Goal: Task Accomplishment & Management: Use online tool/utility

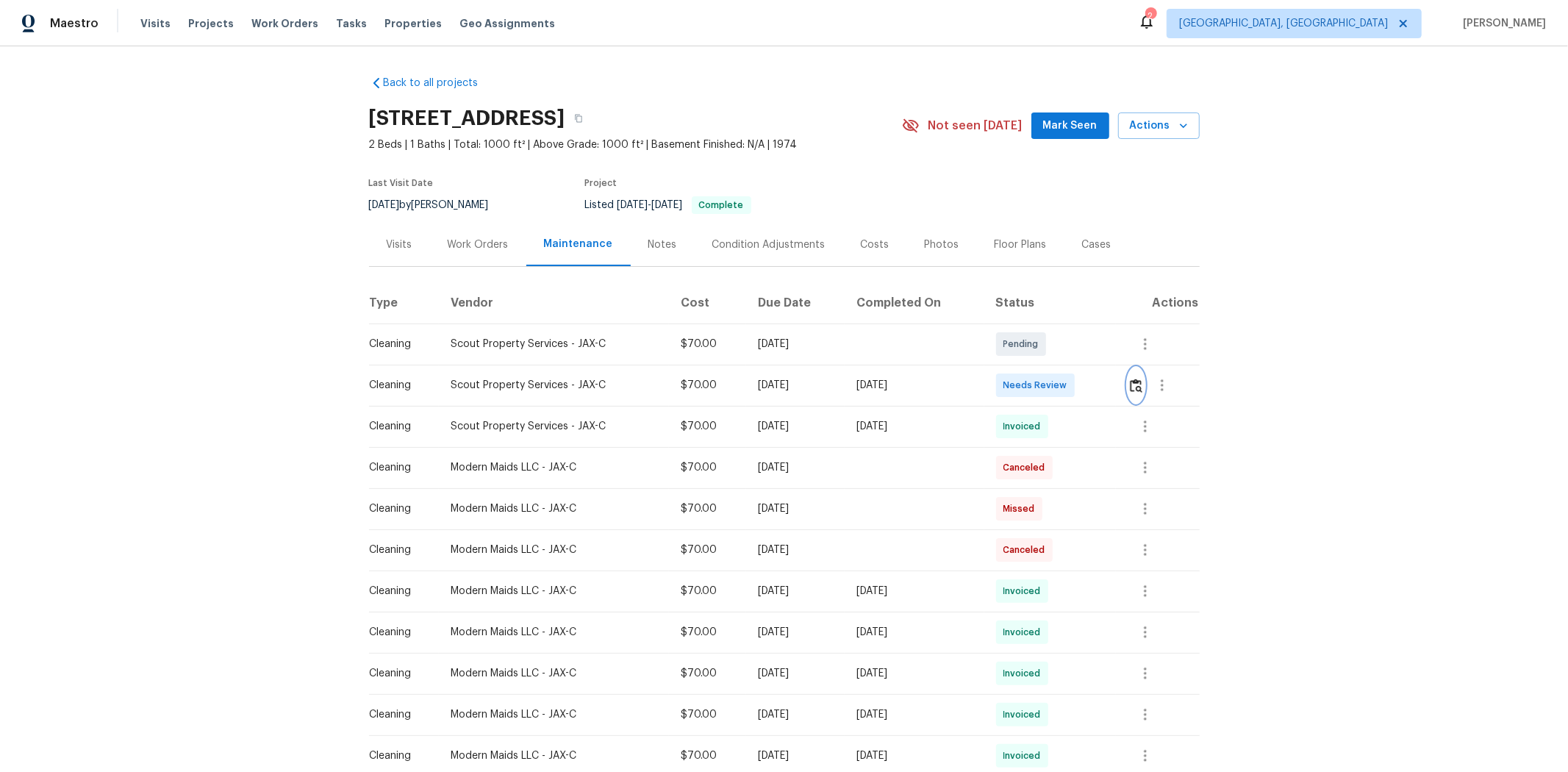
click at [843, 384] on img "button" at bounding box center [1136, 386] width 13 height 14
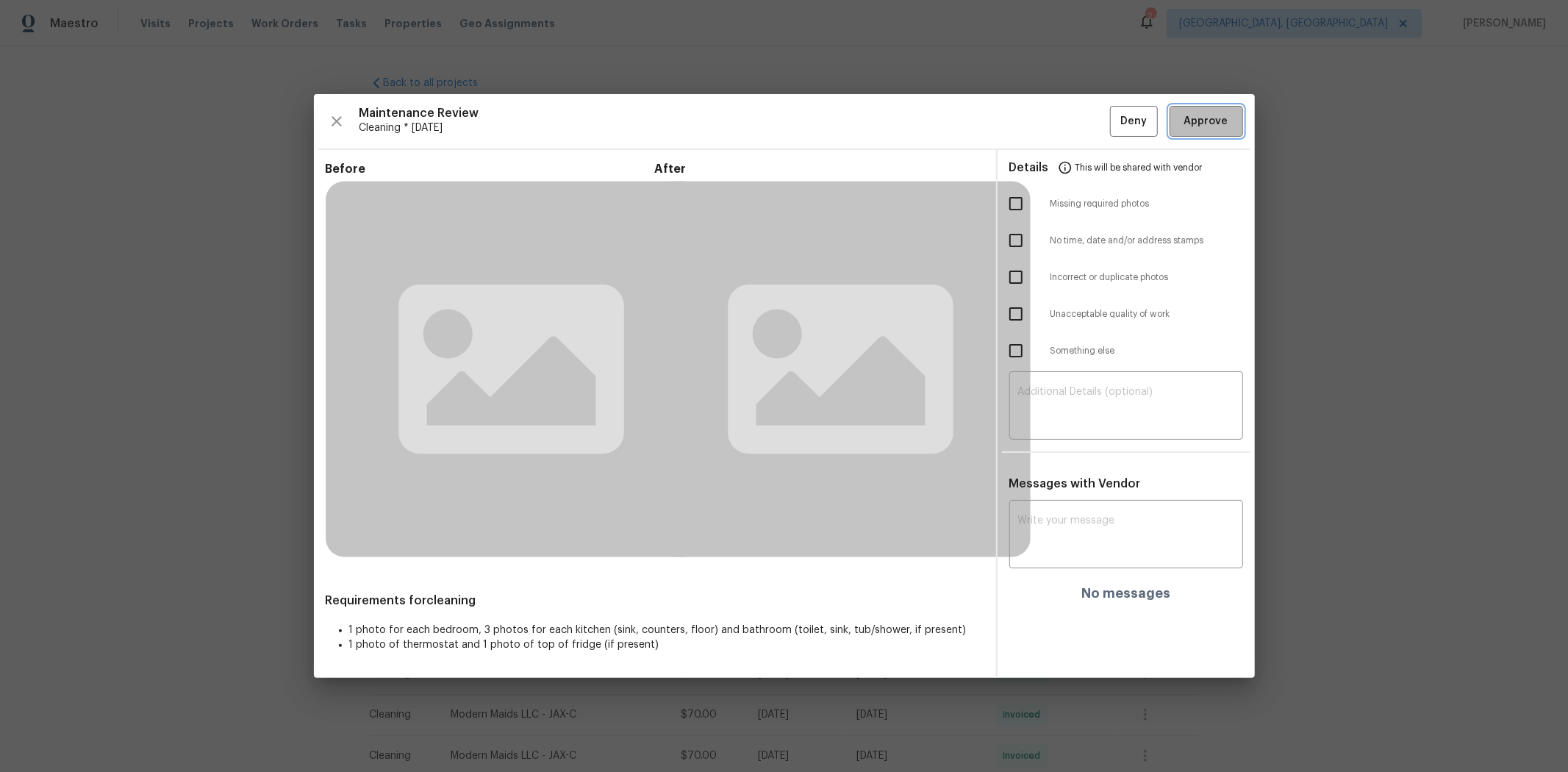
click at [843, 127] on span "Approve" at bounding box center [1206, 121] width 44 height 18
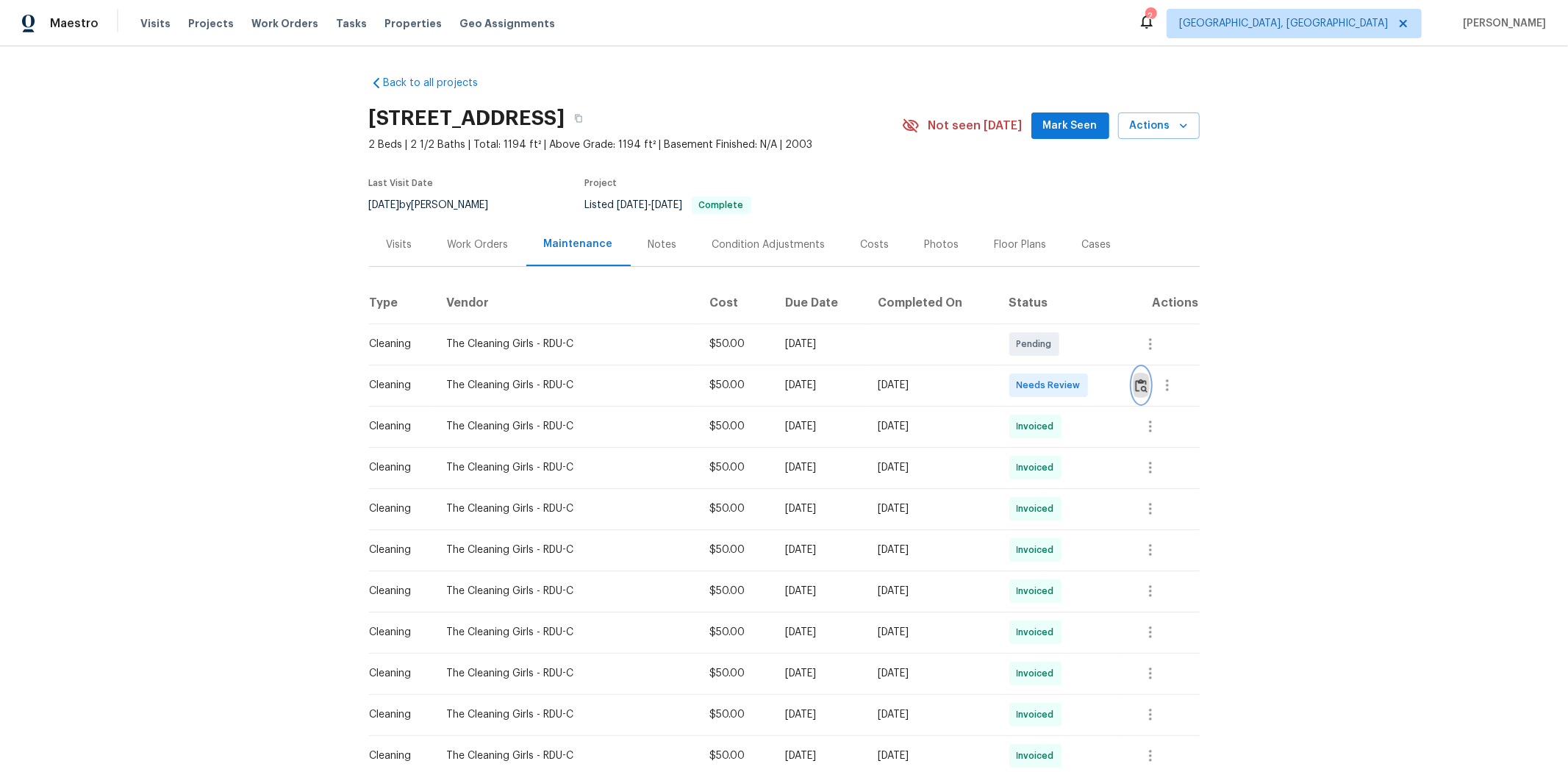
click at [1115, 392] on img "button" at bounding box center [1142, 386] width 13 height 14
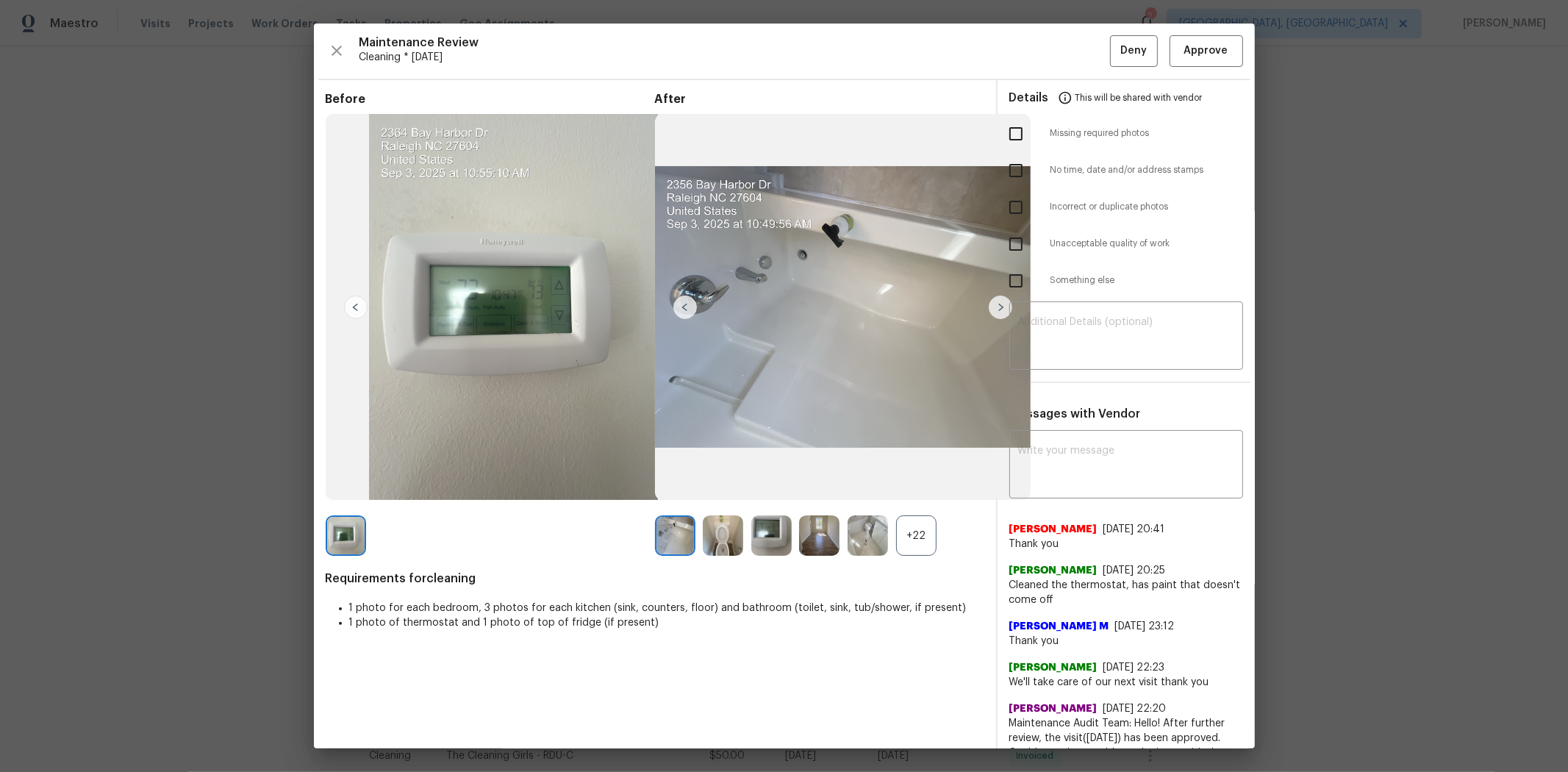
click at [1001, 248] on input "checkbox" at bounding box center [1016, 244] width 31 height 31
checkbox input "true"
click at [1092, 317] on textarea at bounding box center [1126, 337] width 216 height 41
paste textarea "Maintenance Audit Team: Hello! Unfortunately, this cleaning visit completed on …"
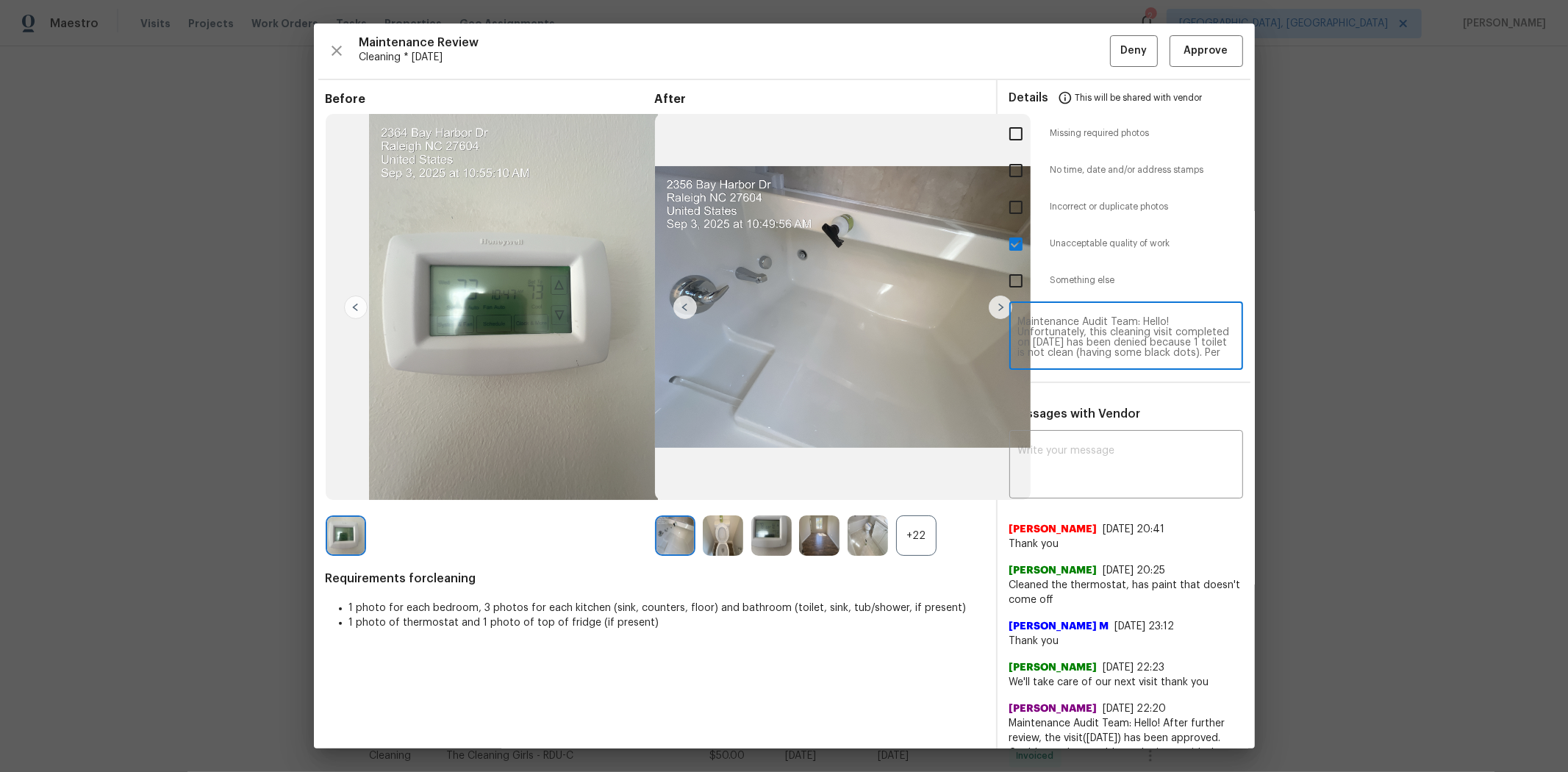
click at [1084, 345] on textarea "Maintenance Audit Team: Hello! Unfortunately, this cleaning visit completed on …" at bounding box center [1126, 337] width 216 height 41
type textarea "Maintenance Audit Team: Hello! Unfortunately, this cleaning visit completed on …"
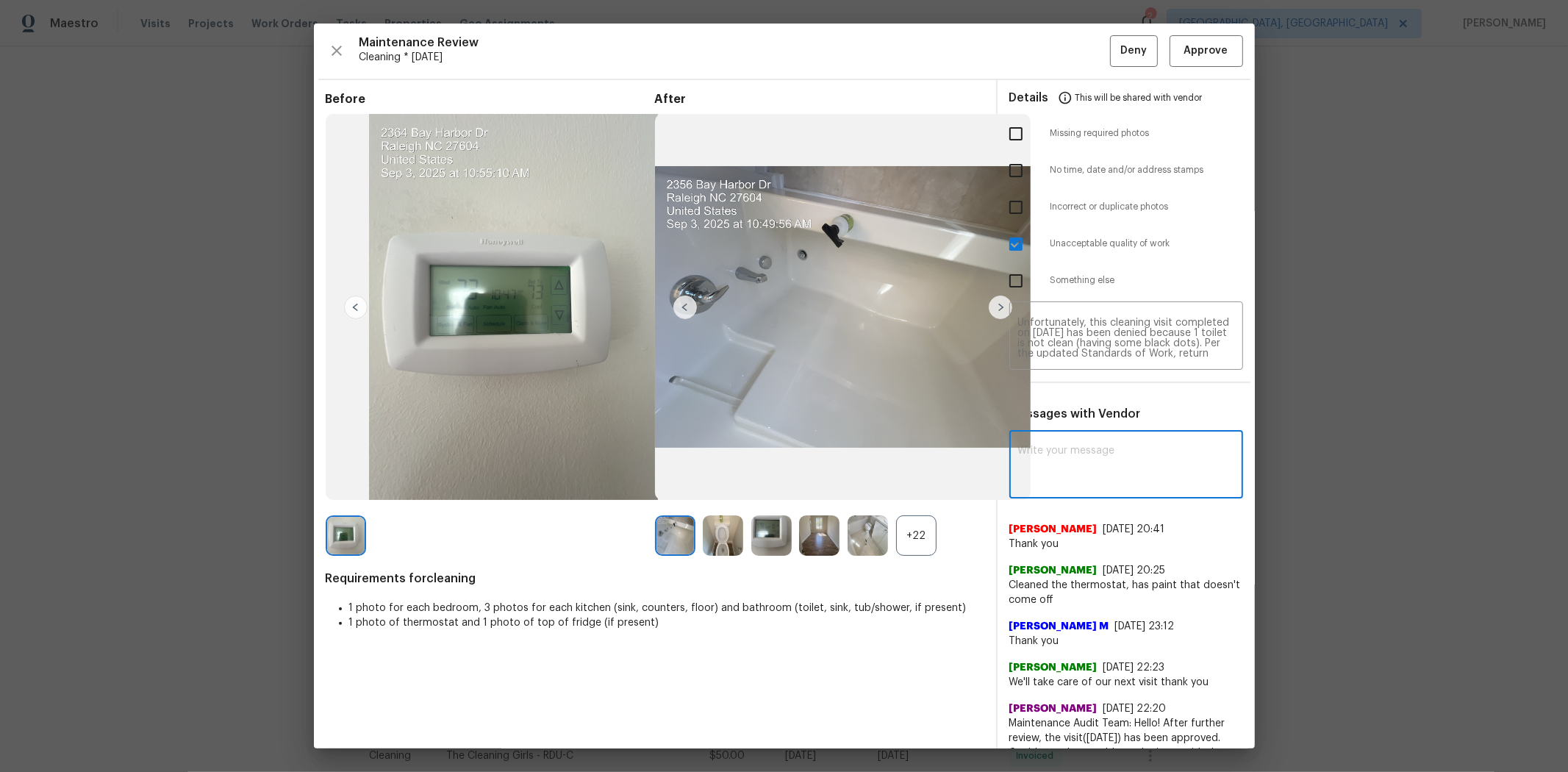
click at [1092, 451] on textarea at bounding box center [1126, 466] width 216 height 41
paste textarea "Maintenance Audit Team: Hello! Unfortunately, this cleaning visit completed on …"
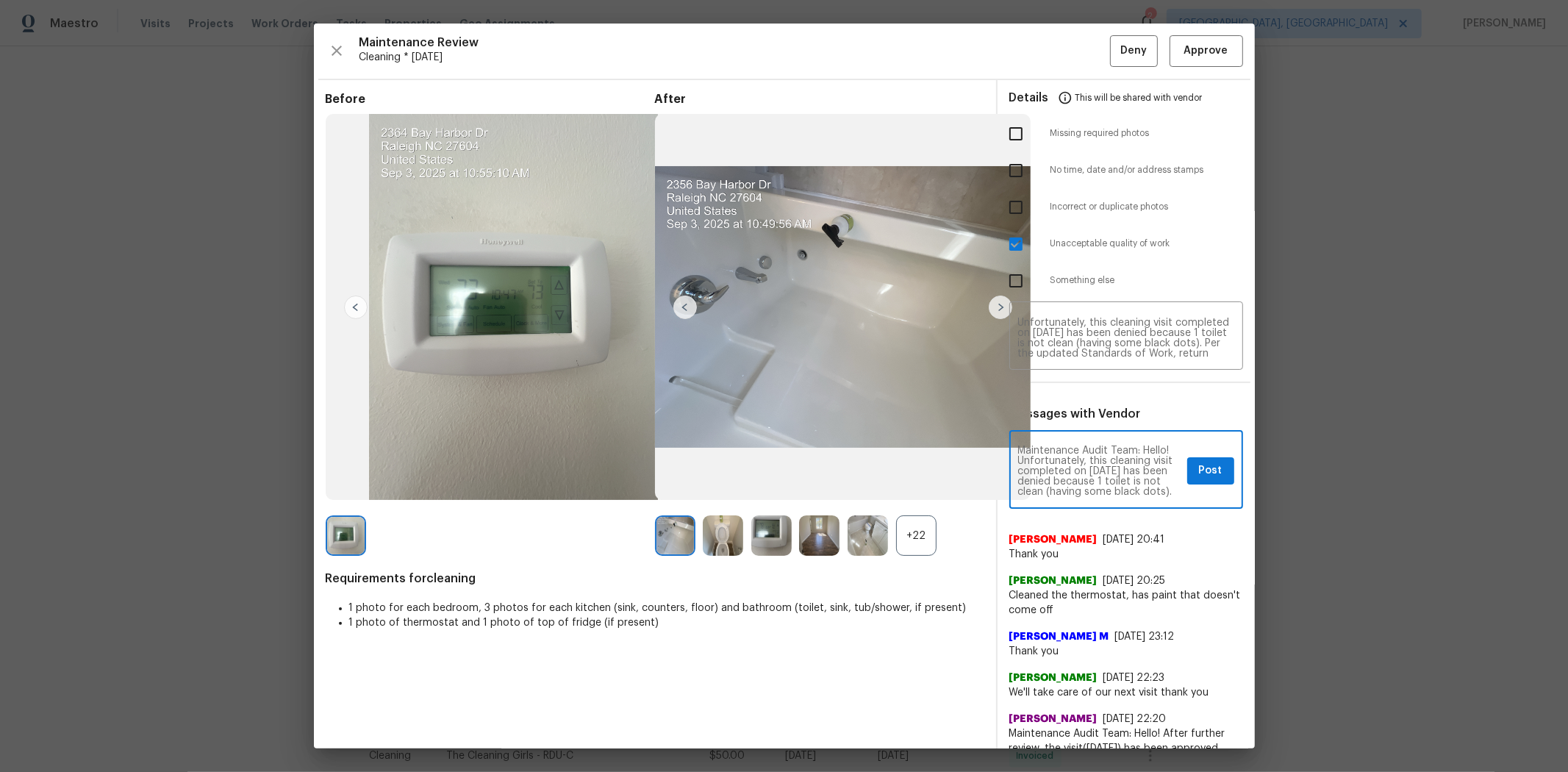
scroll to position [195, 0]
type textarea "Maintenance Audit Team: Hello! Unfortunately, this cleaning visit completed on …"
click at [1115, 463] on span "Post" at bounding box center [1211, 470] width 24 height 18
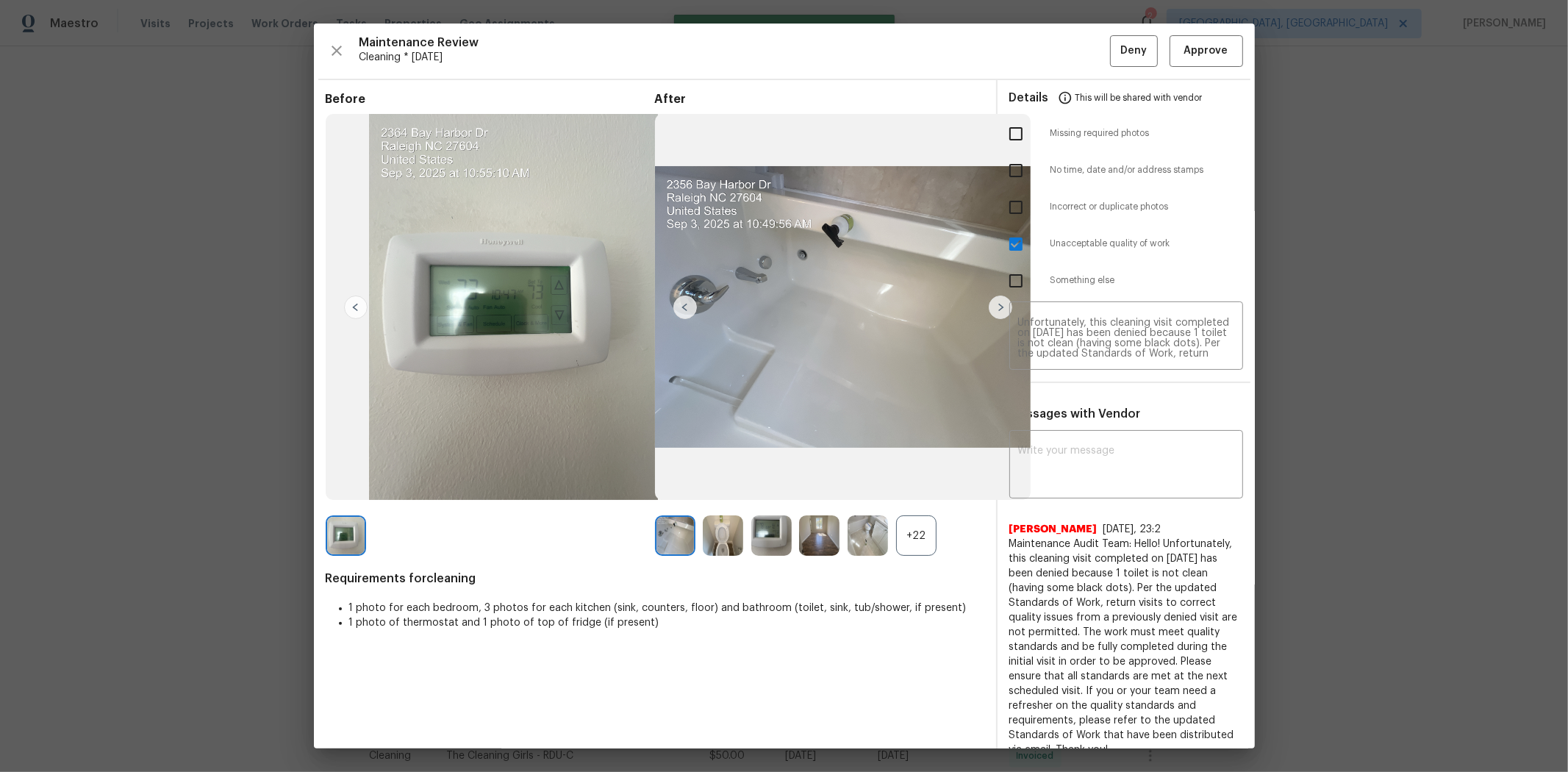
scroll to position [0, 0]
click at [1115, 55] on span "Deny" at bounding box center [1133, 51] width 26 height 18
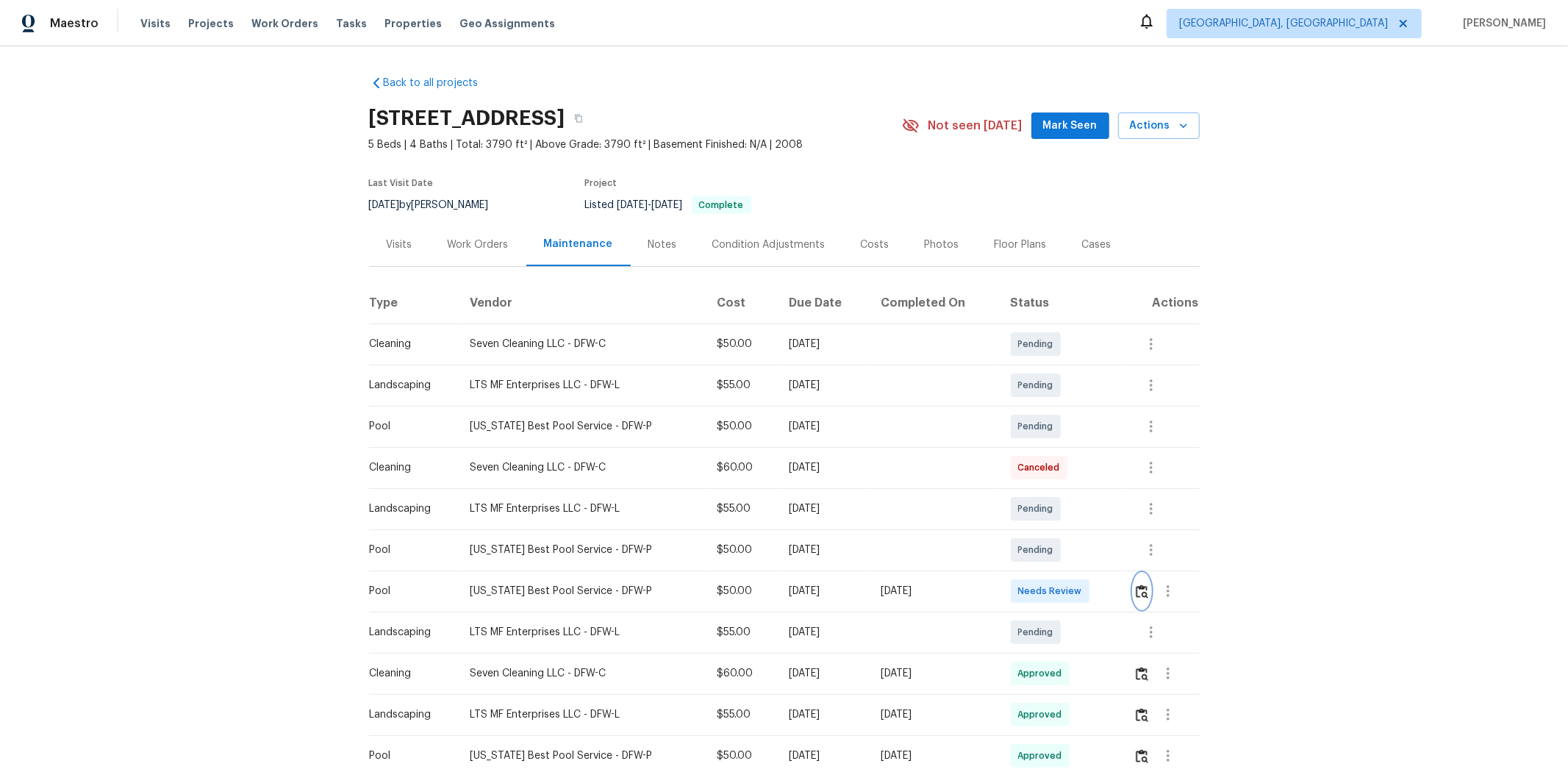
click at [1115, 517] on button "button" at bounding box center [1142, 591] width 17 height 35
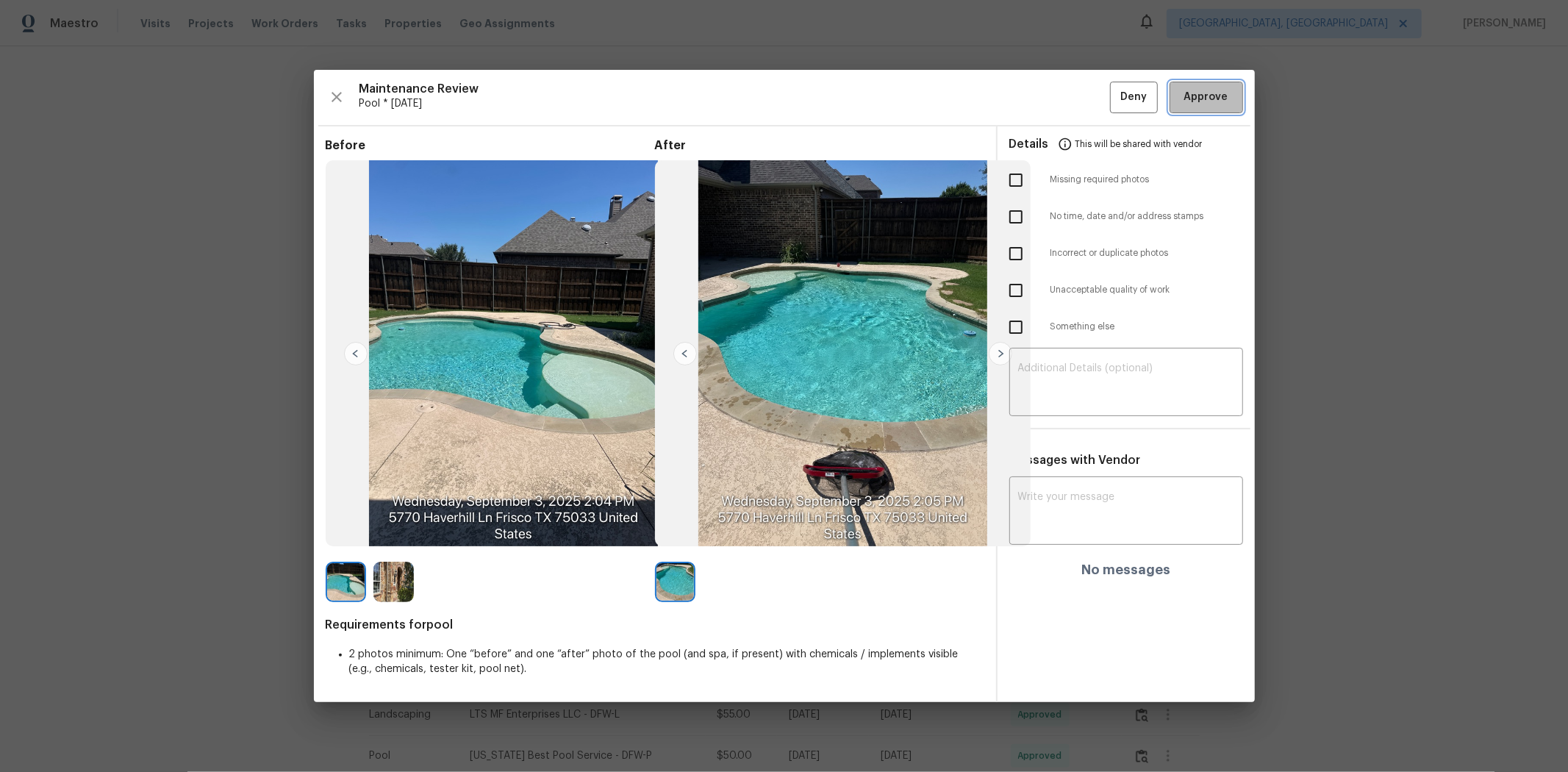
click at [1115, 102] on span "Approve" at bounding box center [1206, 97] width 44 height 18
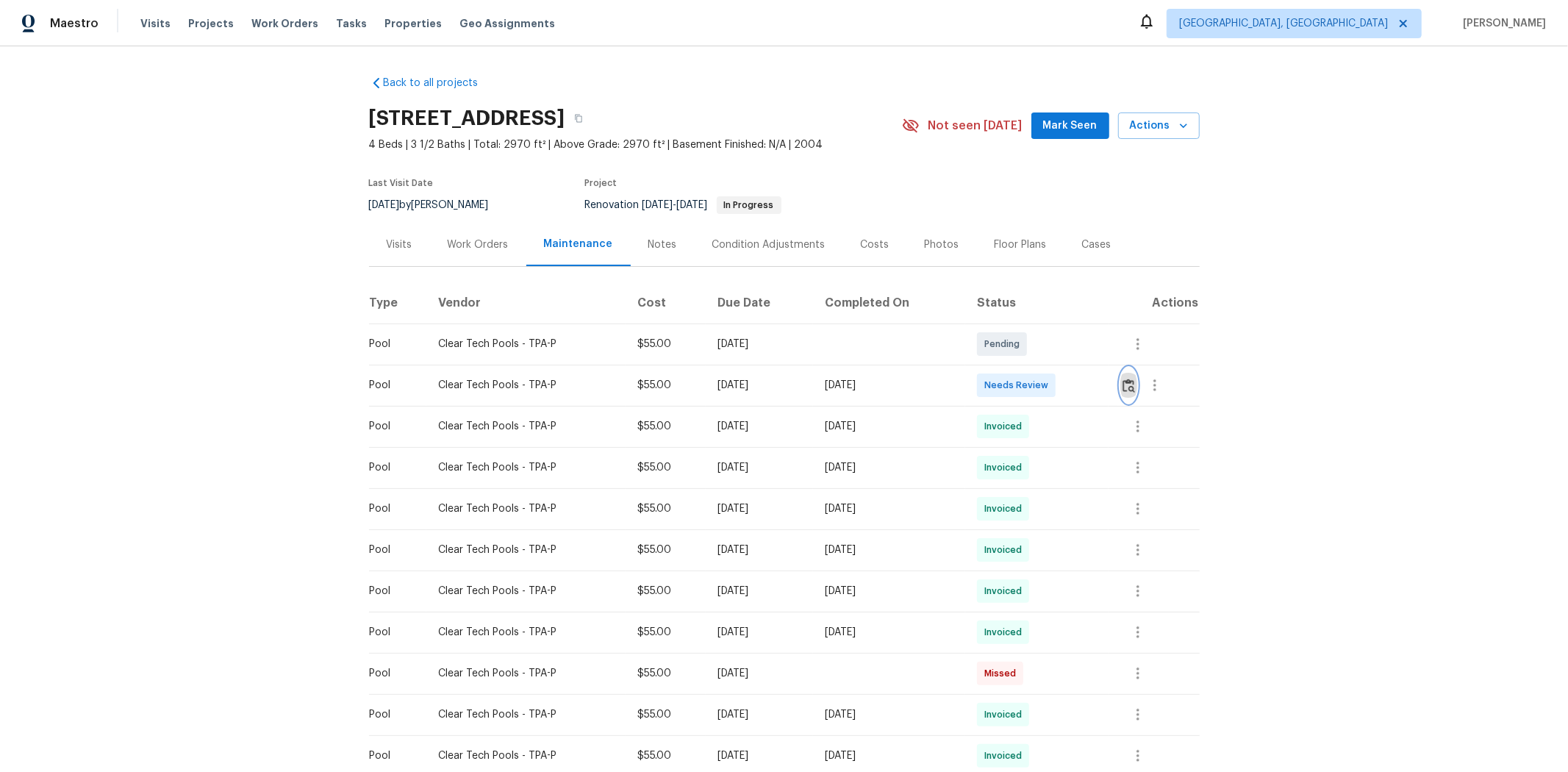
click at [1115, 379] on img "button" at bounding box center [1129, 386] width 13 height 14
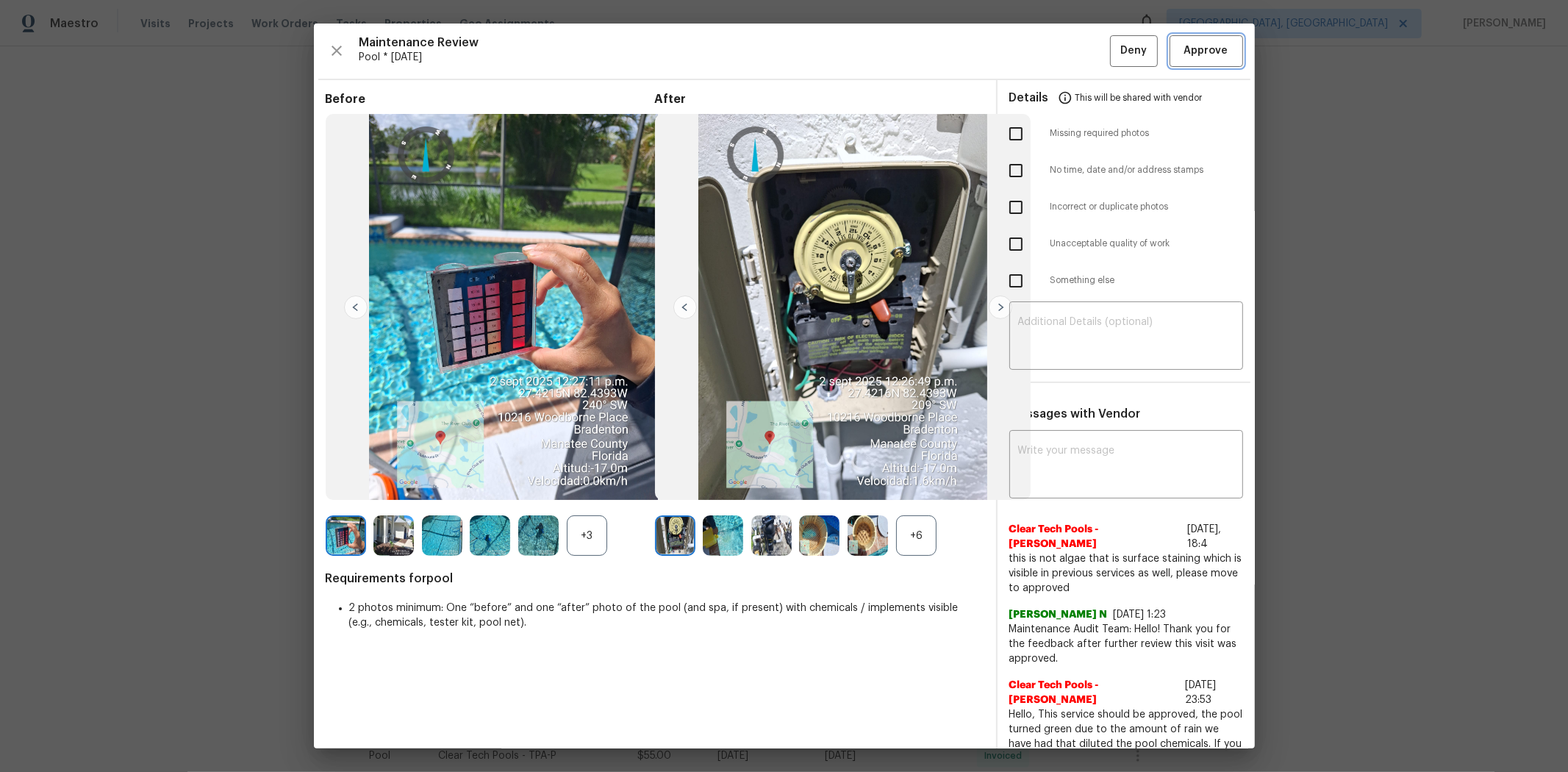
click at [1115, 50] on span "Approve" at bounding box center [1206, 51] width 50 height 18
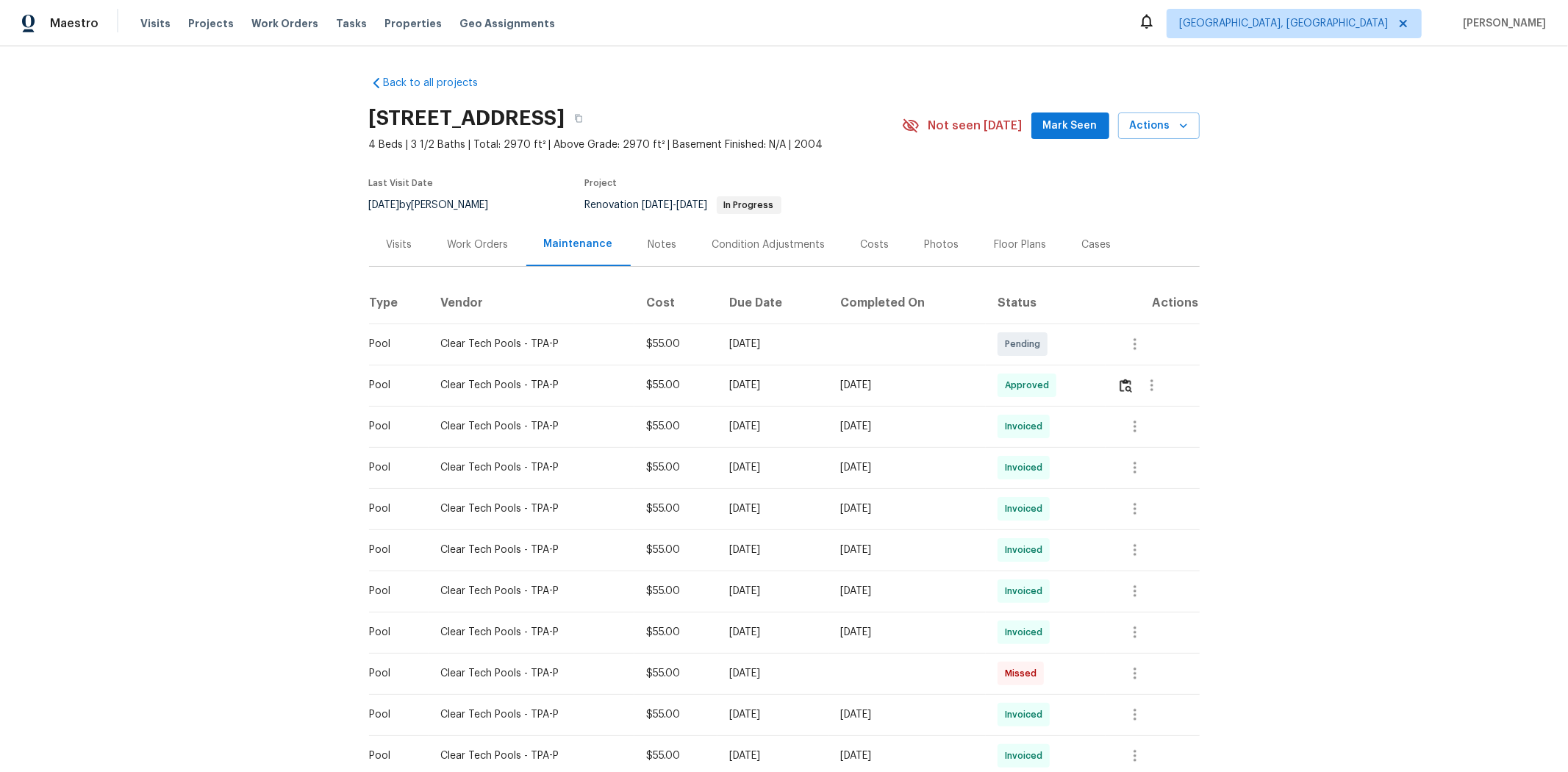
click at [1115, 393] on div "Back to all projects 10216 Woodborne Pl, Bradenton, FL 34202 4 Beds | 3 1/2 Bat…" at bounding box center [784, 409] width 1568 height 726
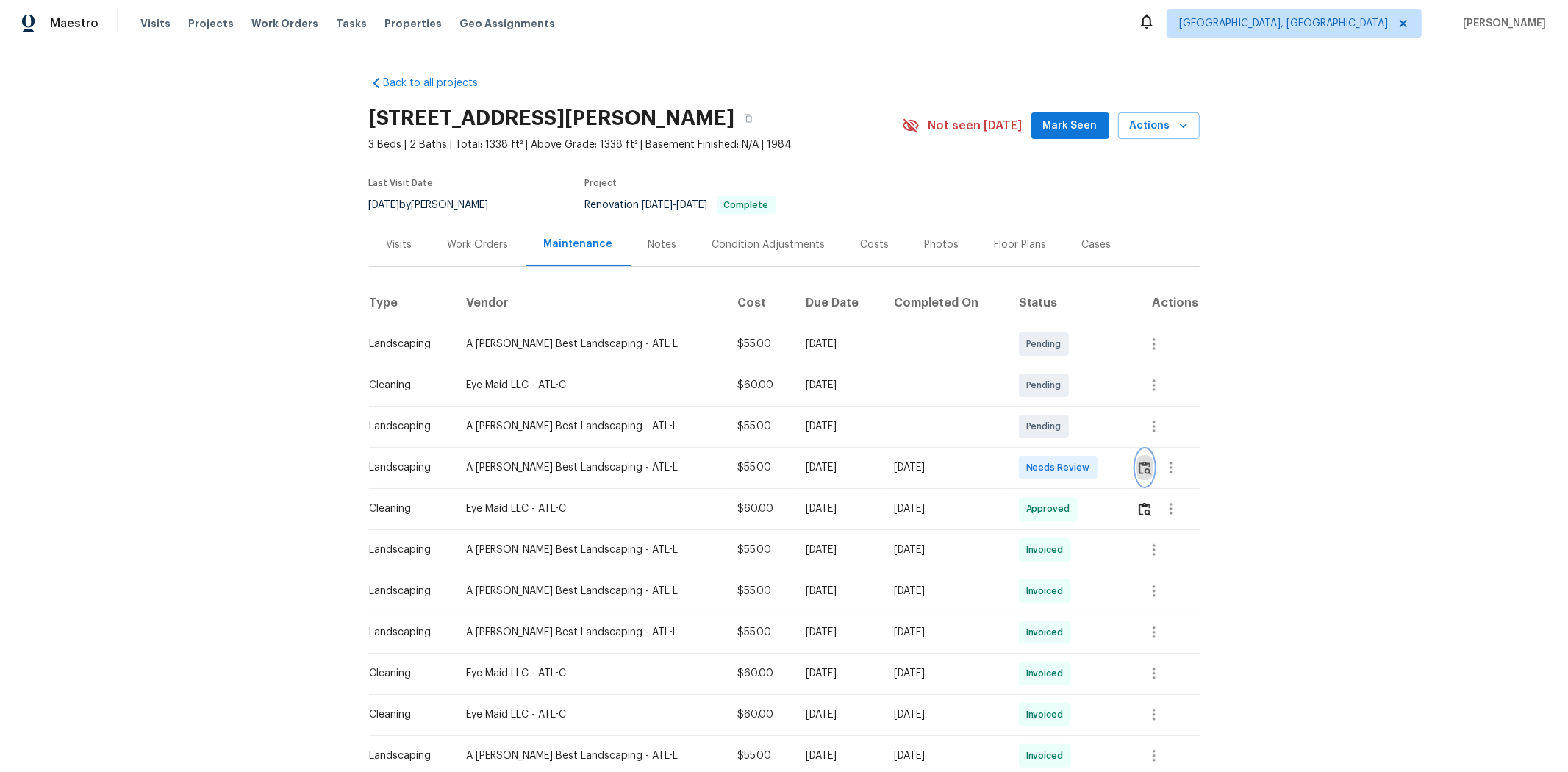
click at [1115, 469] on button "button" at bounding box center [1145, 467] width 17 height 35
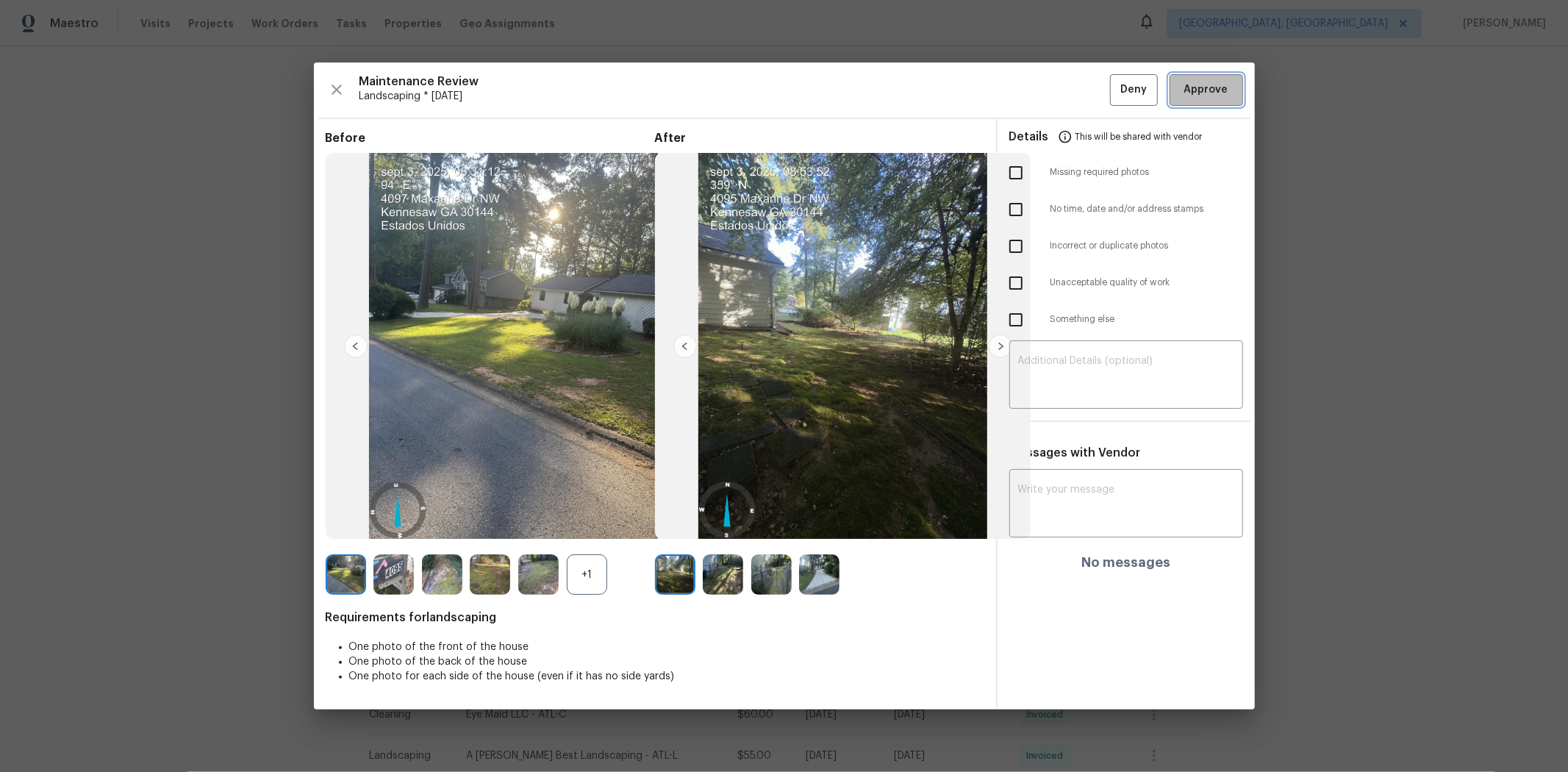
click at [1115, 92] on span "Approve" at bounding box center [1206, 90] width 44 height 18
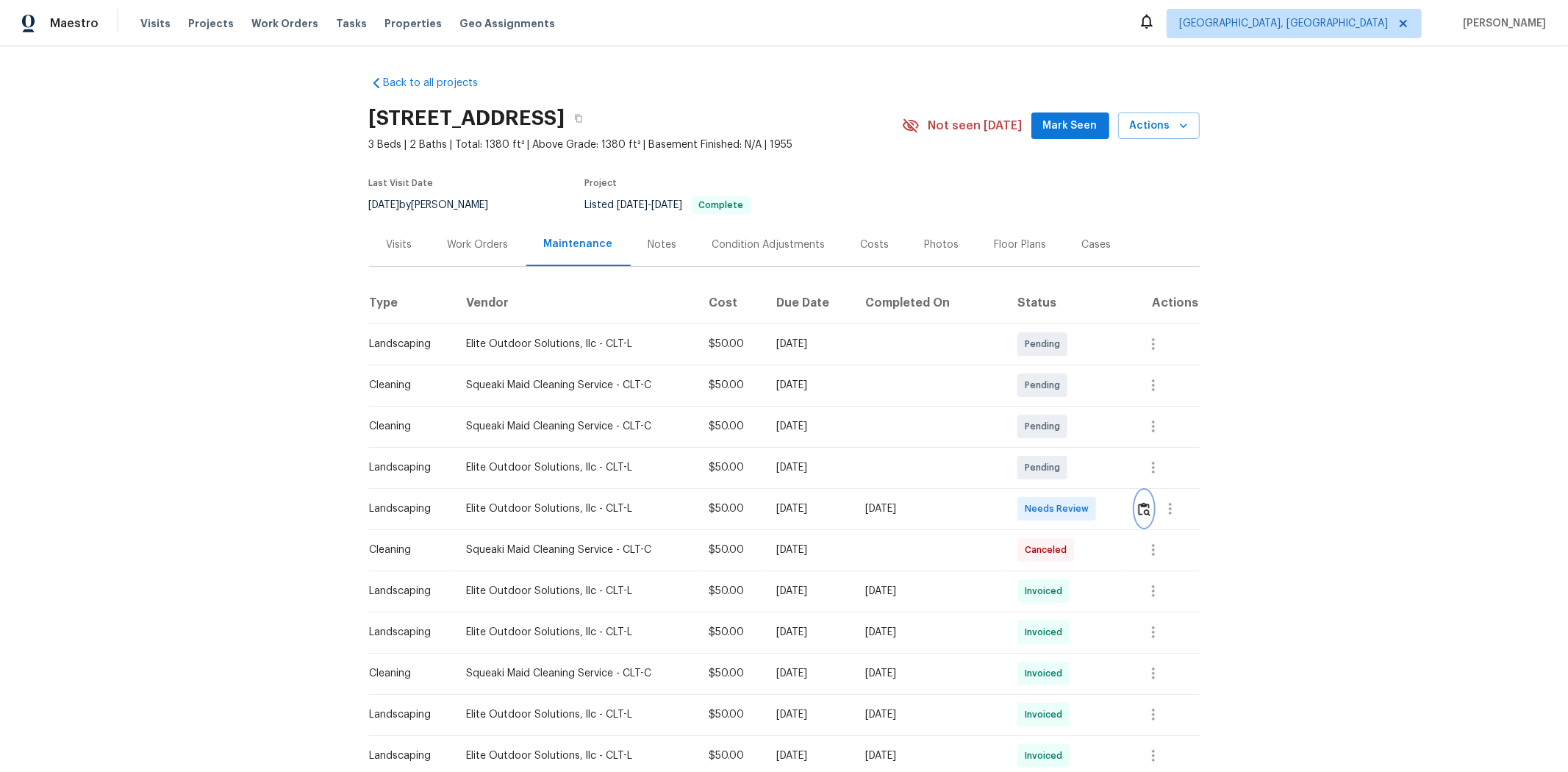
click at [1115, 515] on img "button" at bounding box center [1144, 509] width 13 height 14
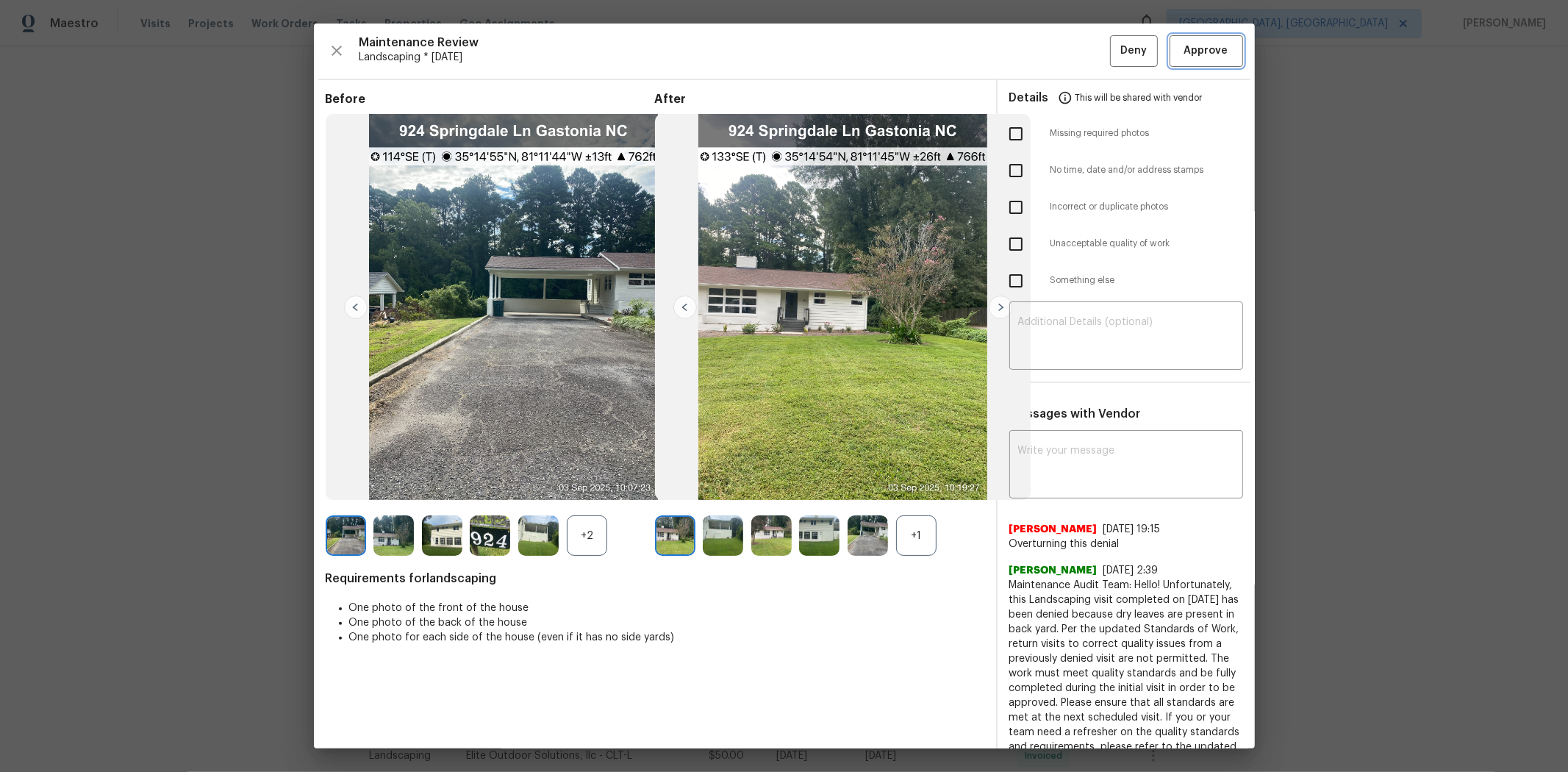
click at [1115, 47] on span "Approve" at bounding box center [1206, 51] width 44 height 18
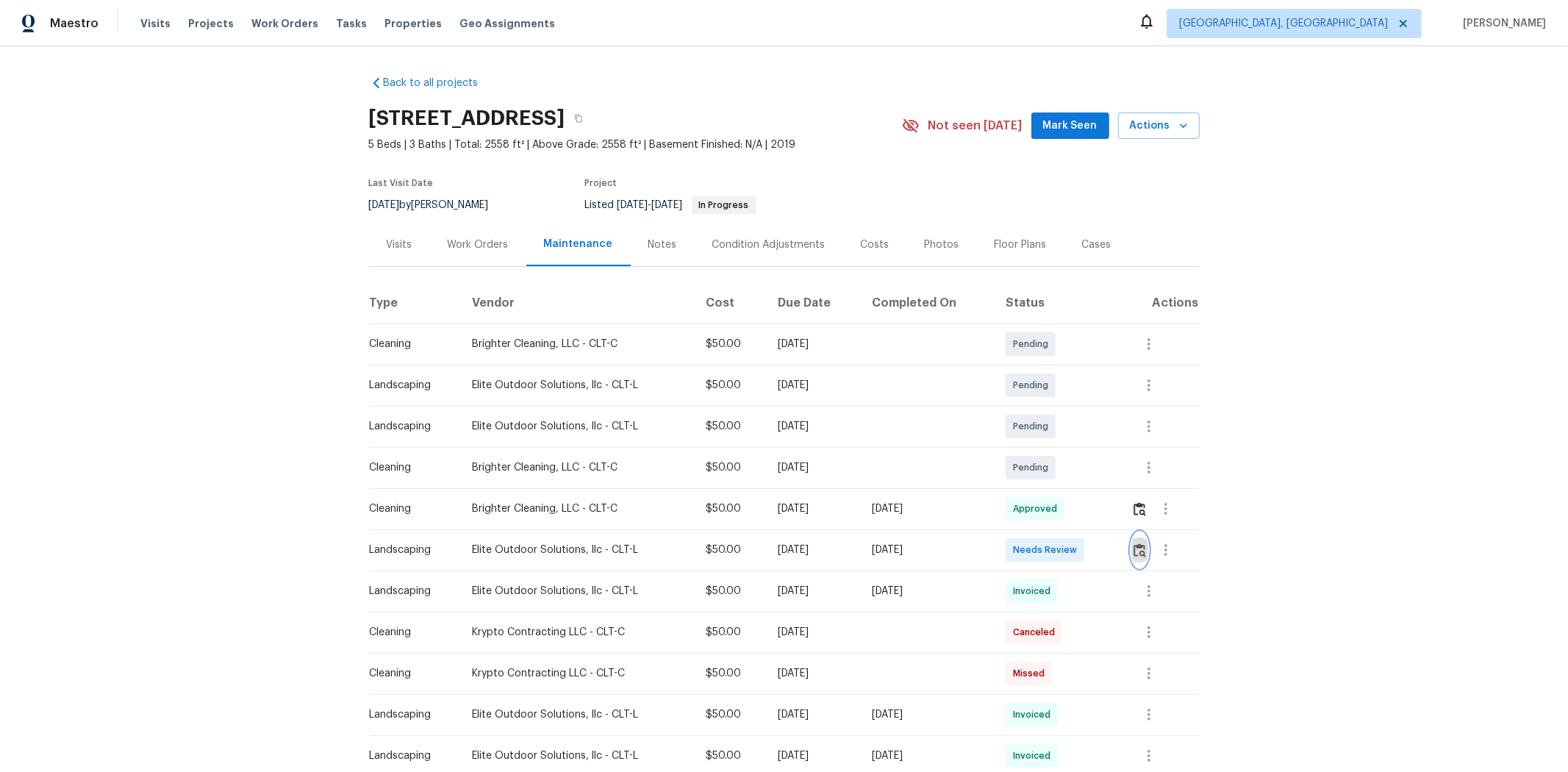
click at [1115, 517] on button "button" at bounding box center [1139, 550] width 17 height 35
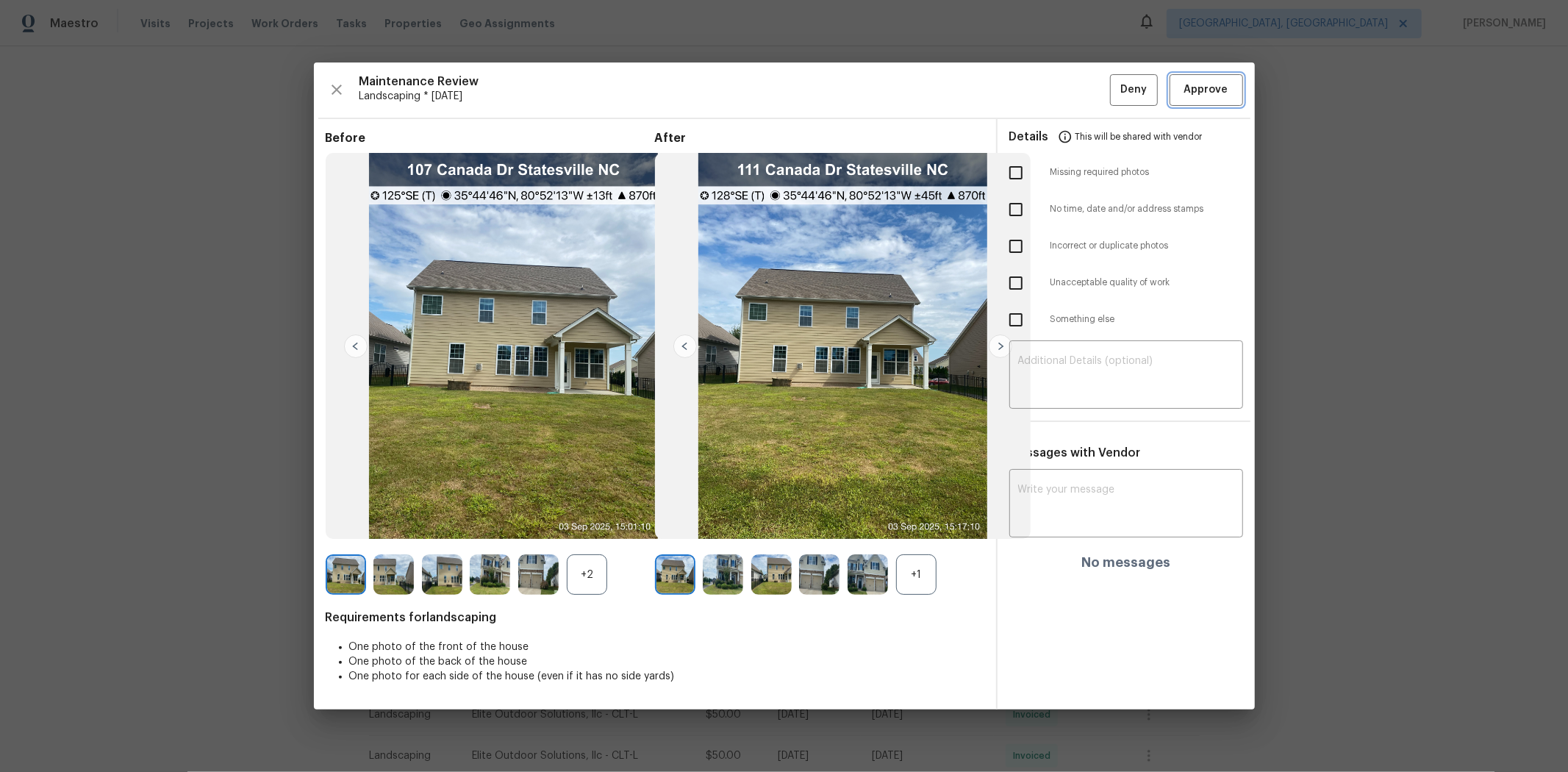
click at [1115, 74] on button "Approve" at bounding box center [1206, 90] width 73 height 32
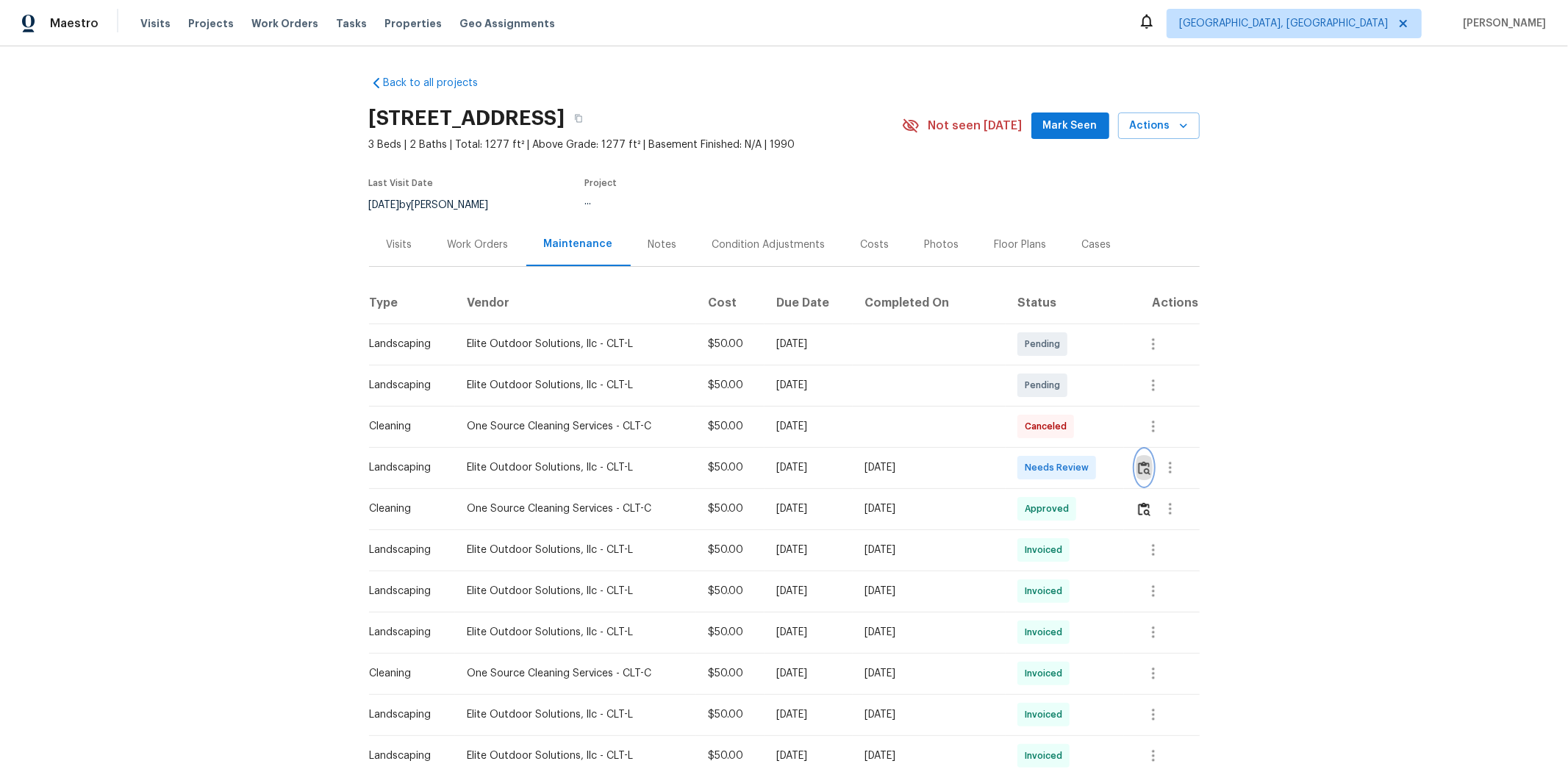
click at [1115, 480] on button "button" at bounding box center [1144, 467] width 17 height 35
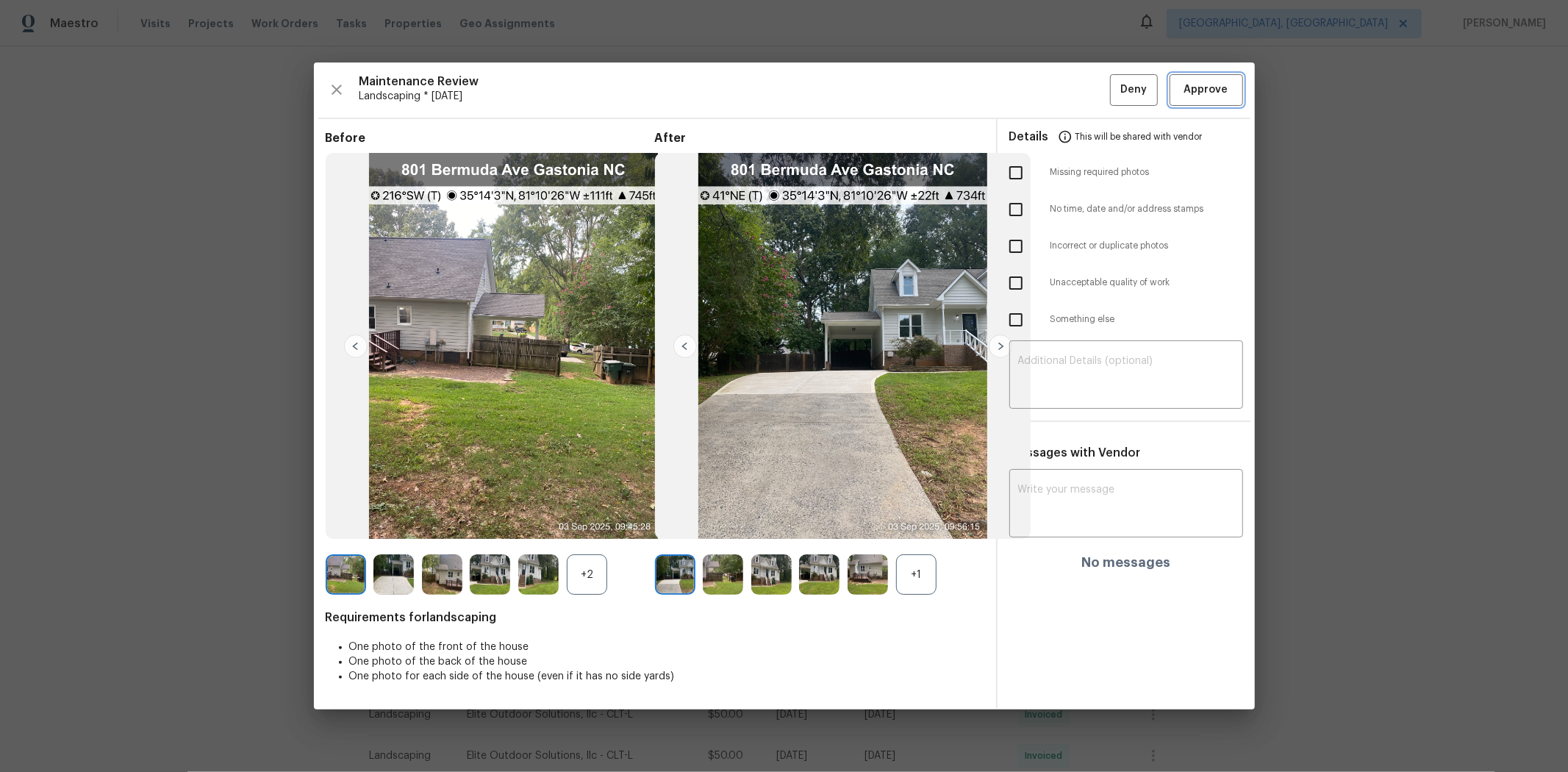
click at [1115, 85] on span "Approve" at bounding box center [1206, 90] width 44 height 18
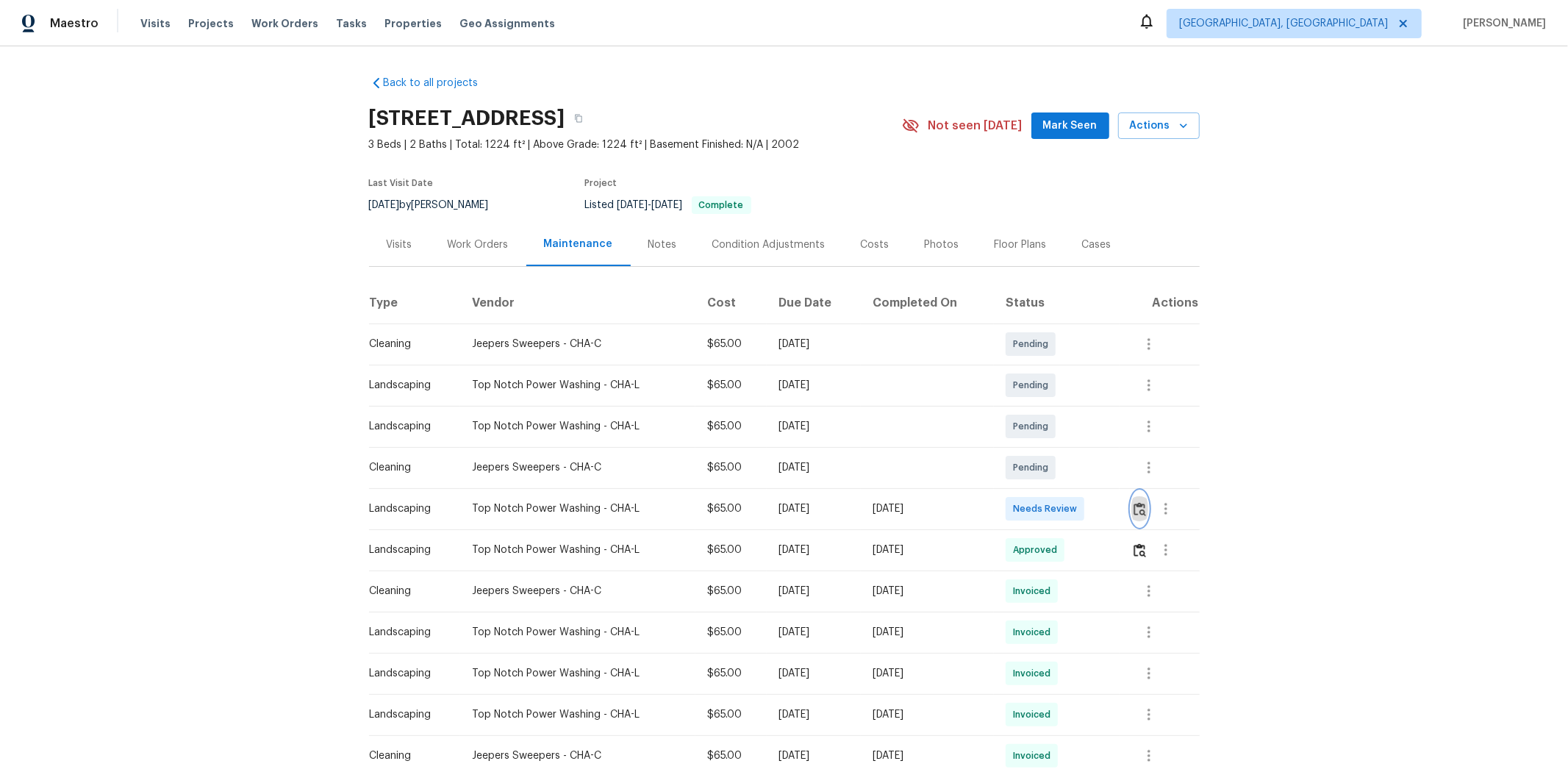
click at [1115, 512] on img "button" at bounding box center [1140, 509] width 13 height 14
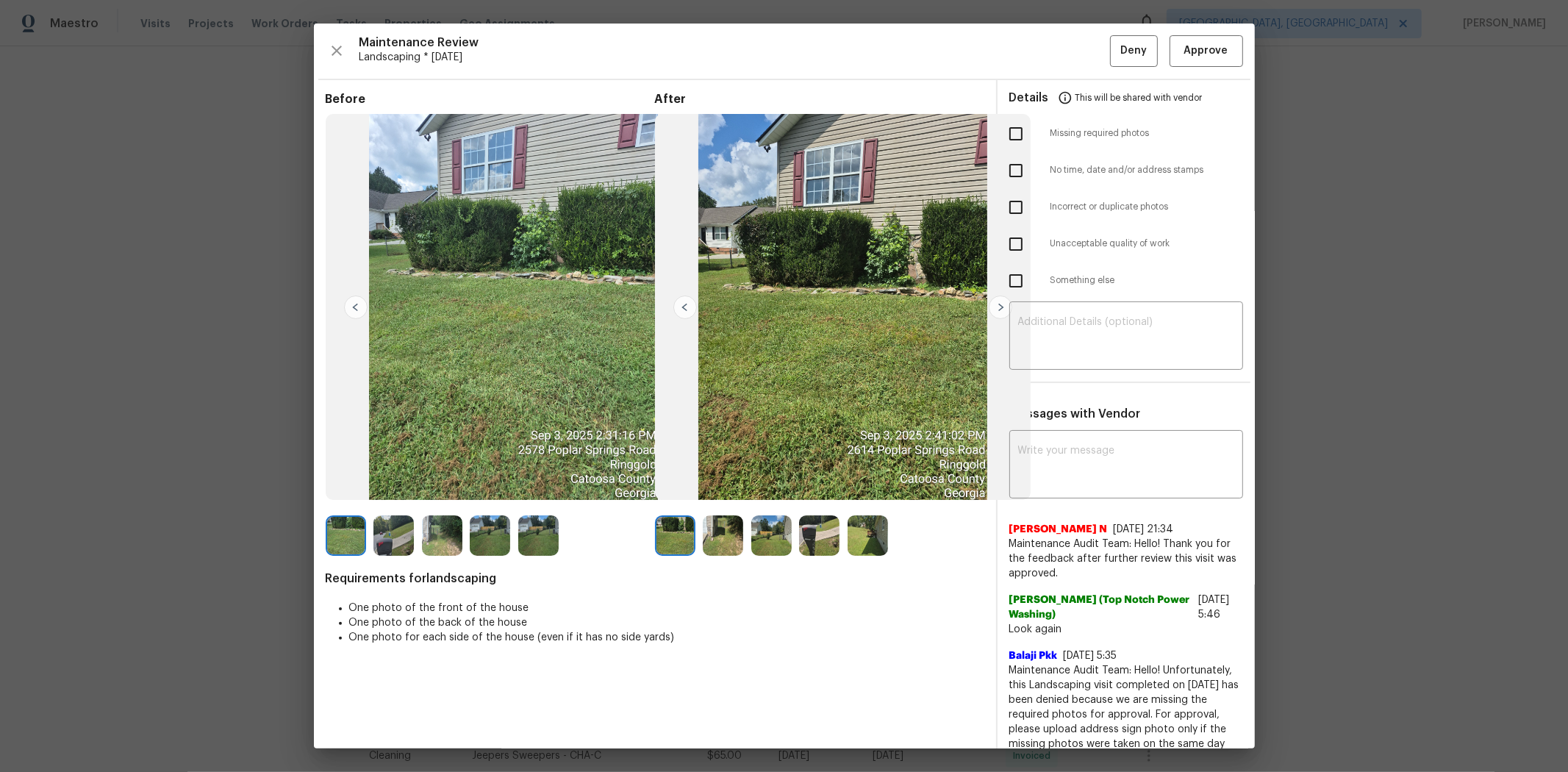
click at [1115, 25] on div "Maintenance Review Landscaping * Tue, Sep 02 Deny Approve Before After Requirem…" at bounding box center [784, 386] width 941 height 725
click at [1115, 42] on span "Approve" at bounding box center [1206, 51] width 44 height 18
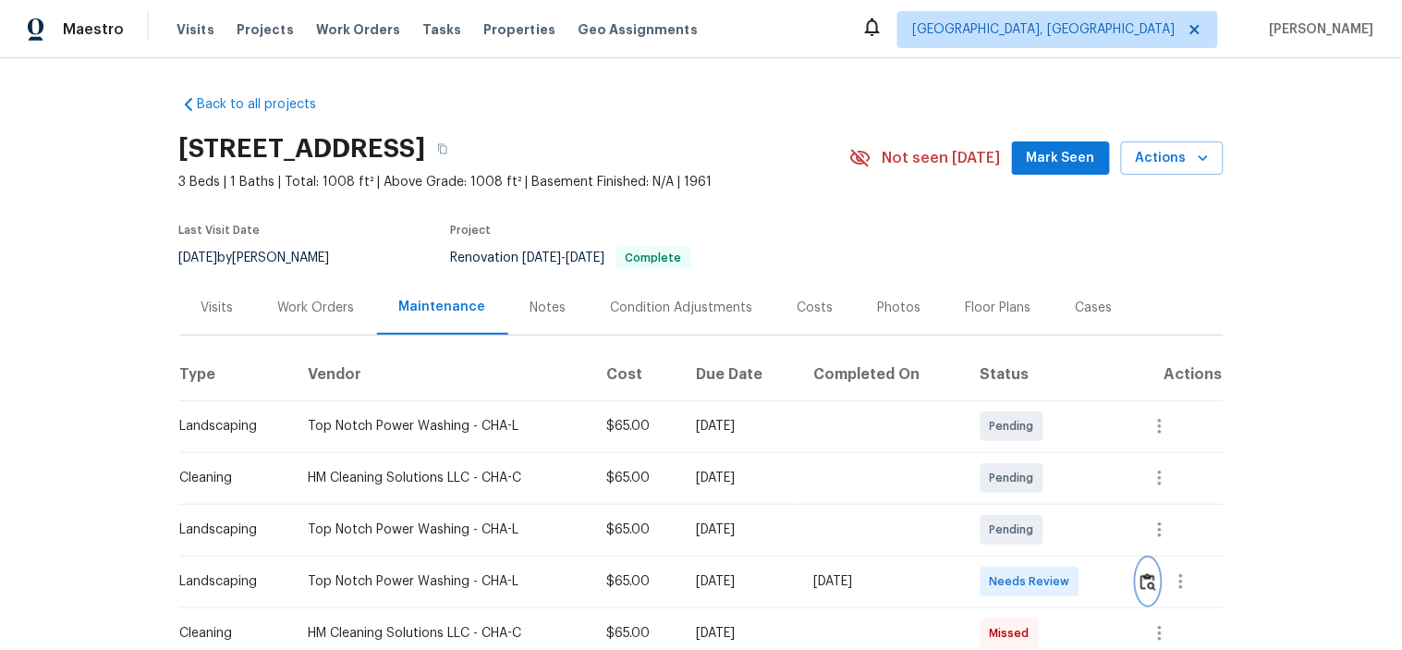
click at [1150, 592] on button "button" at bounding box center [1147, 581] width 21 height 44
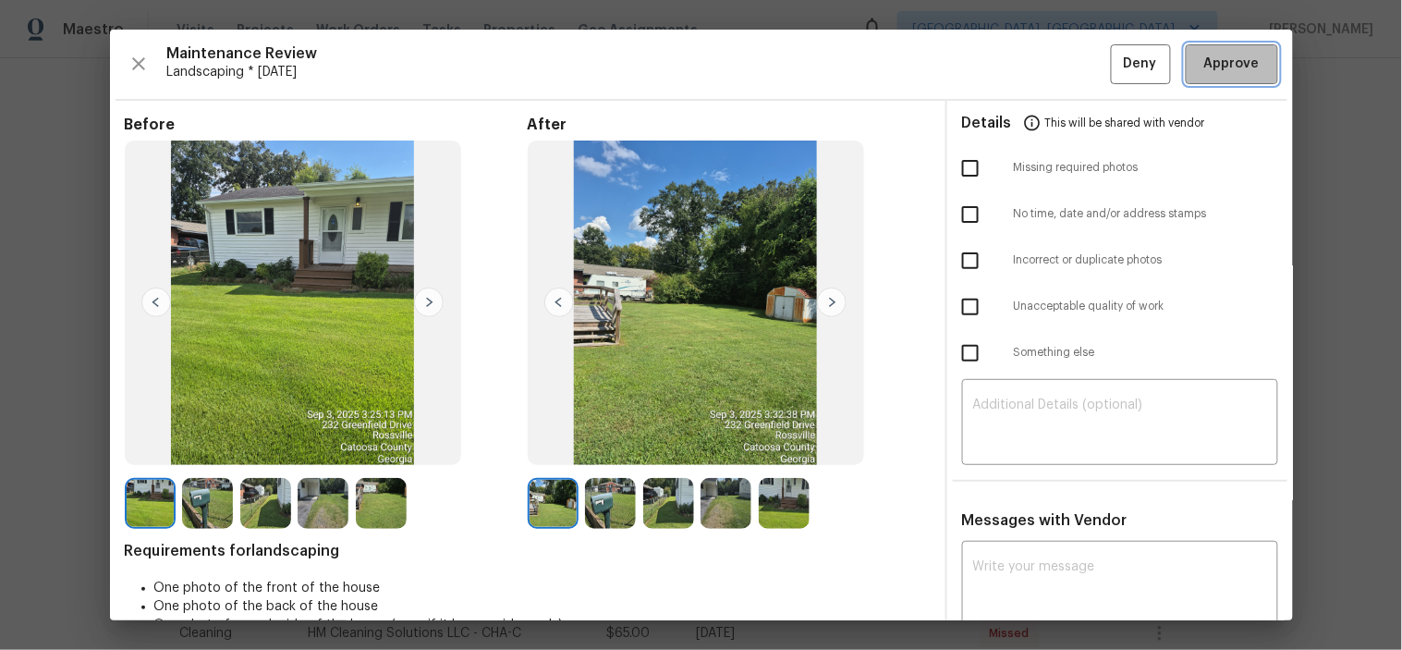
drag, startPoint x: 1222, startPoint y: 58, endPoint x: 912, endPoint y: 3, distance: 314.5
click at [1221, 61] on span "Approve" at bounding box center [1231, 64] width 55 height 23
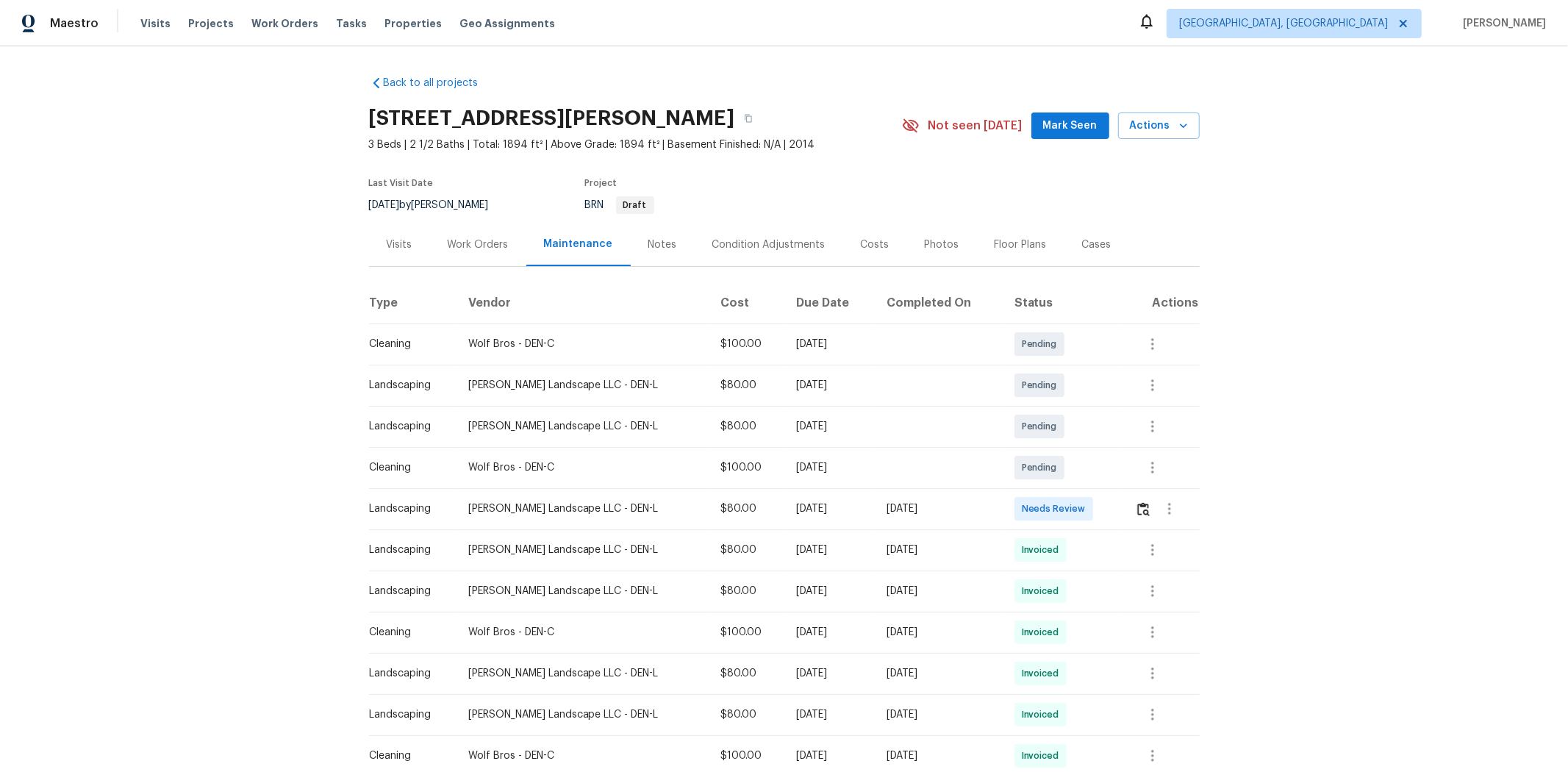
click at [1115, 508] on td at bounding box center [1161, 509] width 76 height 41
click at [1115, 510] on img "button" at bounding box center [1143, 509] width 13 height 14
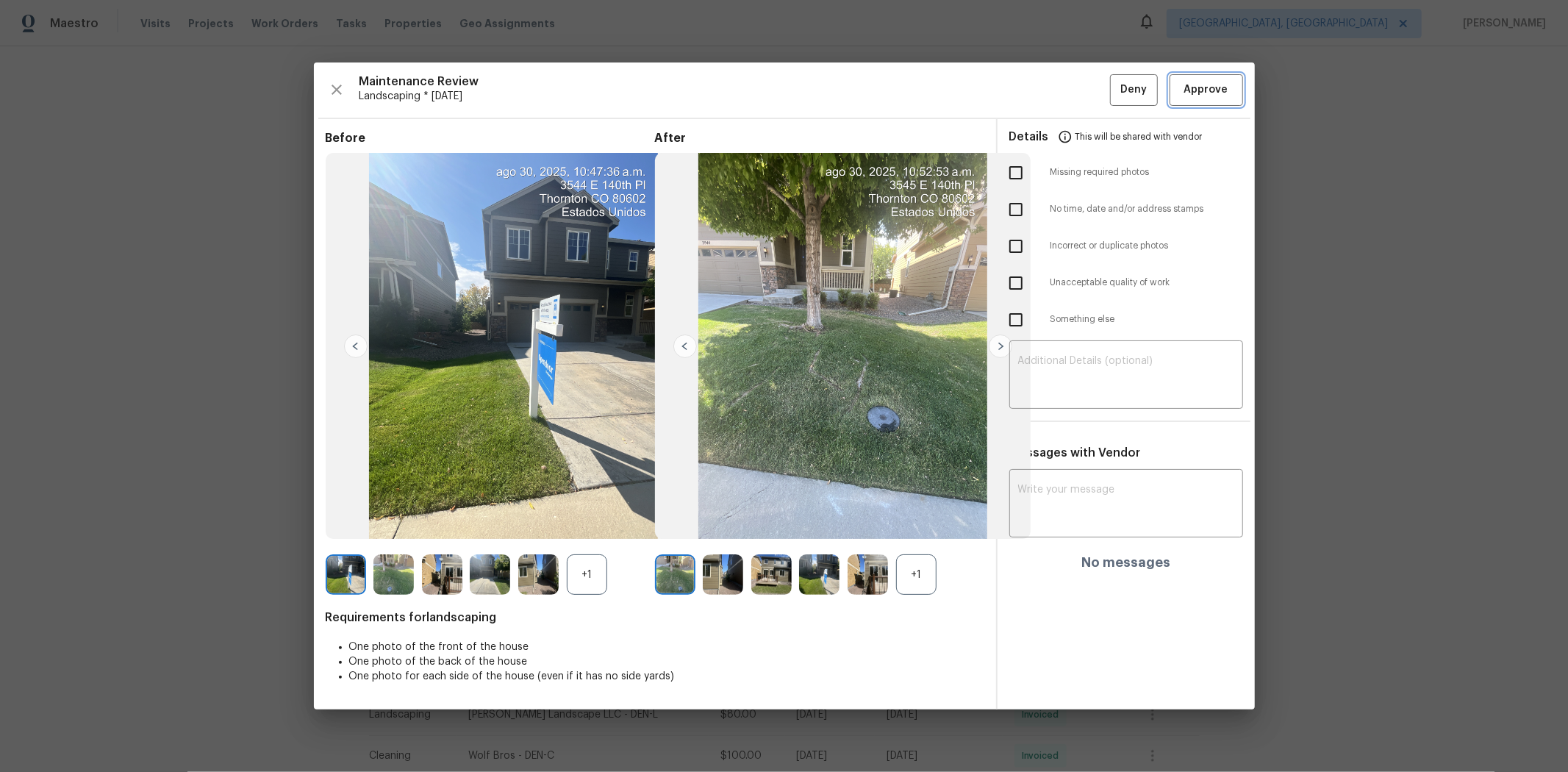
click at [1115, 92] on span "Approve" at bounding box center [1206, 90] width 44 height 18
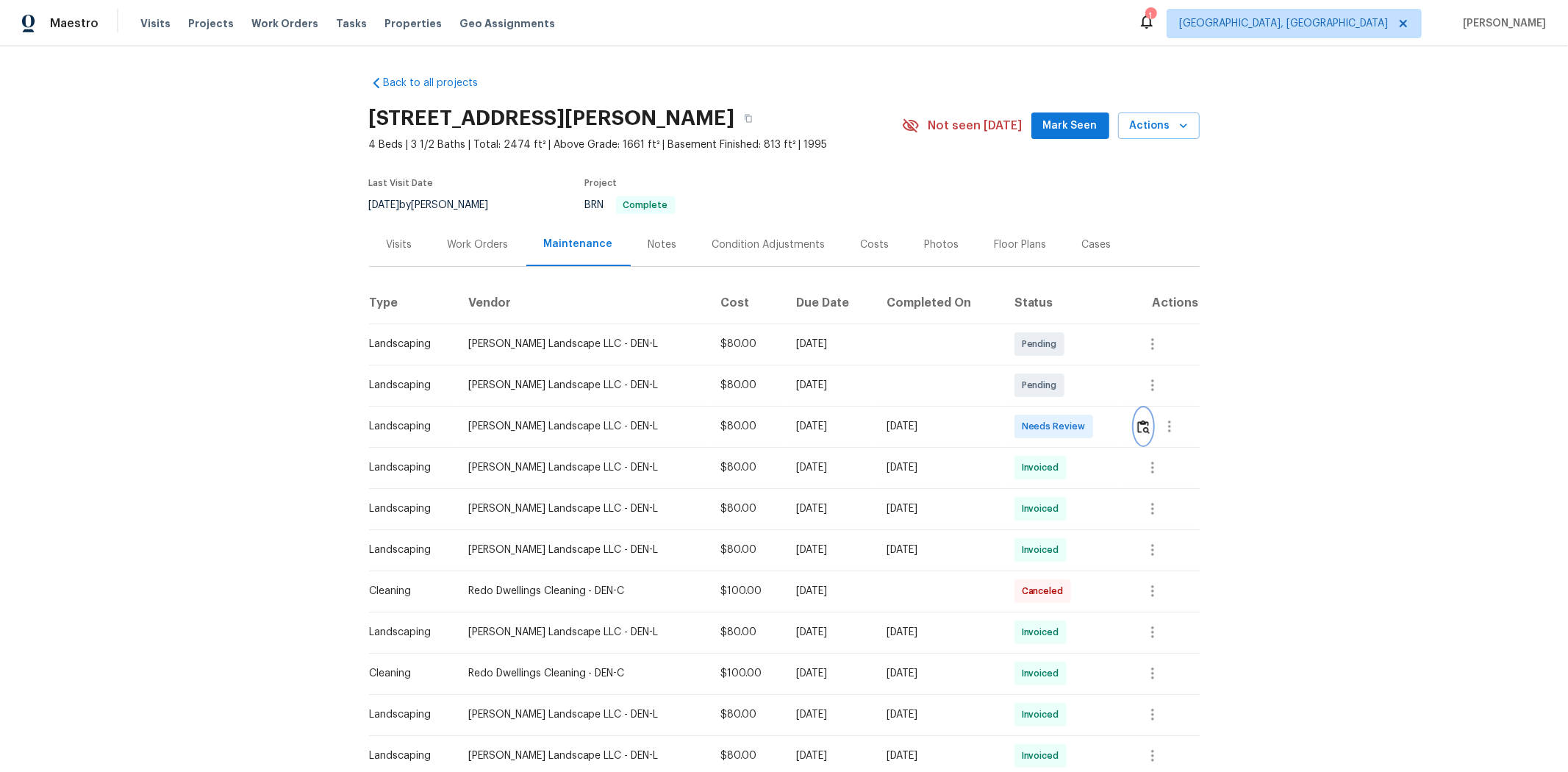
click at [843, 430] on img "button" at bounding box center [1143, 427] width 13 height 14
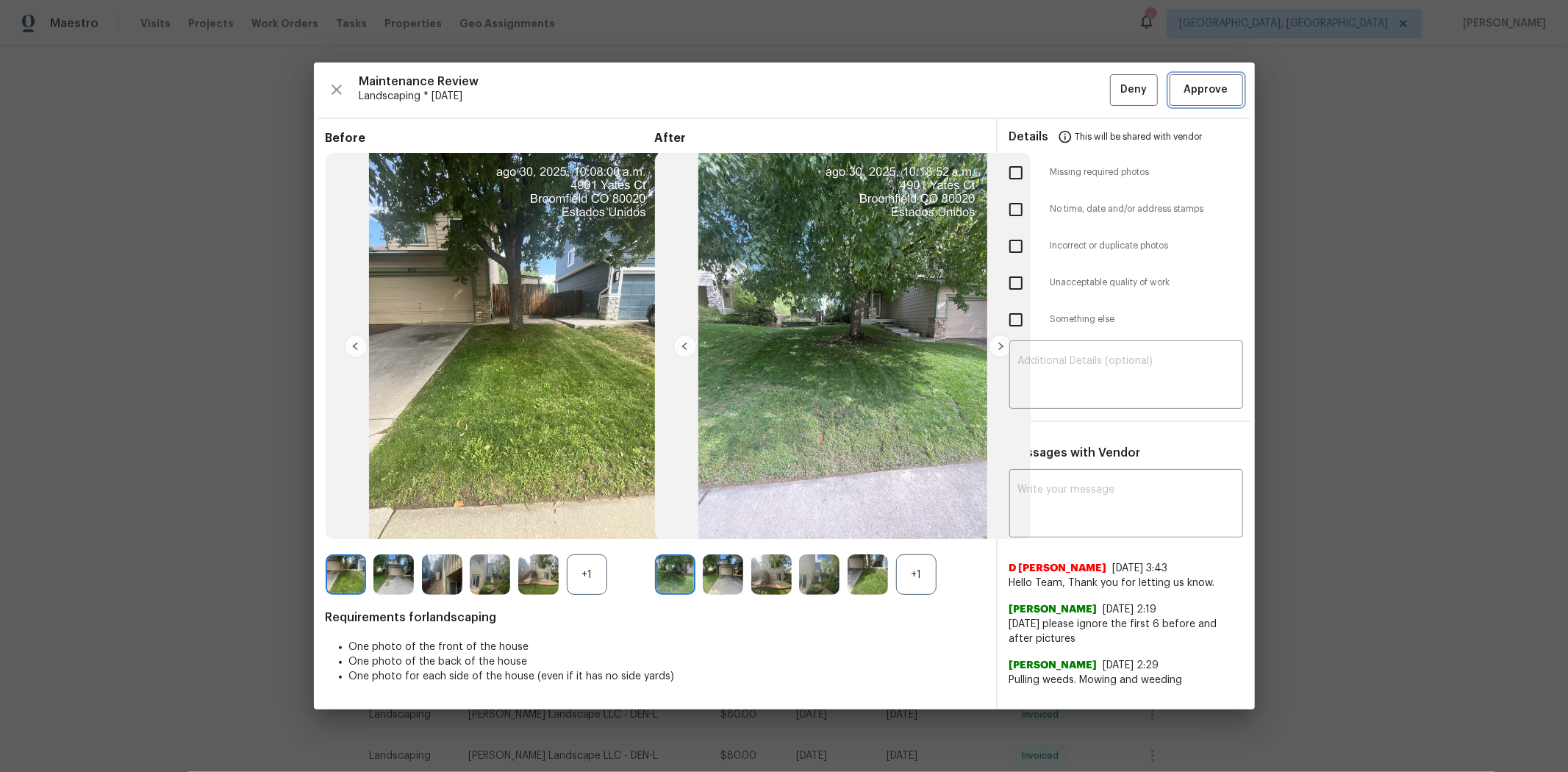
click at [843, 81] on span "Approve" at bounding box center [1206, 90] width 50 height 18
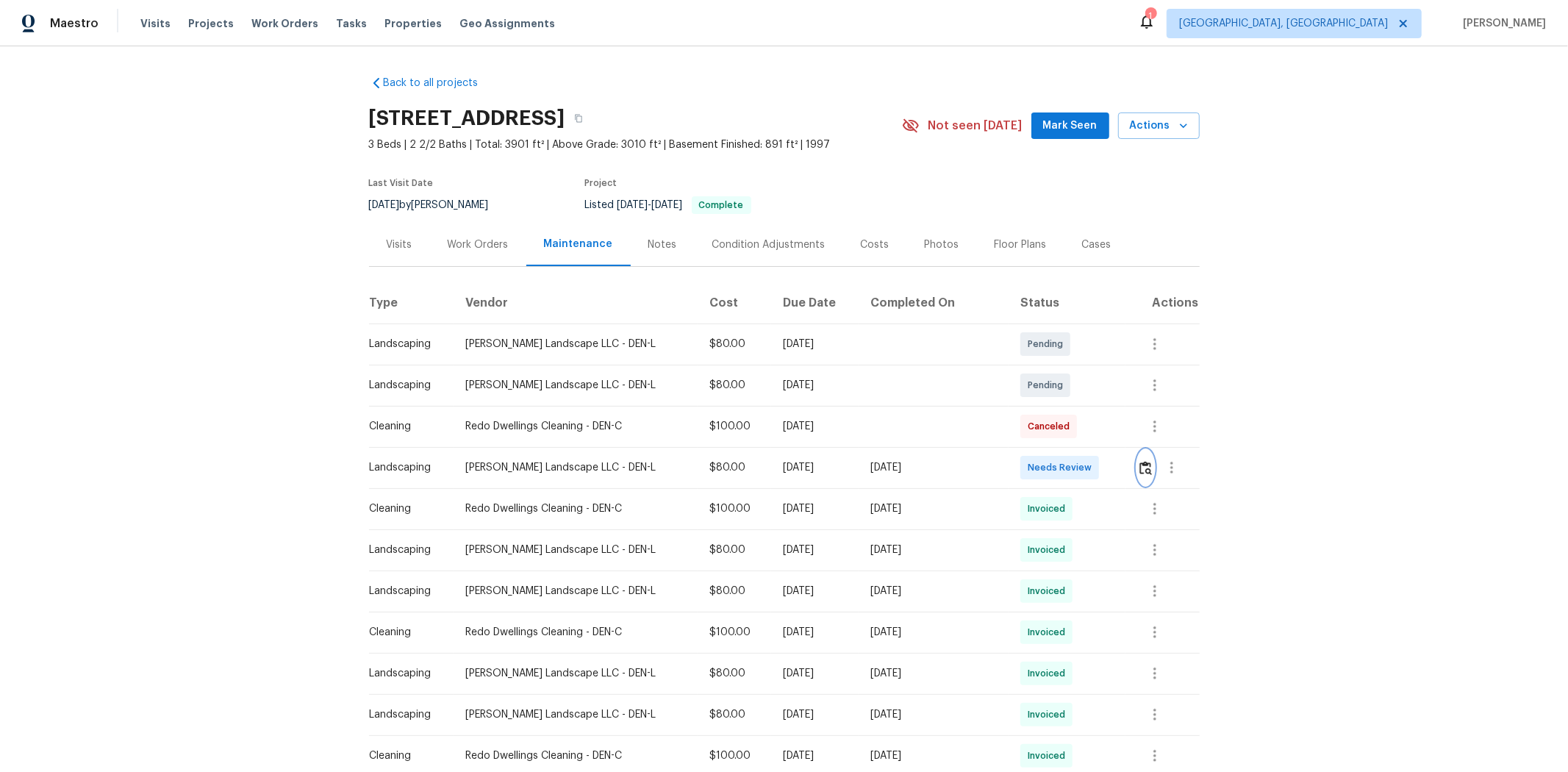
click at [1115, 463] on img "button" at bounding box center [1146, 468] width 13 height 14
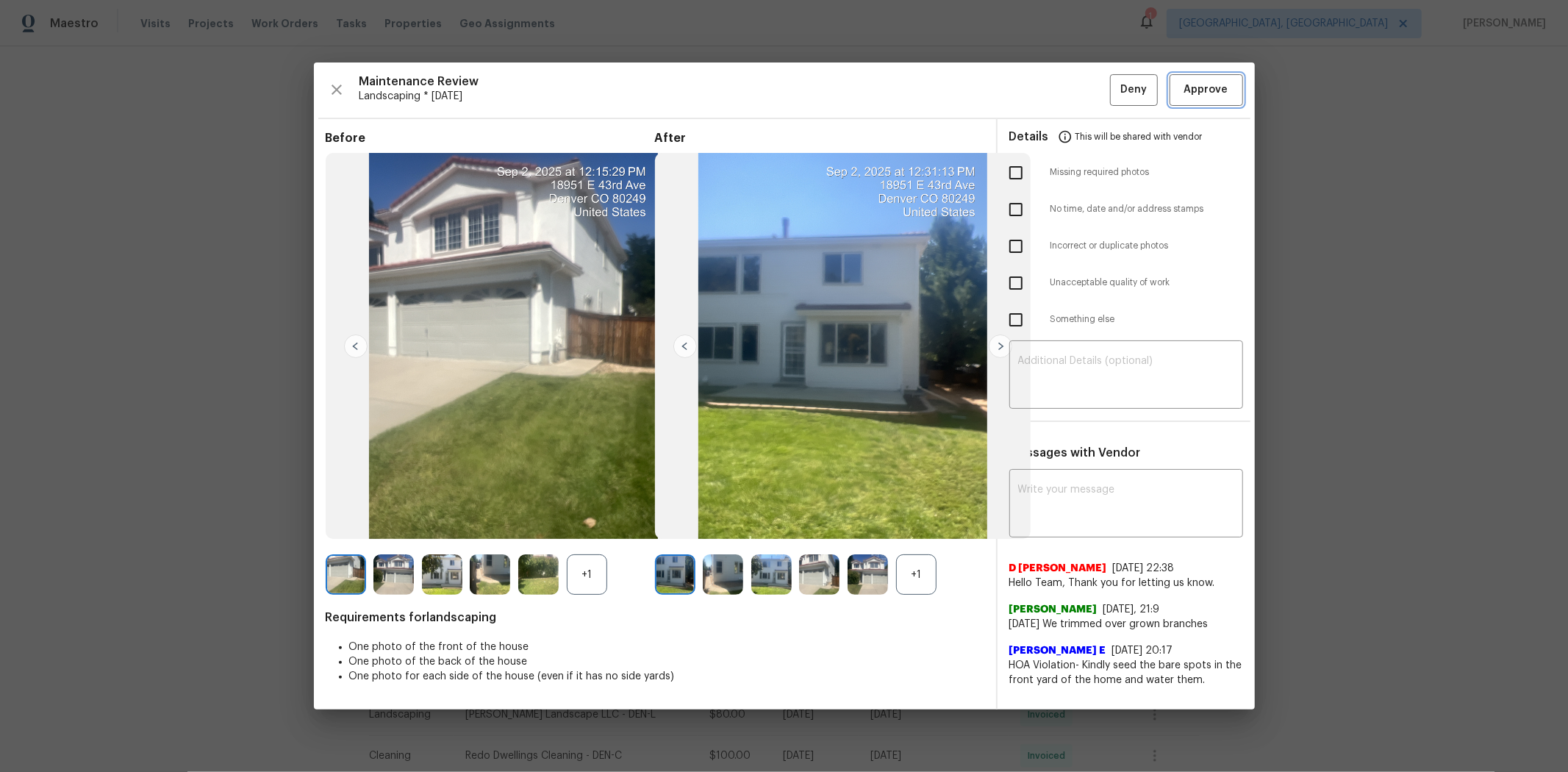
click at [1115, 82] on span "Approve" at bounding box center [1206, 90] width 44 height 18
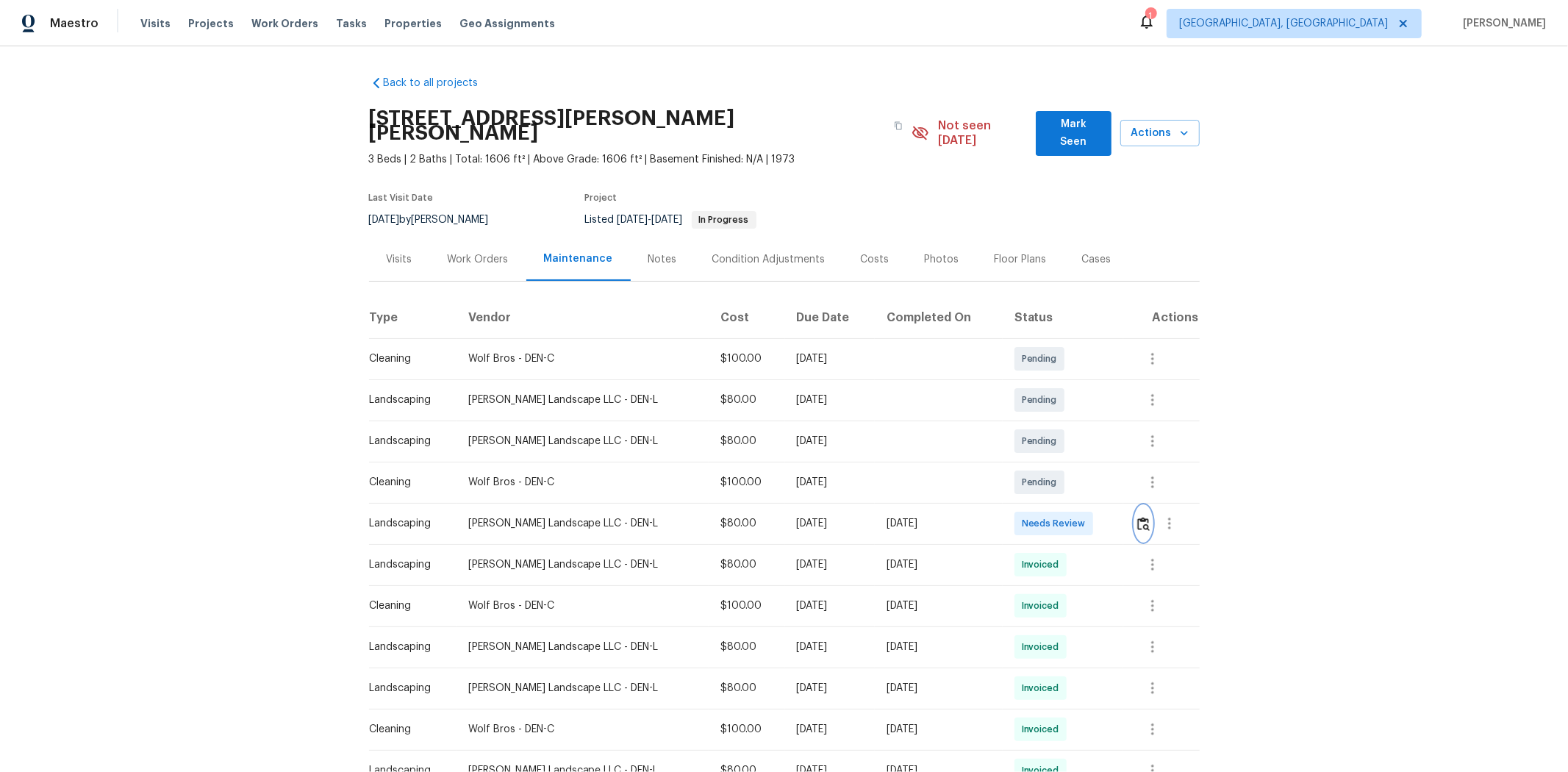
click at [1115, 516] on button "button" at bounding box center [1143, 524] width 17 height 35
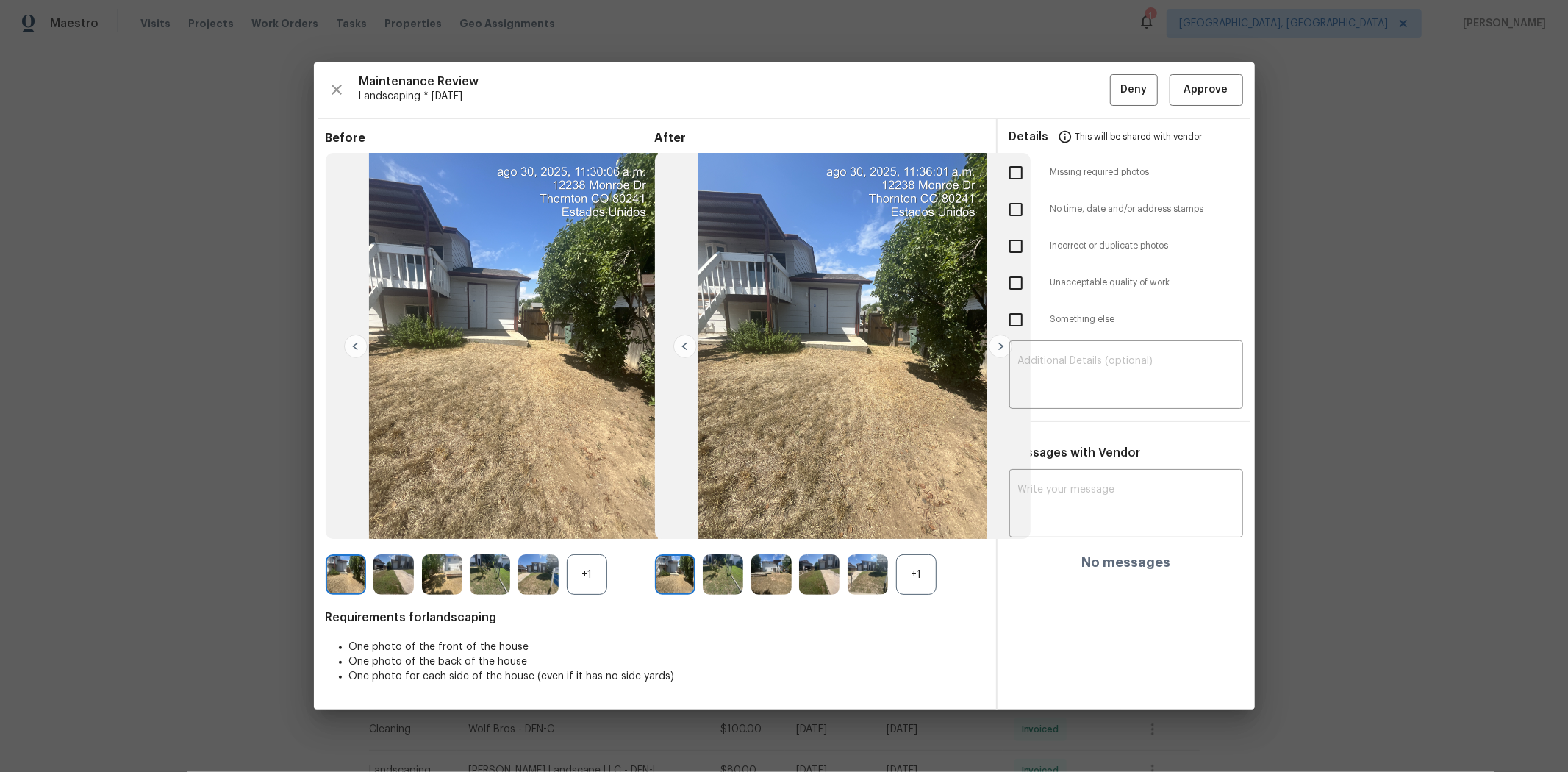
drag, startPoint x: 1212, startPoint y: 106, endPoint x: 1216, endPoint y: 90, distance: 16.5
click at [1115, 101] on div "Maintenance Review Landscaping * [DATE] Deny Approve Before +1 After +1 Require…" at bounding box center [784, 386] width 941 height 647
click at [1115, 88] on span "Approve" at bounding box center [1206, 90] width 44 height 18
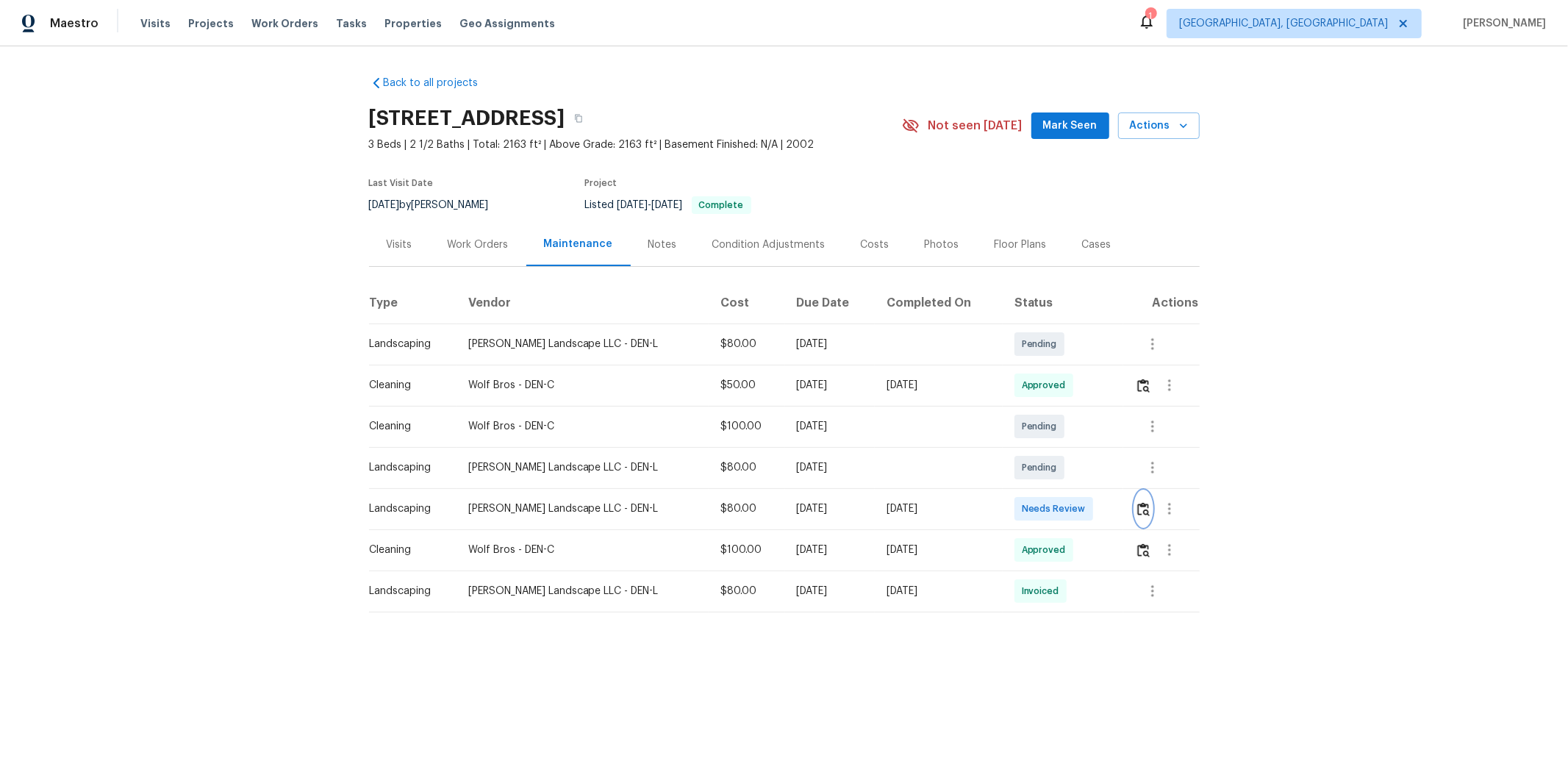
click at [1115, 513] on img "button" at bounding box center [1143, 509] width 13 height 14
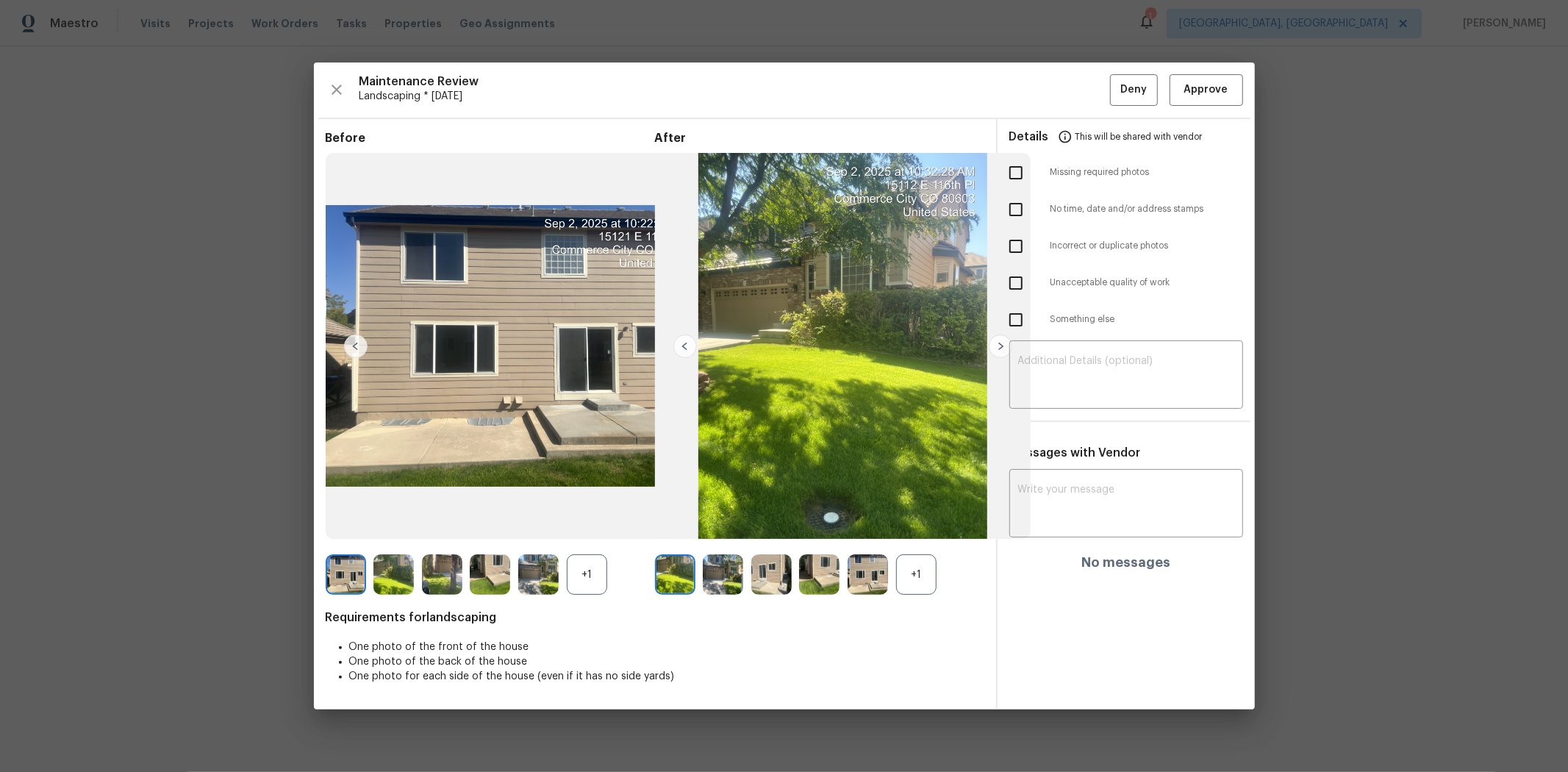
click at [1115, 108] on div "Maintenance Review Landscaping * [DATE] Deny Approve Before +1 After +1 Require…" at bounding box center [784, 386] width 941 height 647
click at [1115, 92] on span "Approve" at bounding box center [1206, 90] width 44 height 18
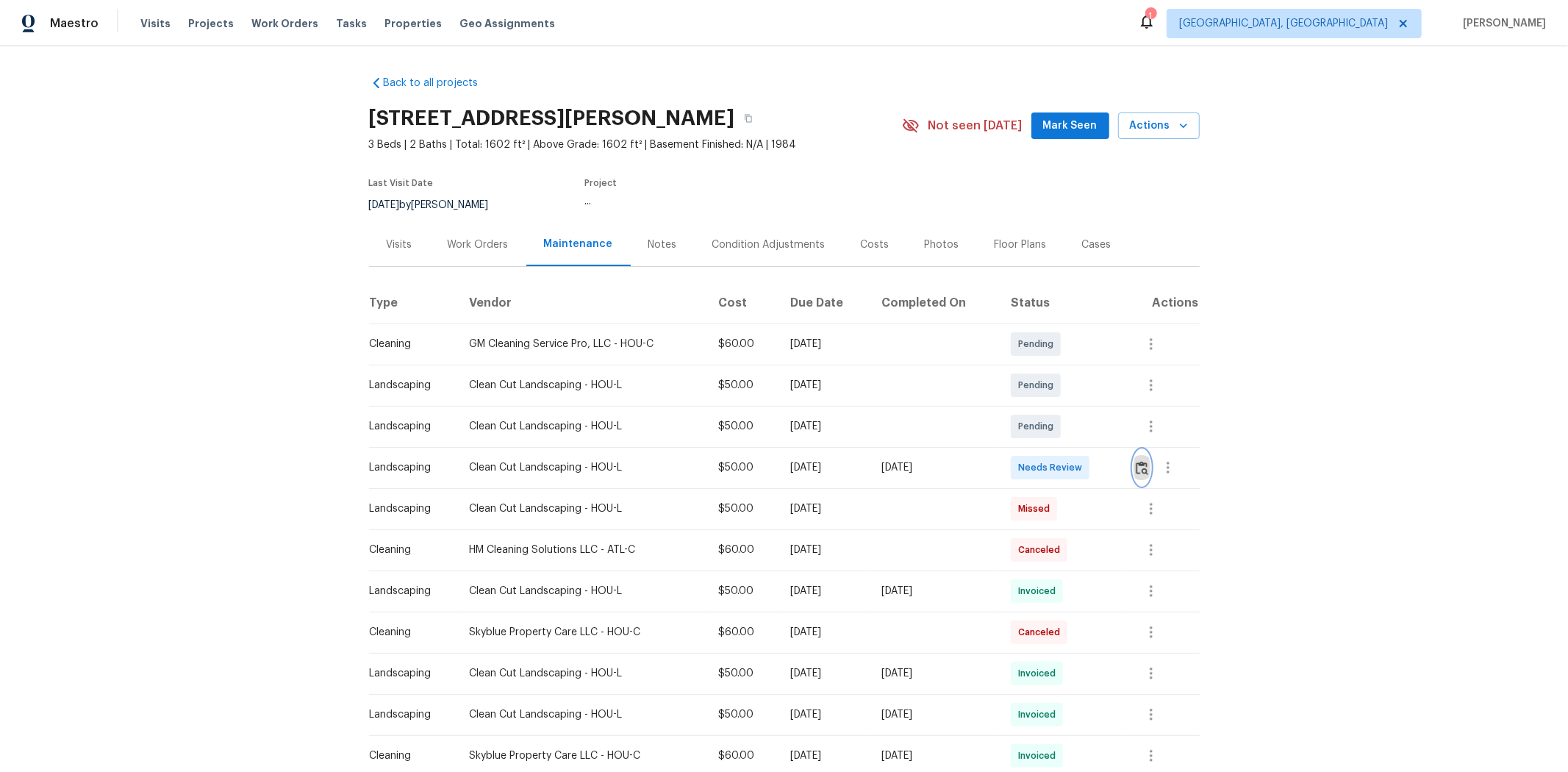
click at [1115, 474] on button "button" at bounding box center [1142, 467] width 17 height 35
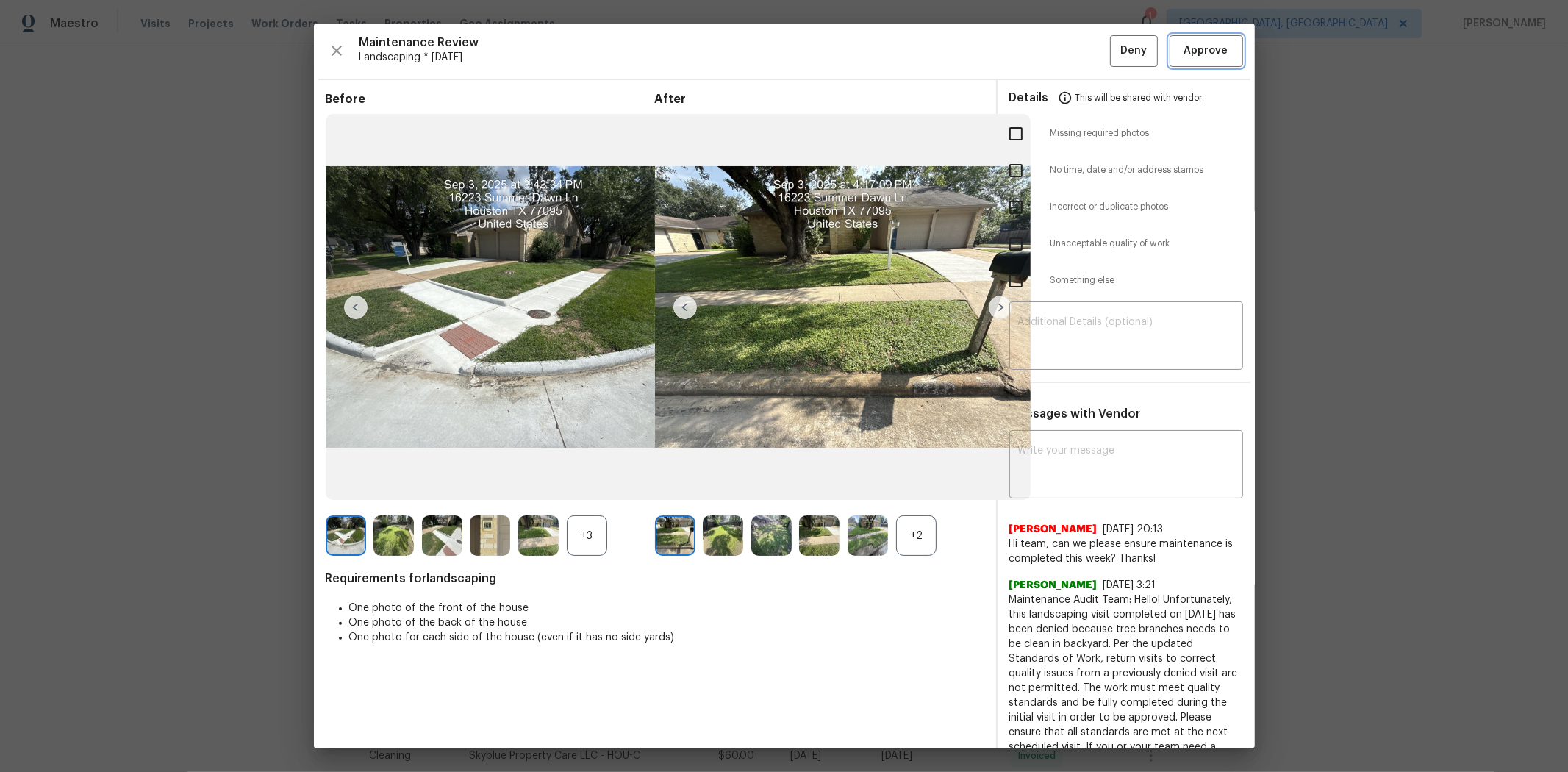
click at [1115, 48] on span "Approve" at bounding box center [1206, 51] width 44 height 18
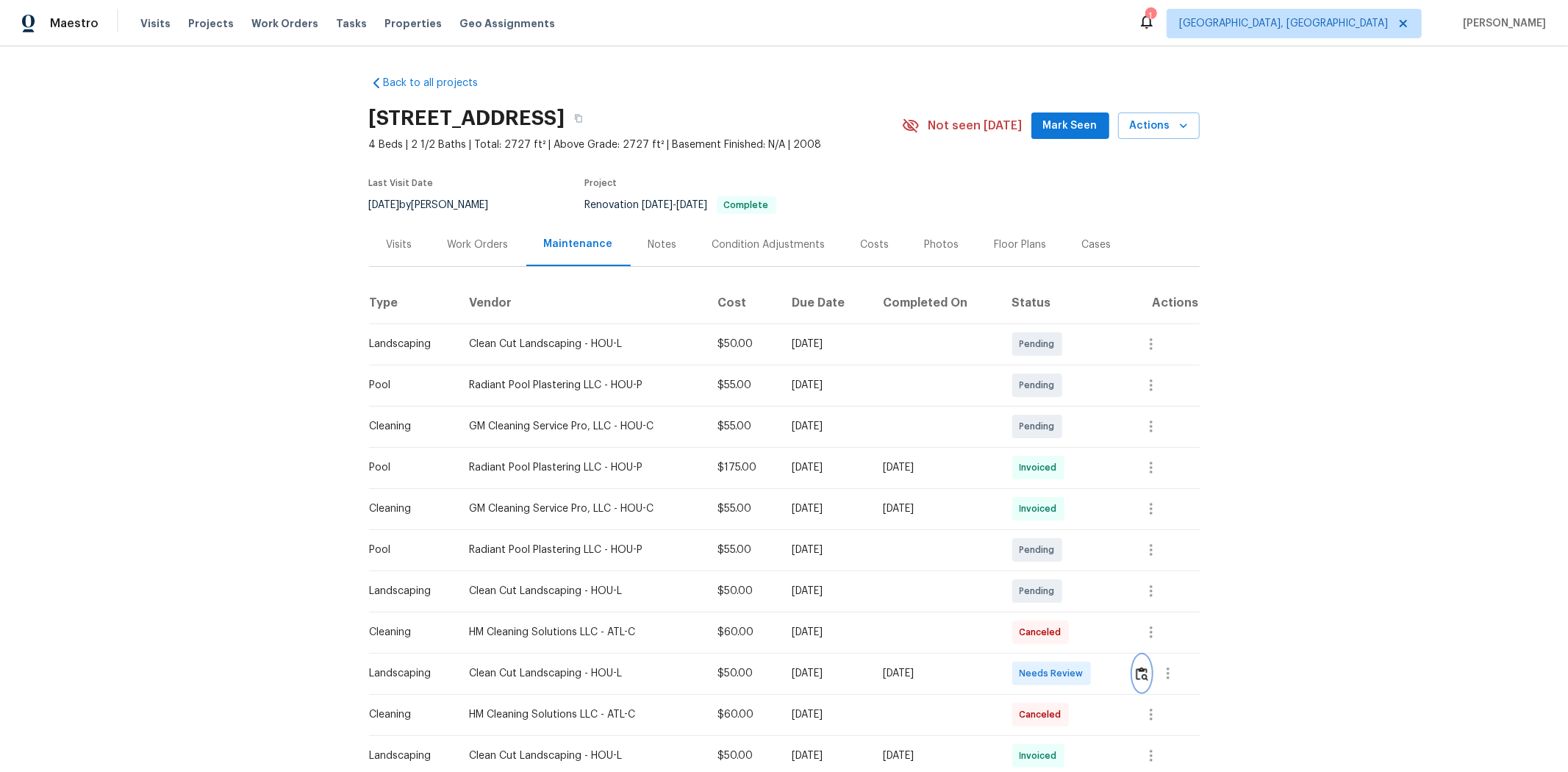
click at [1115, 517] on img "button" at bounding box center [1142, 674] width 13 height 14
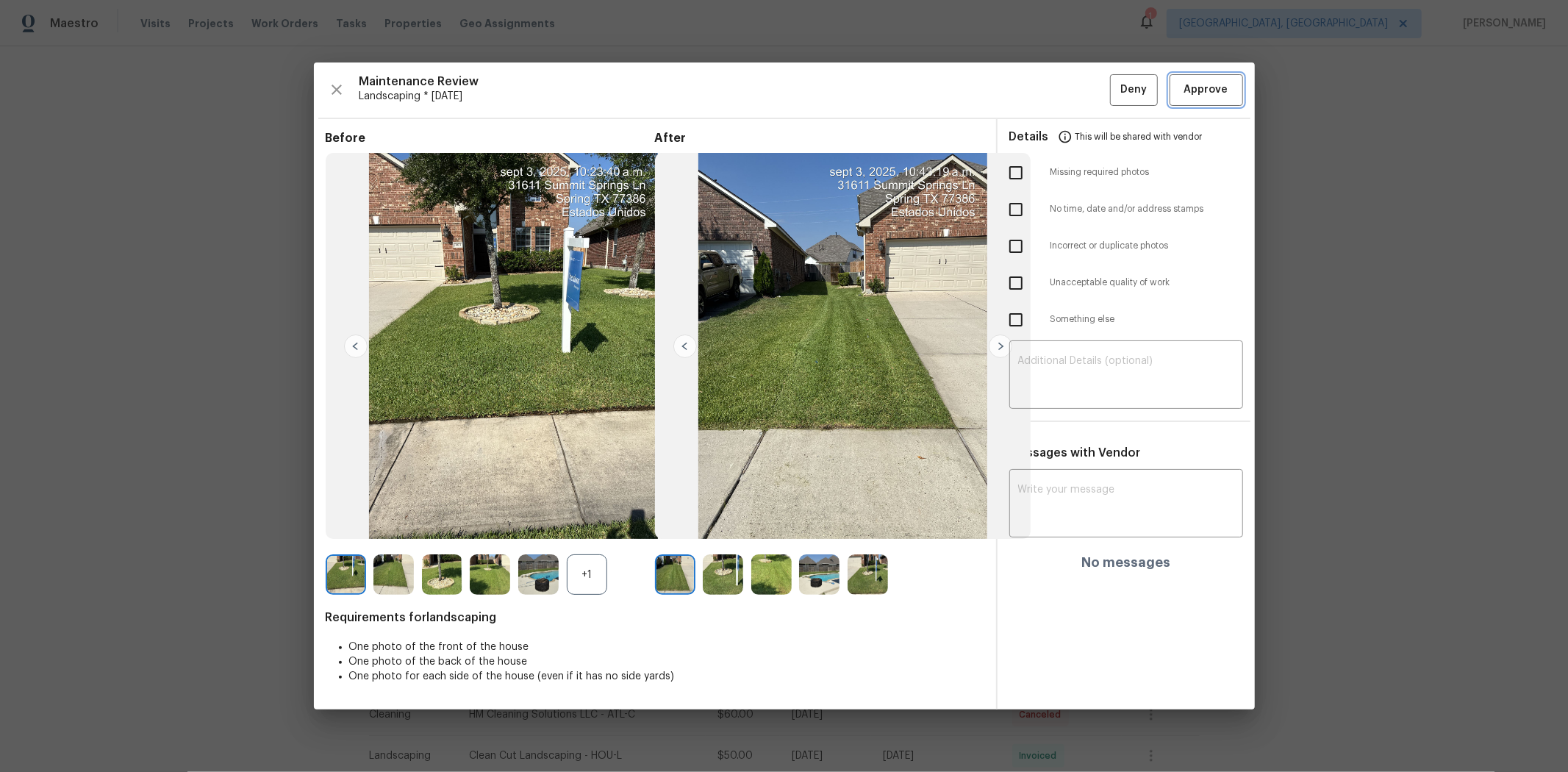
click at [1115, 82] on span "Approve" at bounding box center [1206, 90] width 44 height 18
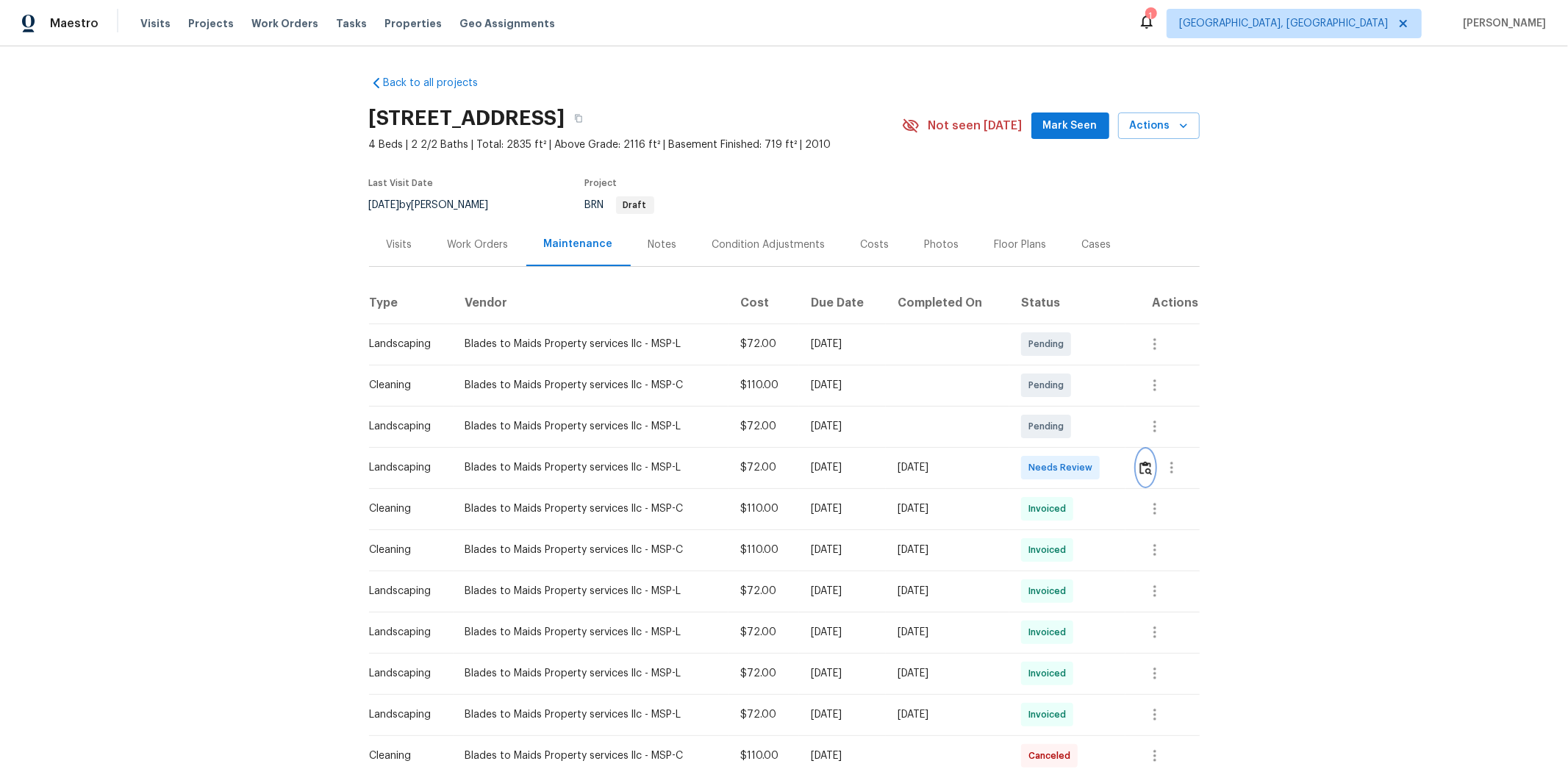
click at [1115, 472] on img "button" at bounding box center [1146, 468] width 13 height 14
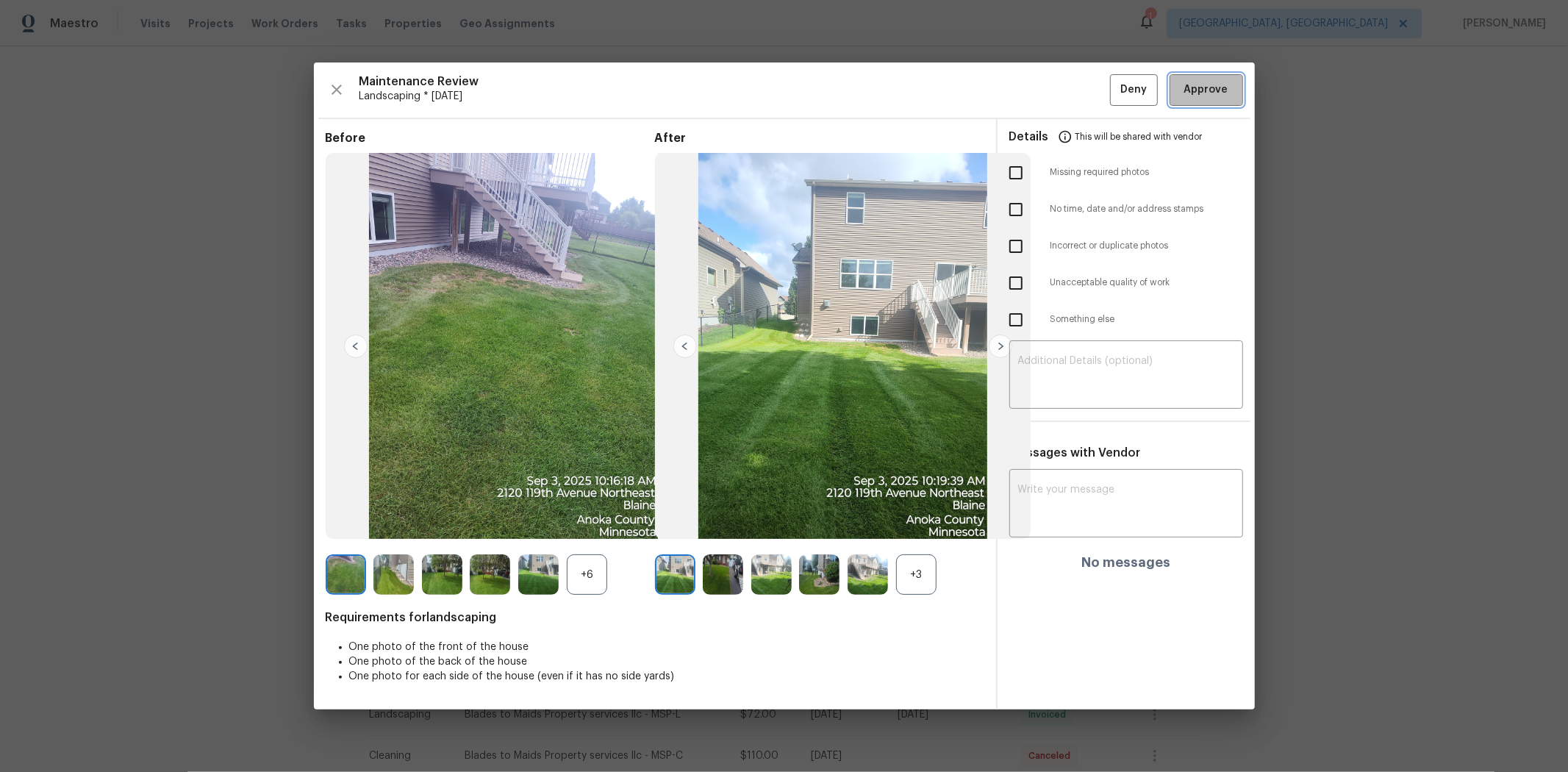
click at [1115, 89] on span "Approve" at bounding box center [1206, 90] width 44 height 18
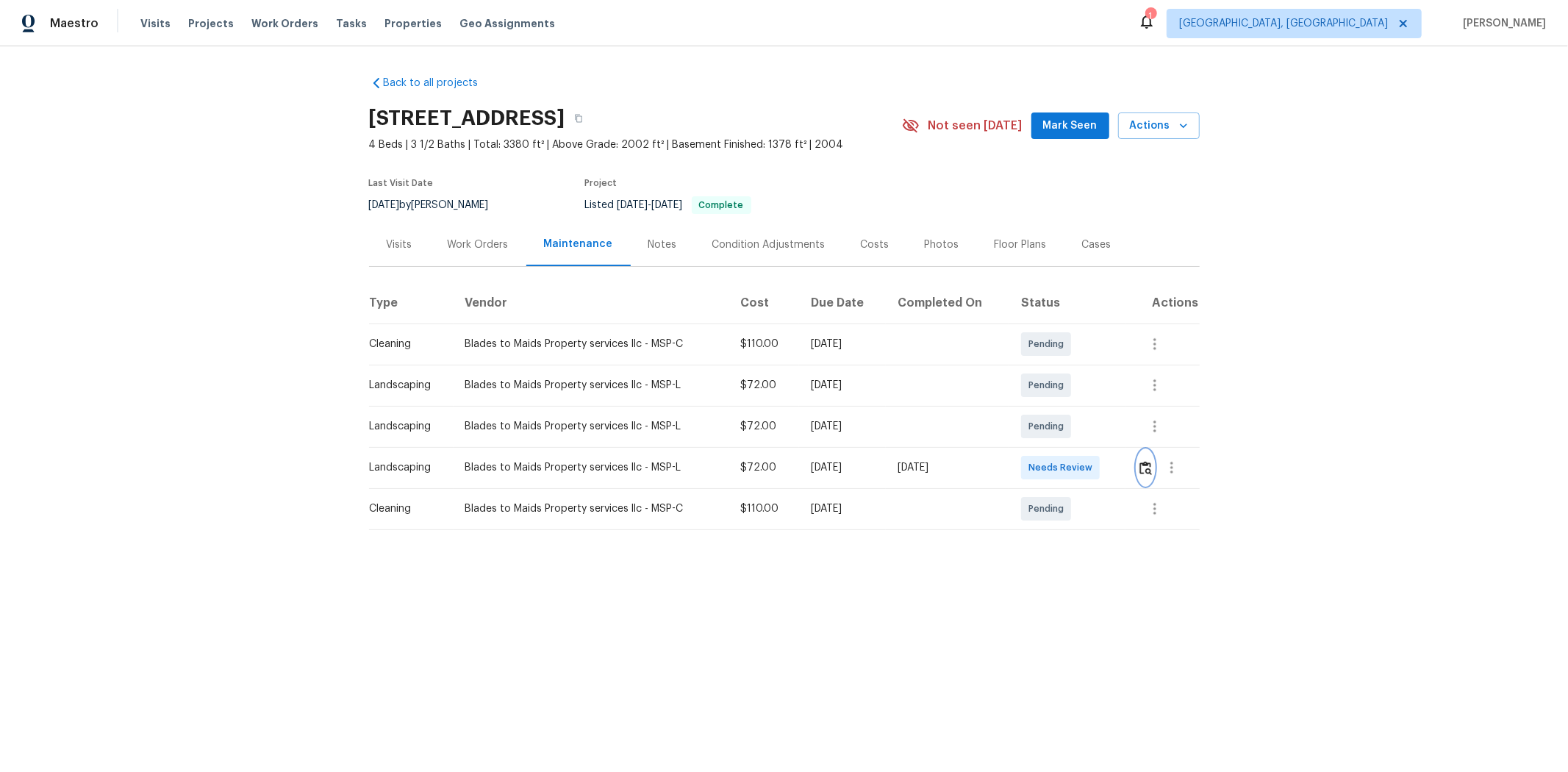
click at [1115, 467] on img "button" at bounding box center [1146, 468] width 13 height 14
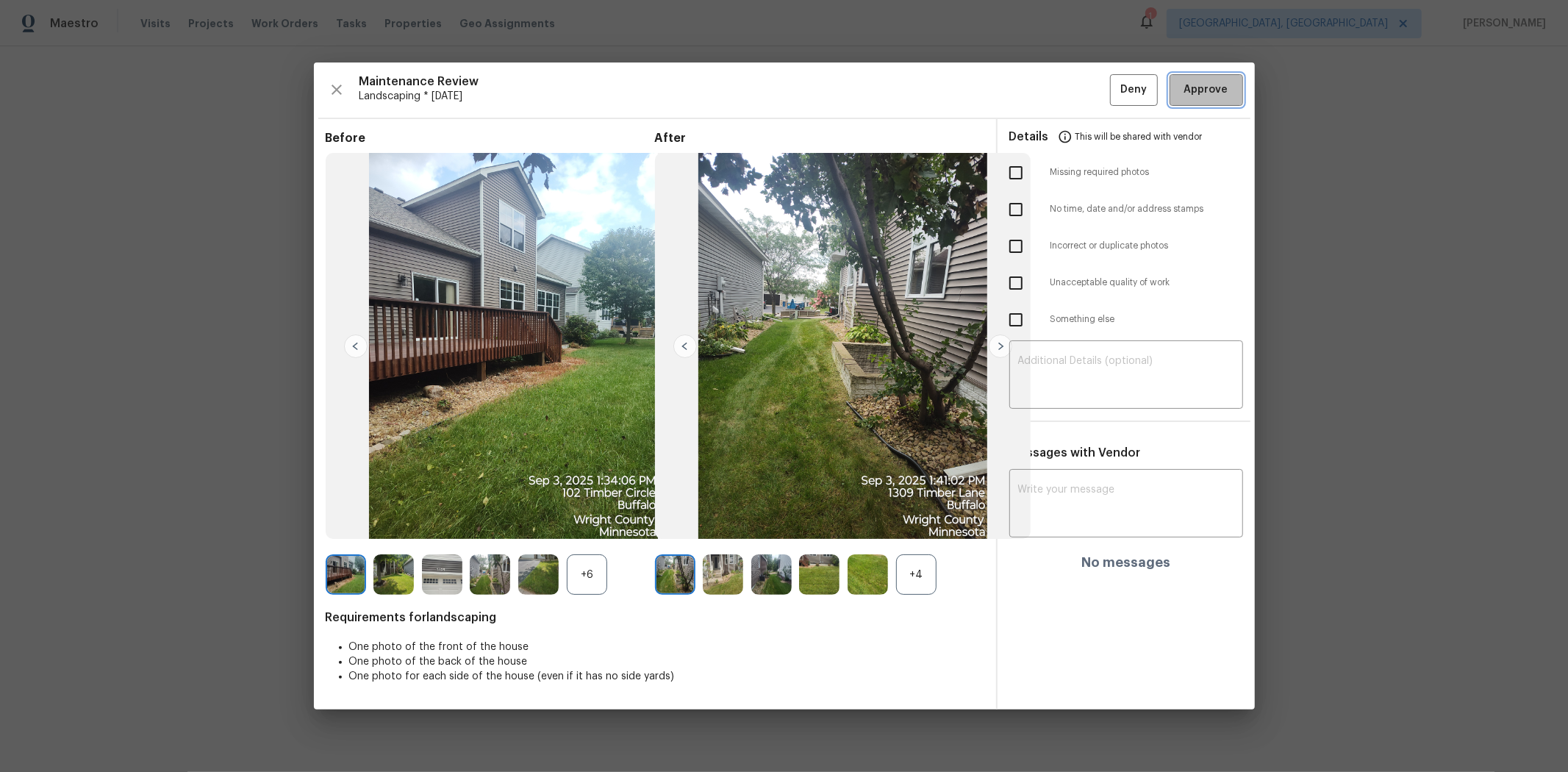
click at [1115, 92] on button "Approve" at bounding box center [1206, 90] width 73 height 32
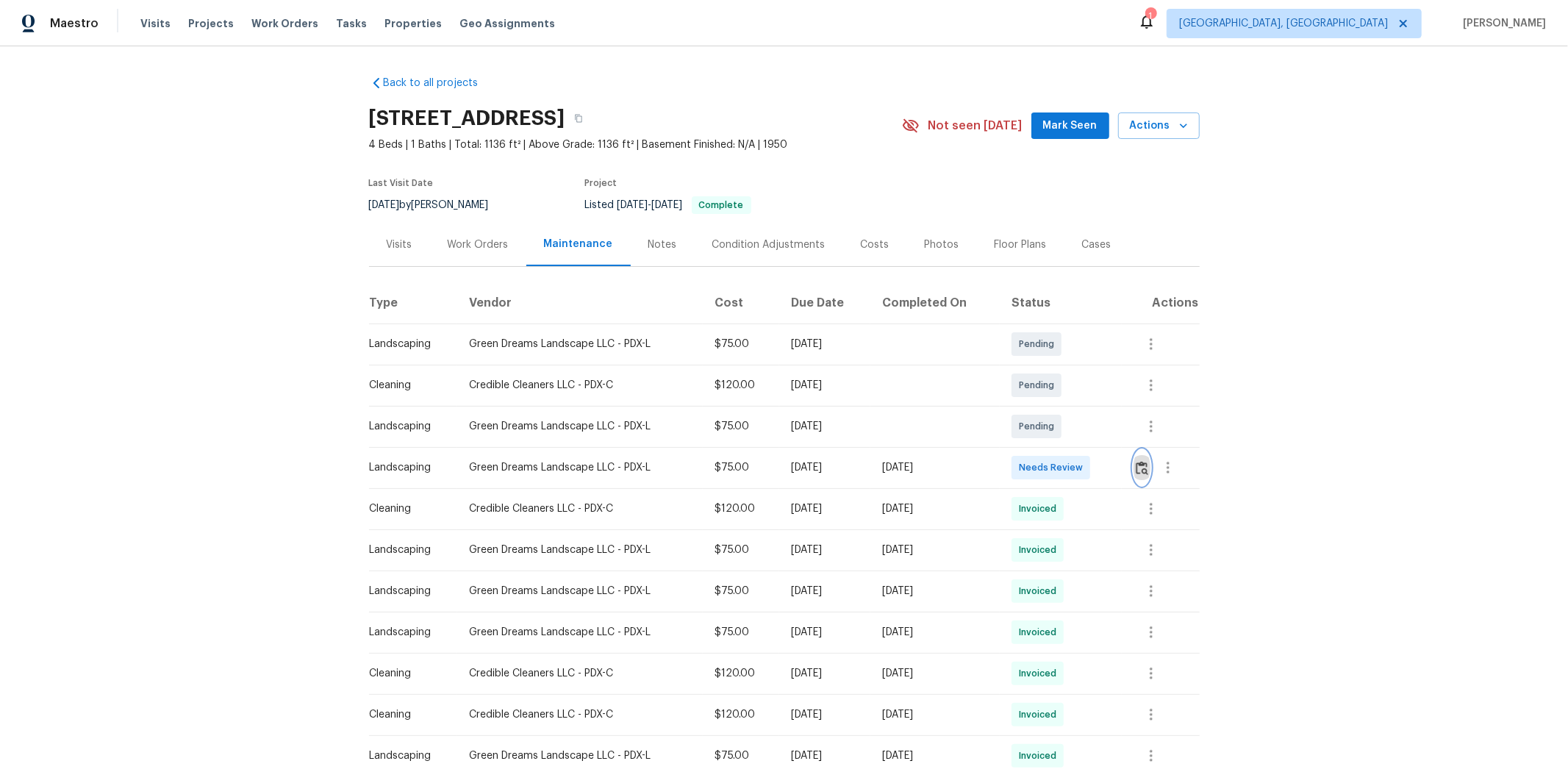
click at [1115, 473] on img "button" at bounding box center [1142, 468] width 13 height 14
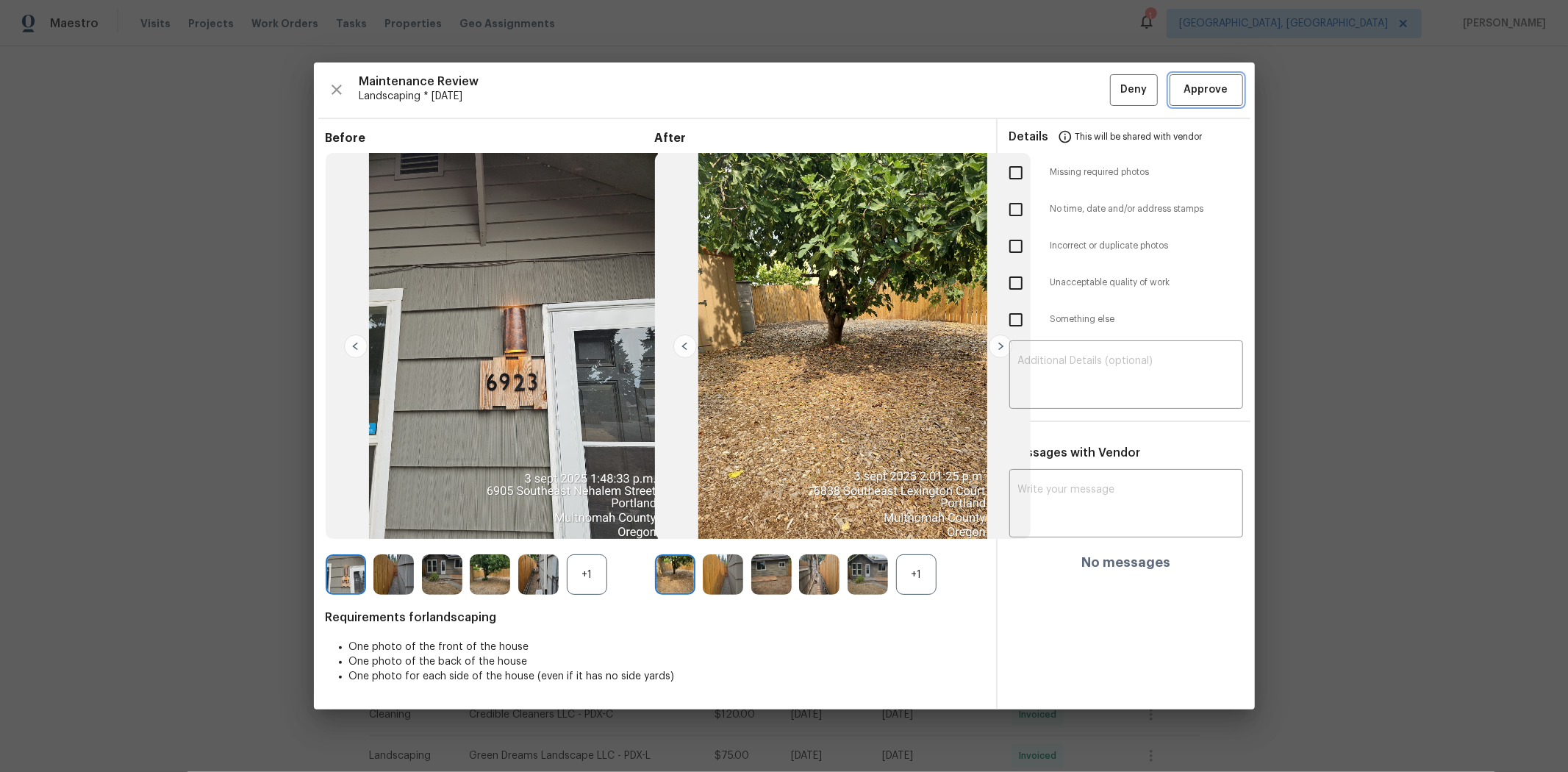
click at [1115, 92] on button "Approve" at bounding box center [1206, 90] width 73 height 32
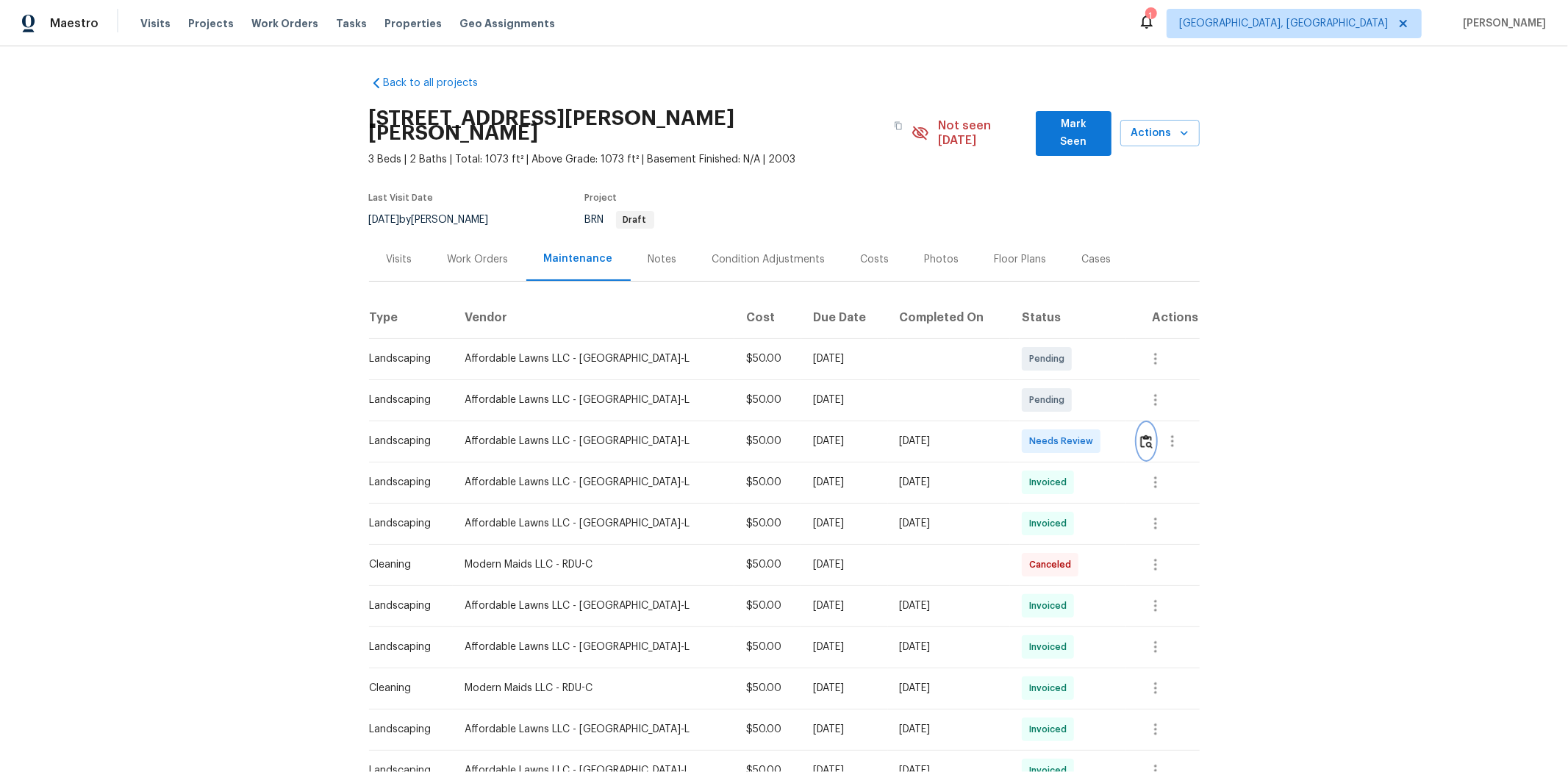
click at [1115, 435] on img "button" at bounding box center [1146, 442] width 13 height 14
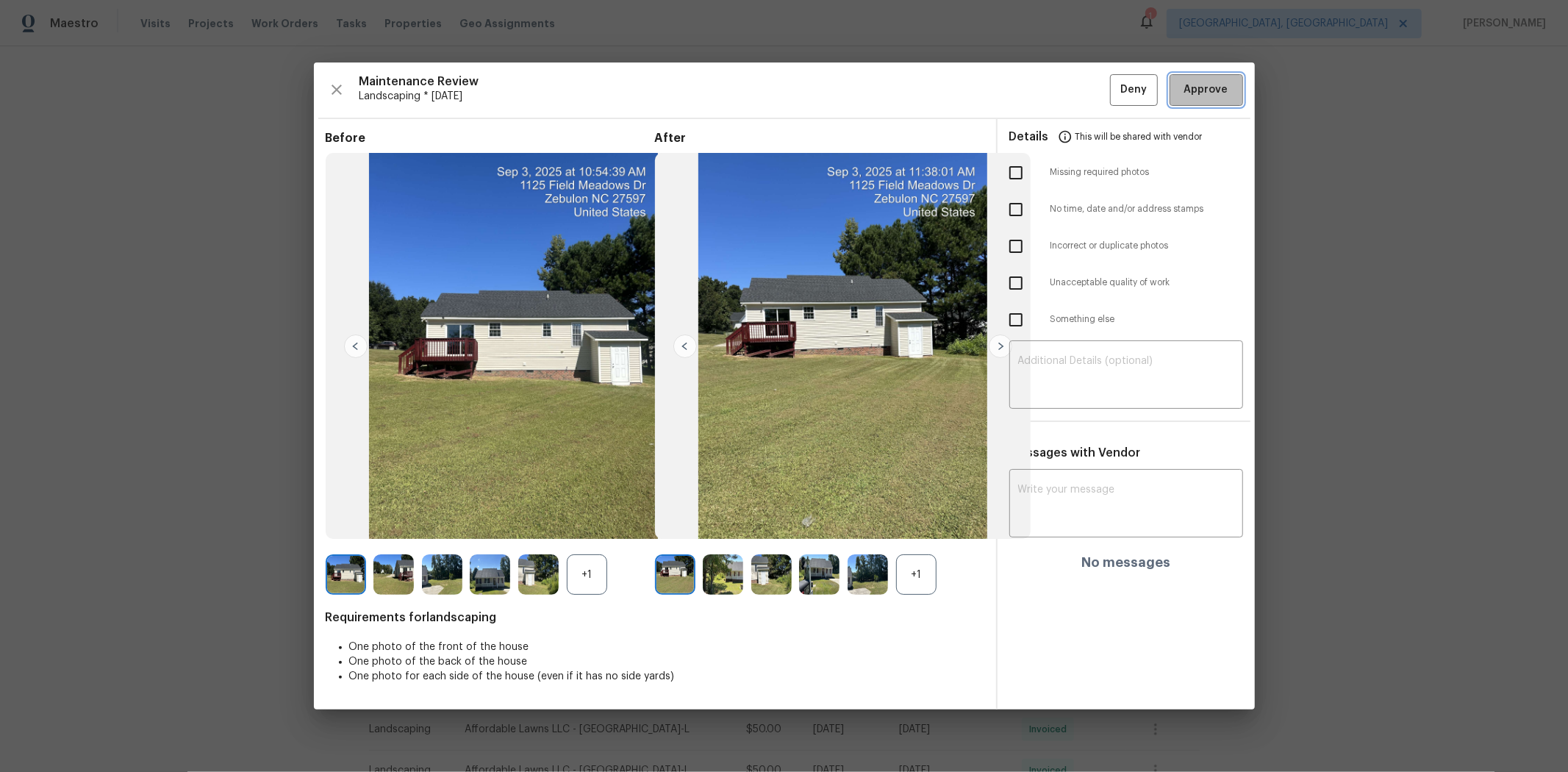
drag, startPoint x: 1215, startPoint y: 90, endPoint x: 1224, endPoint y: 91, distance: 9.1
click at [1115, 90] on span "Approve" at bounding box center [1206, 90] width 44 height 18
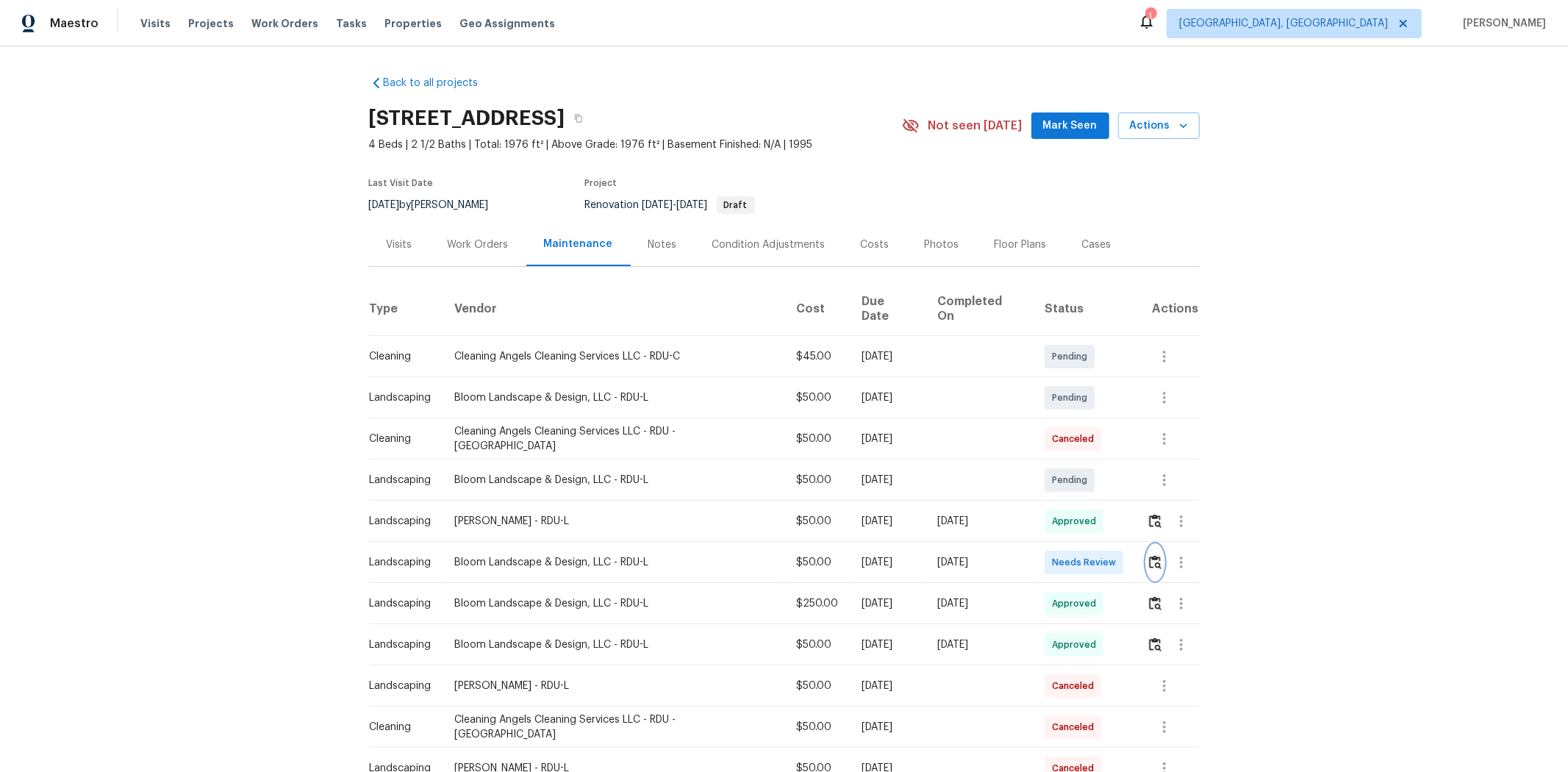
click at [1115, 517] on img "button" at bounding box center [1155, 563] width 13 height 14
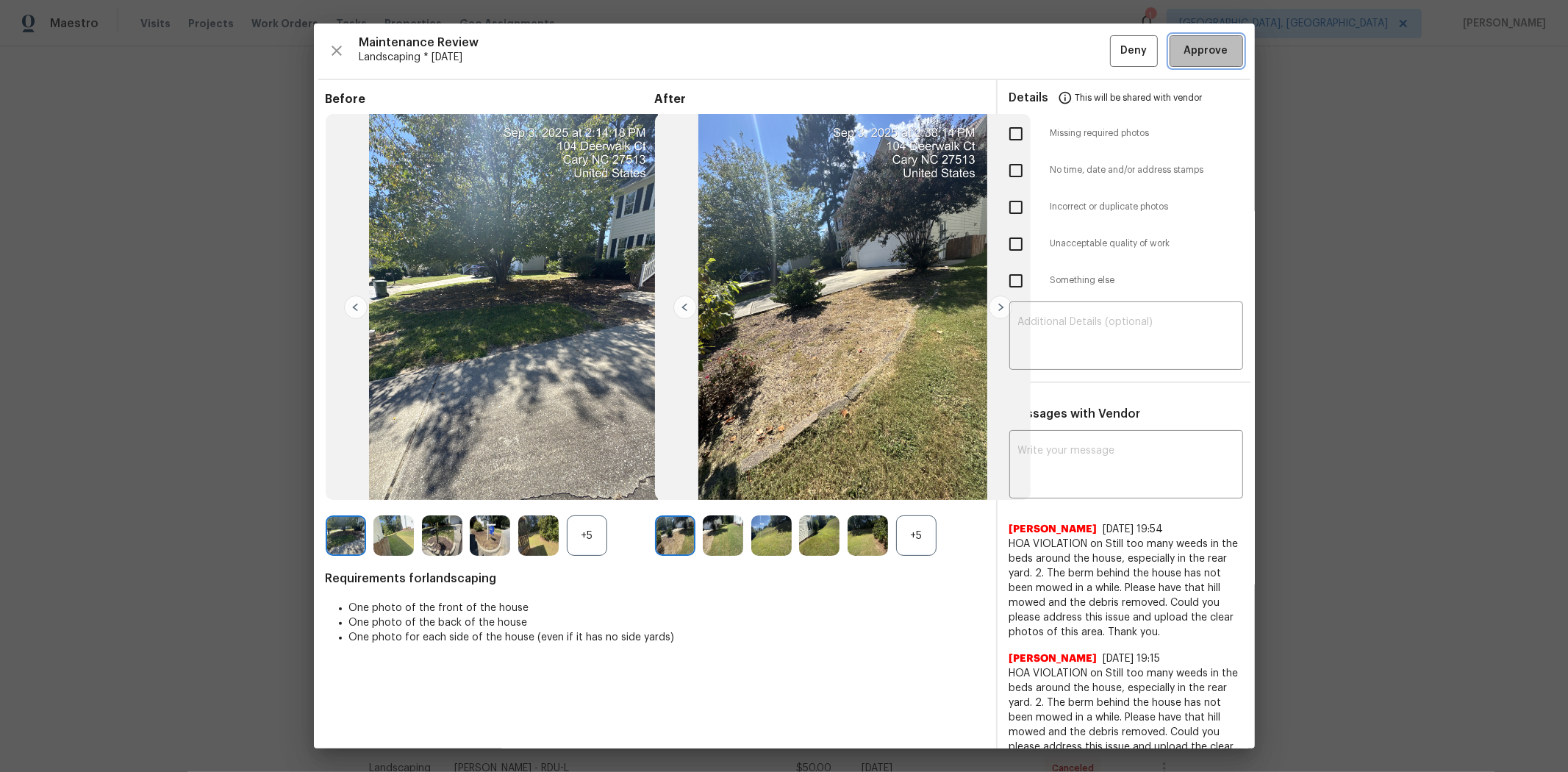
click at [1115, 50] on span "Approve" at bounding box center [1206, 51] width 44 height 18
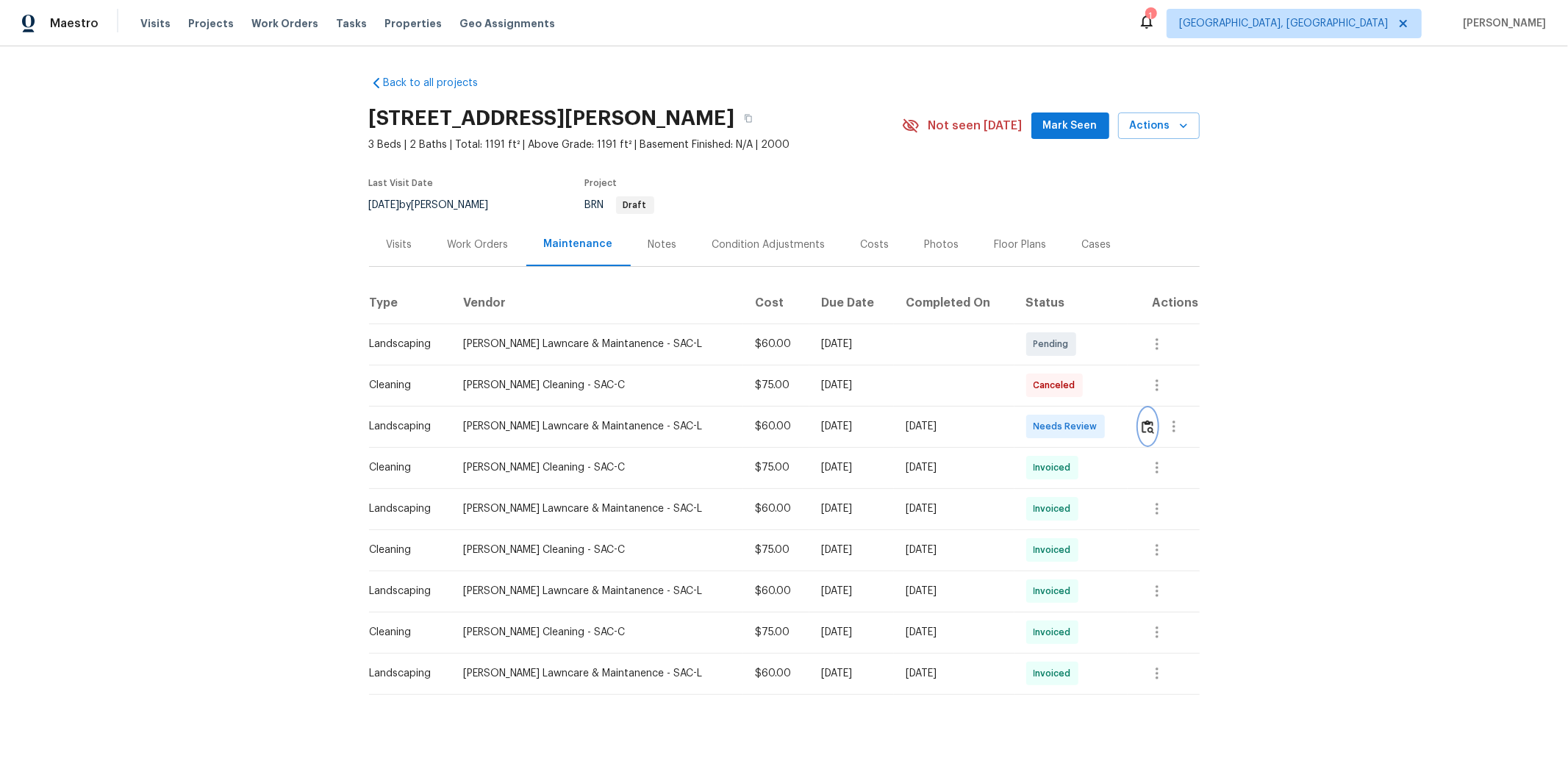
click at [1115, 424] on img "button" at bounding box center [1148, 427] width 13 height 14
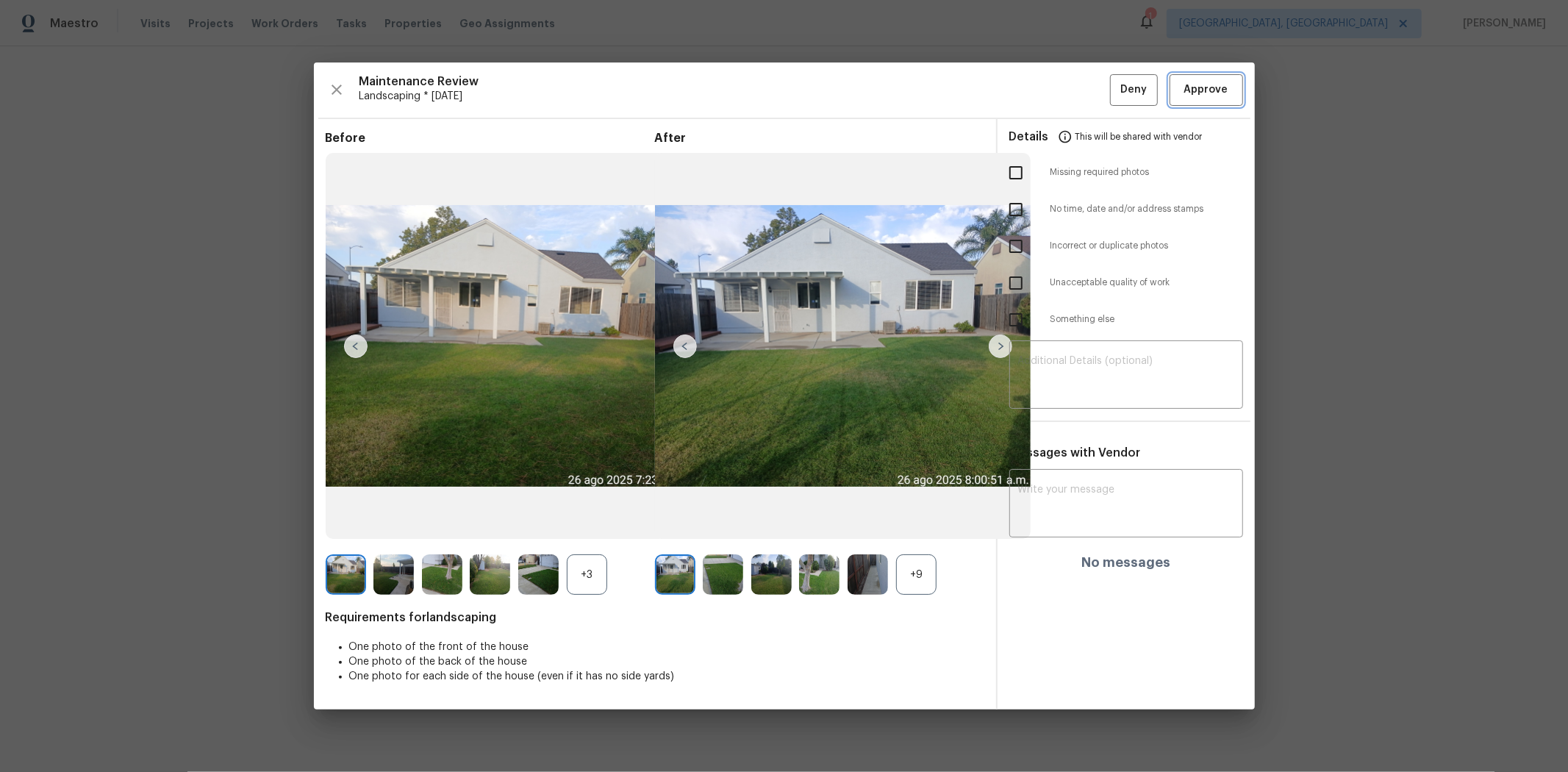
click at [1115, 87] on button "Approve" at bounding box center [1206, 90] width 73 height 32
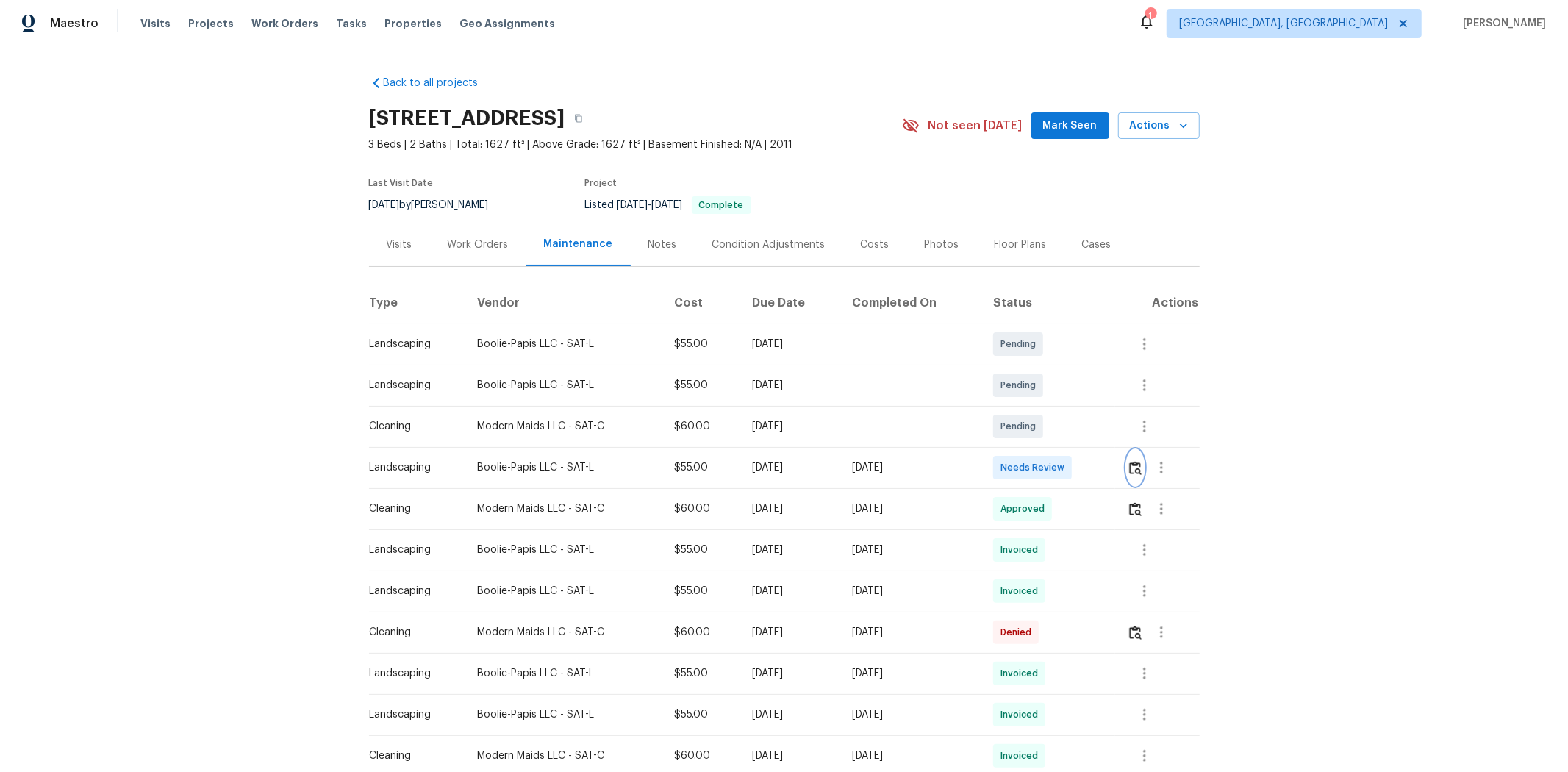
click at [1115, 474] on button "button" at bounding box center [1135, 467] width 17 height 35
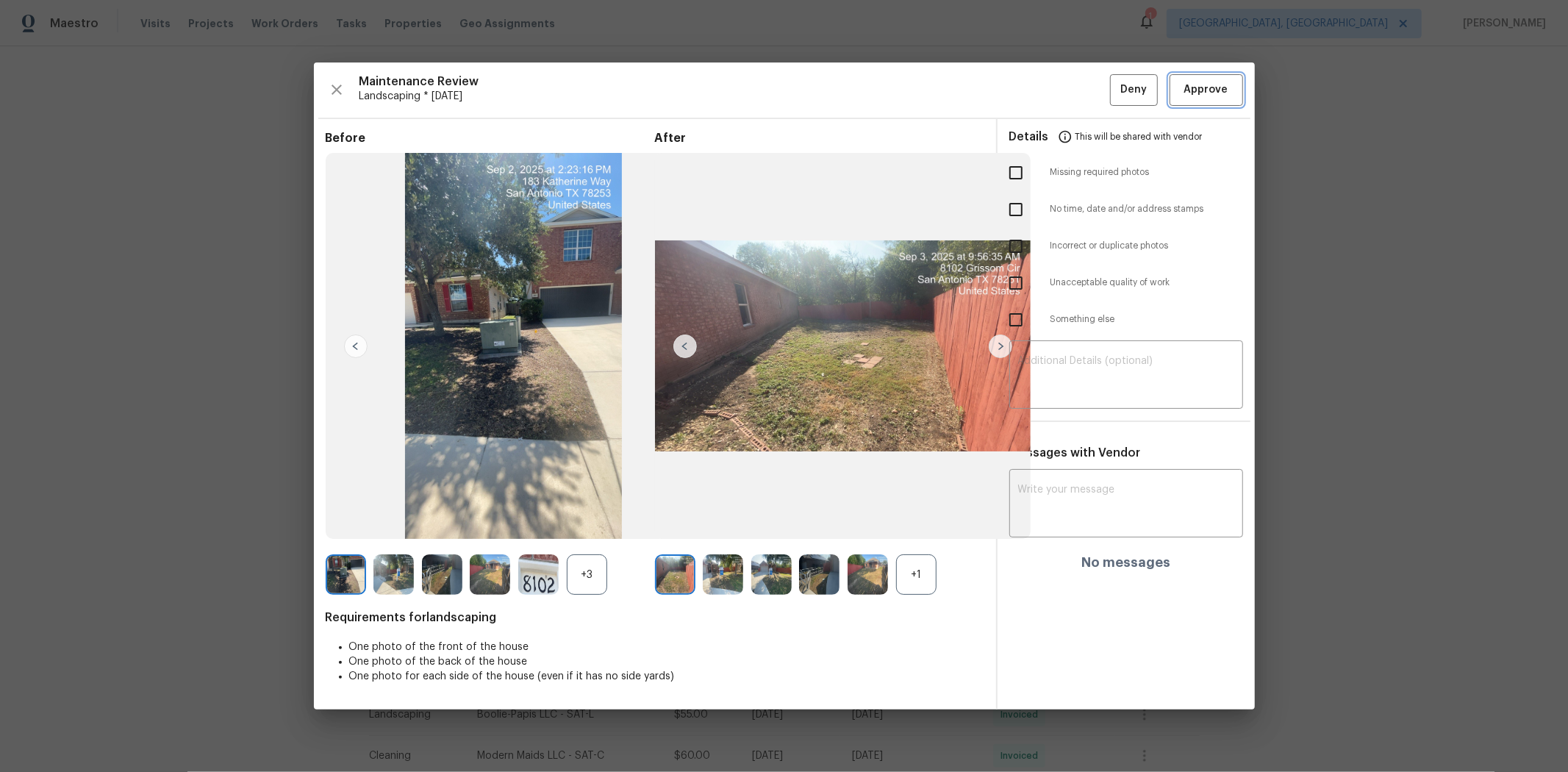
click at [1115, 87] on button "Approve" at bounding box center [1206, 90] width 73 height 32
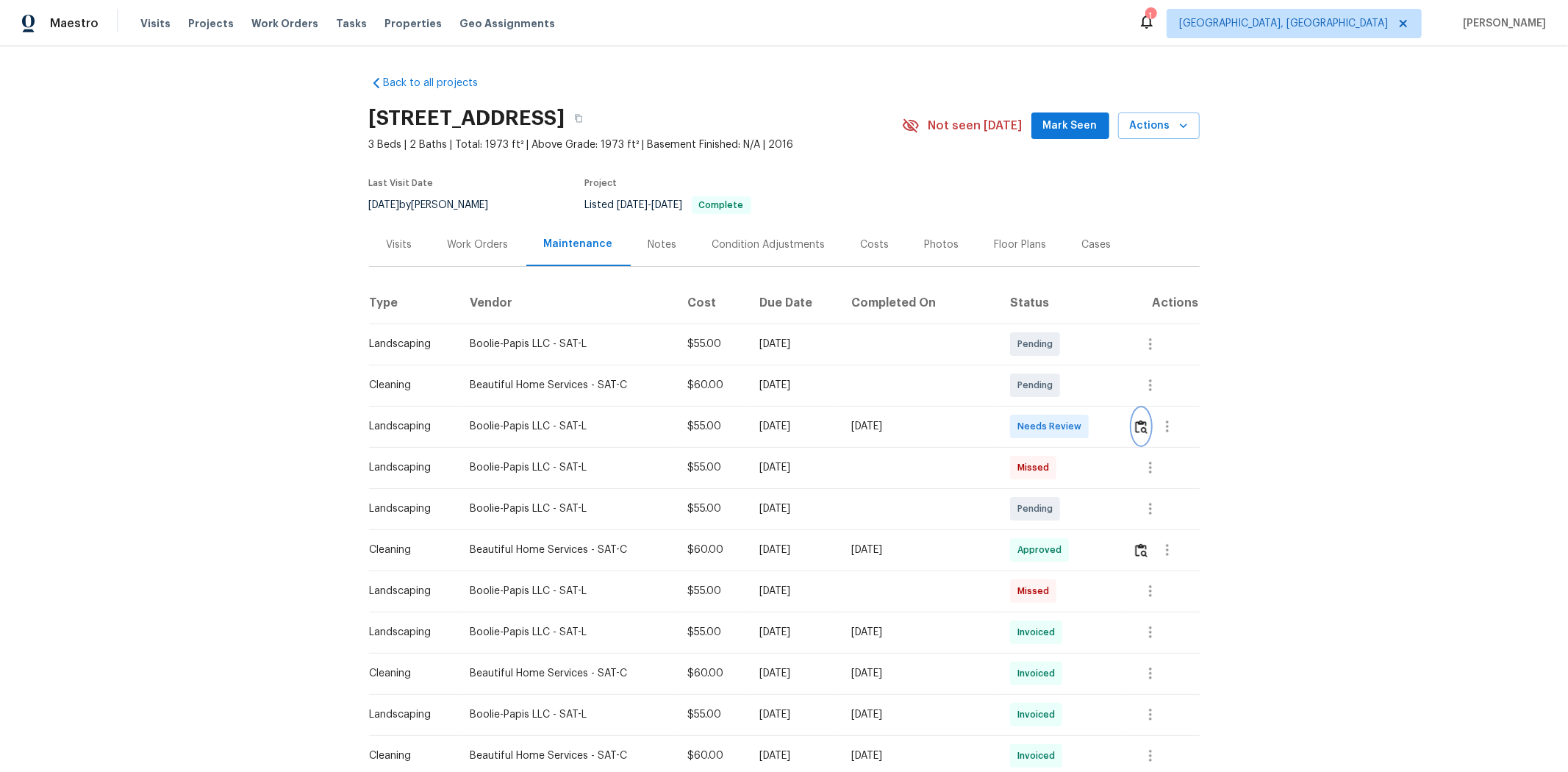
click at [843, 421] on img "button" at bounding box center [1142, 427] width 13 height 14
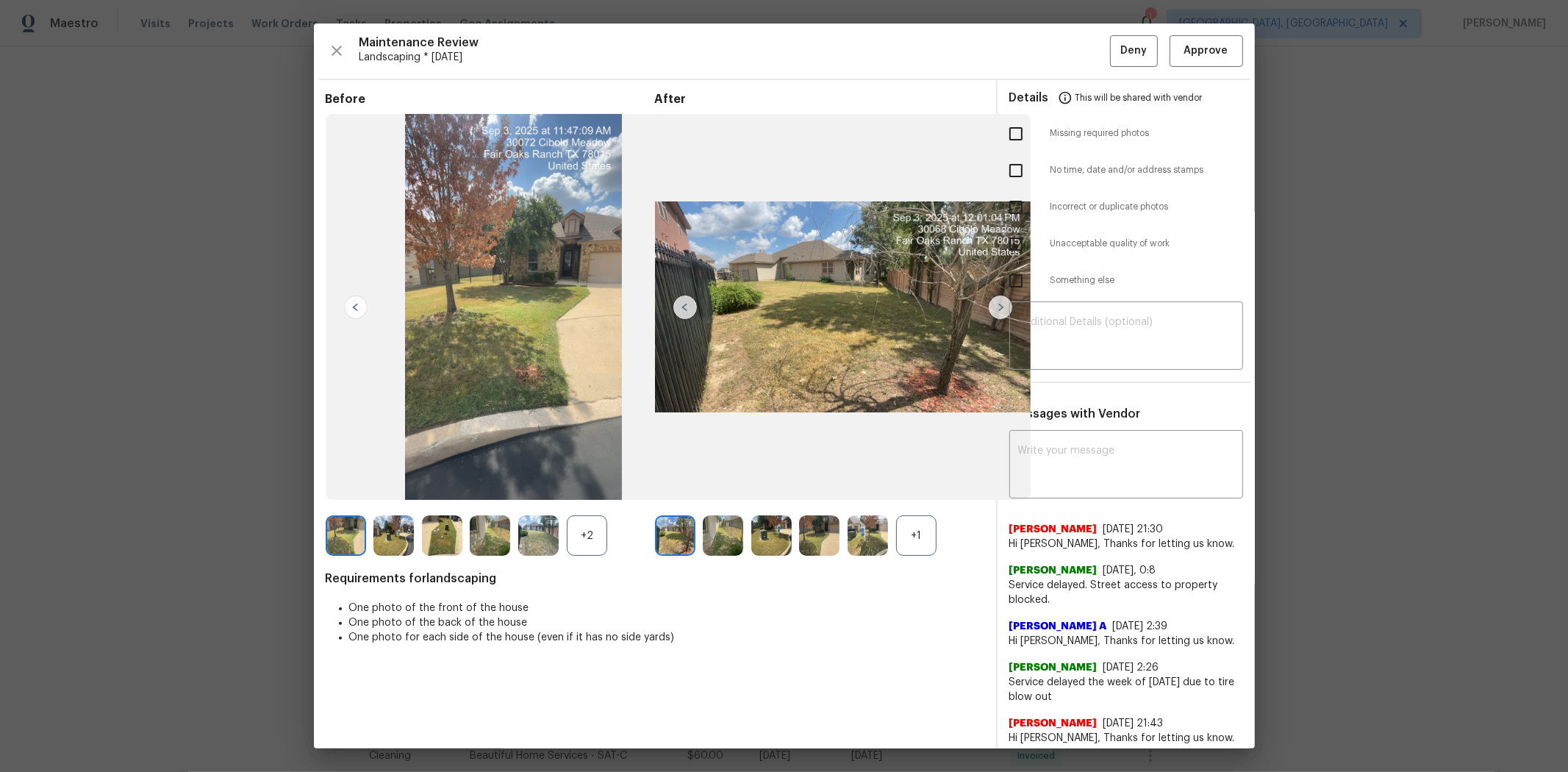
click at [843, 74] on div "Maintenance Review Landscaping * Wed, Sep 03 Deny Approve Before +2 After +1 Re…" at bounding box center [784, 386] width 941 height 725
click at [843, 63] on button "Approve" at bounding box center [1206, 51] width 73 height 32
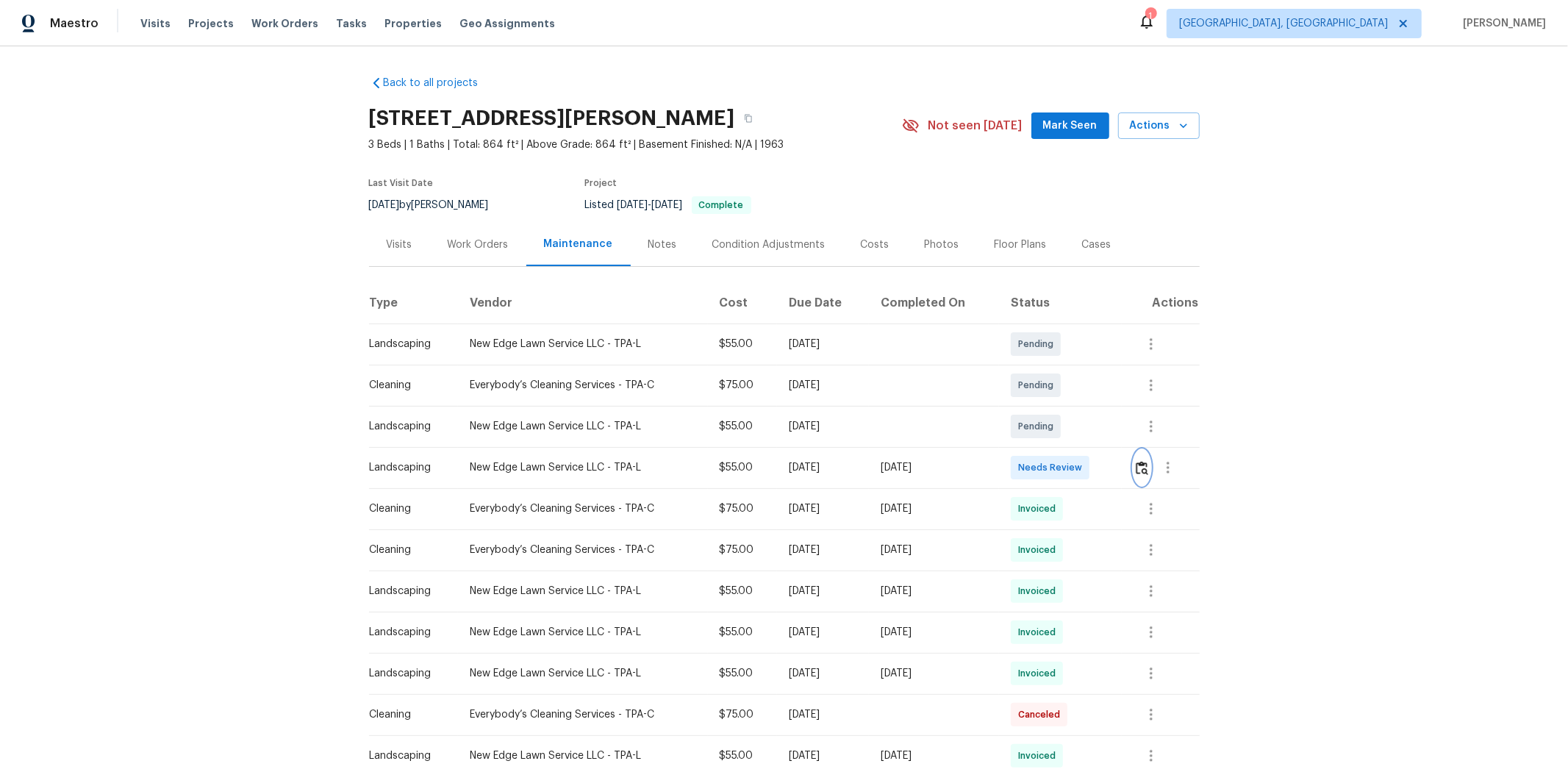
click at [843, 471] on img "button" at bounding box center [1142, 468] width 13 height 14
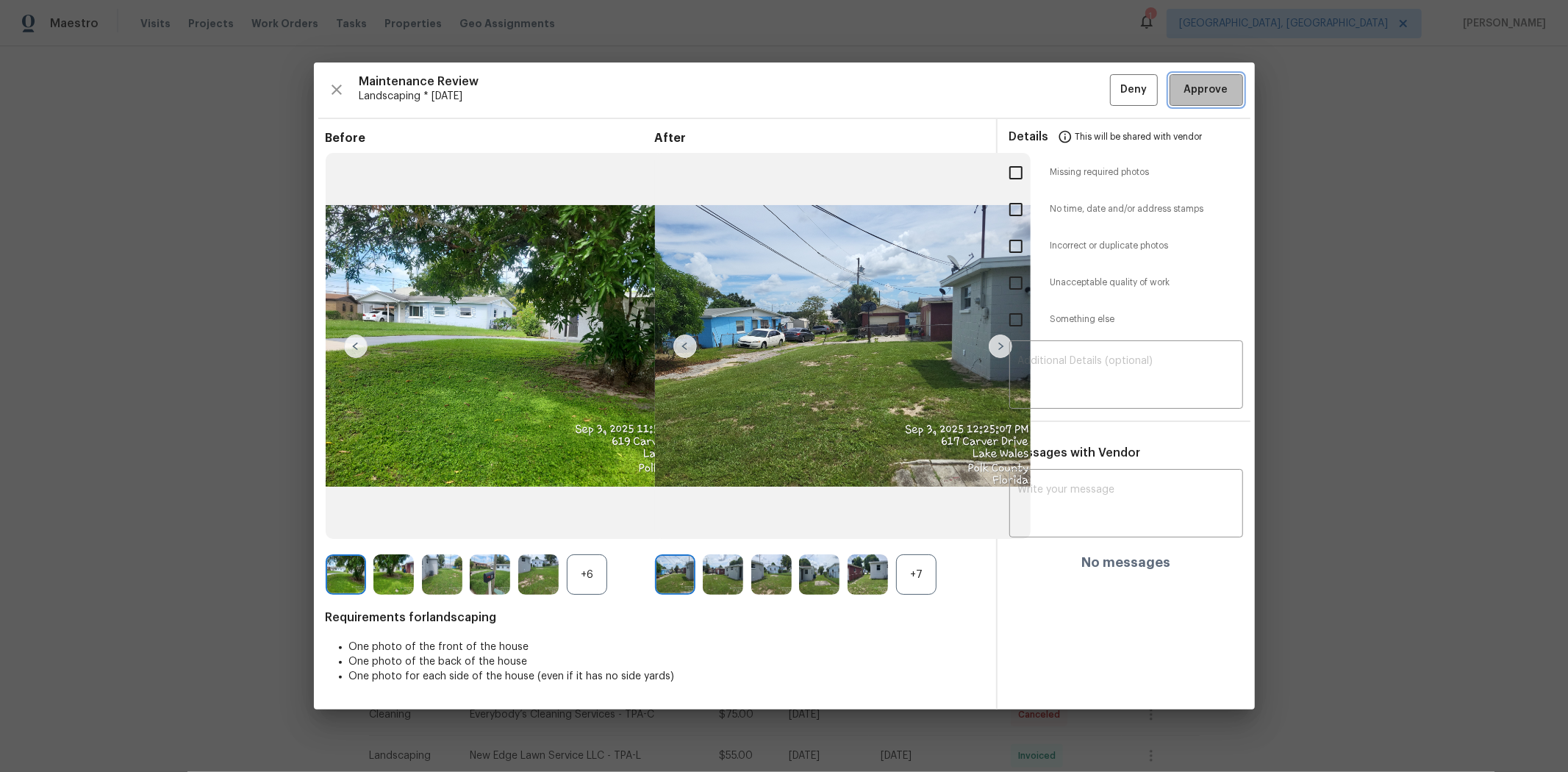
drag, startPoint x: 1211, startPoint y: 92, endPoint x: 1214, endPoint y: 84, distance: 8.5
click at [843, 92] on span "Approve" at bounding box center [1206, 90] width 44 height 18
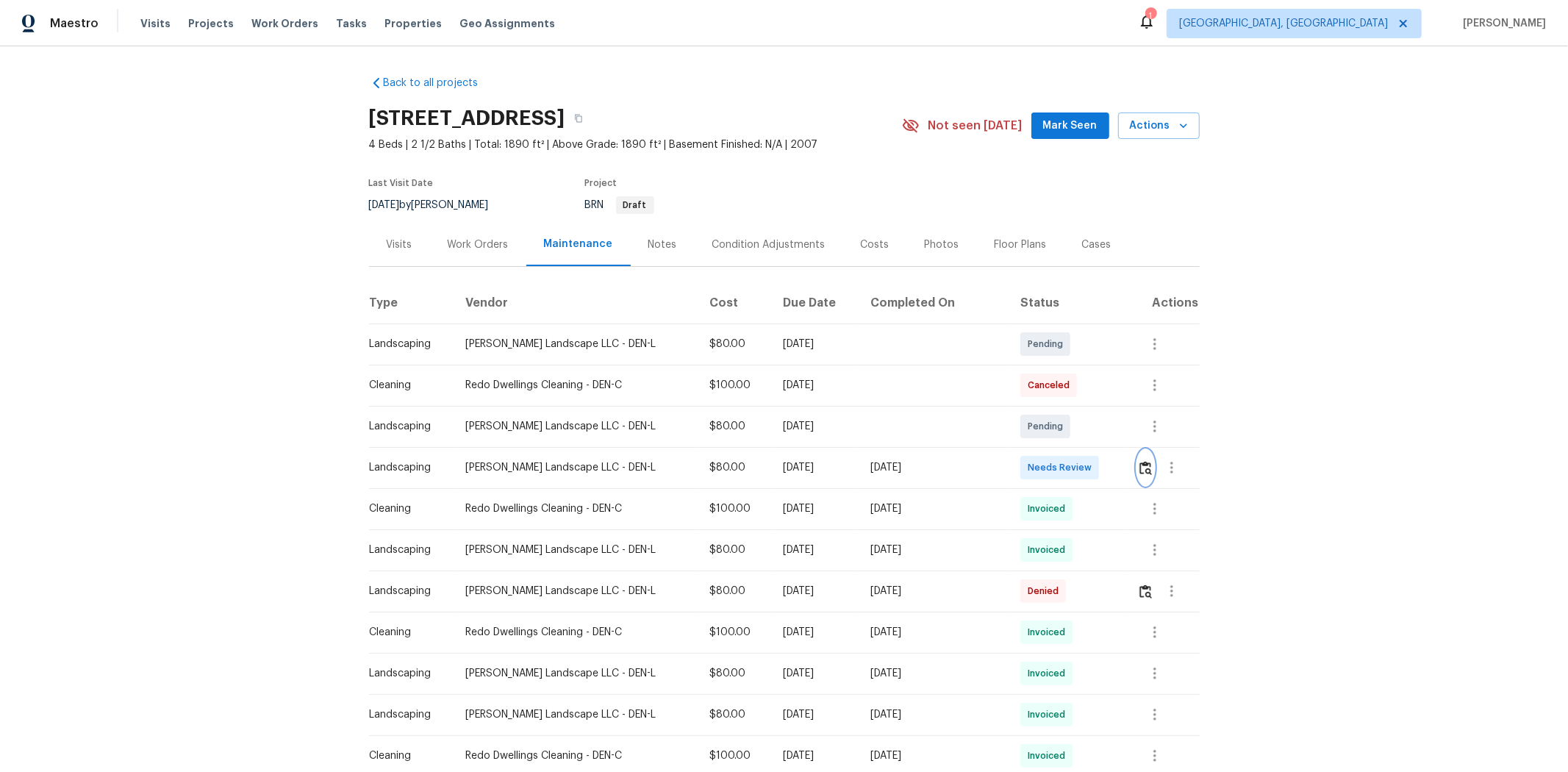
click at [1115, 469] on img "button" at bounding box center [1146, 468] width 13 height 14
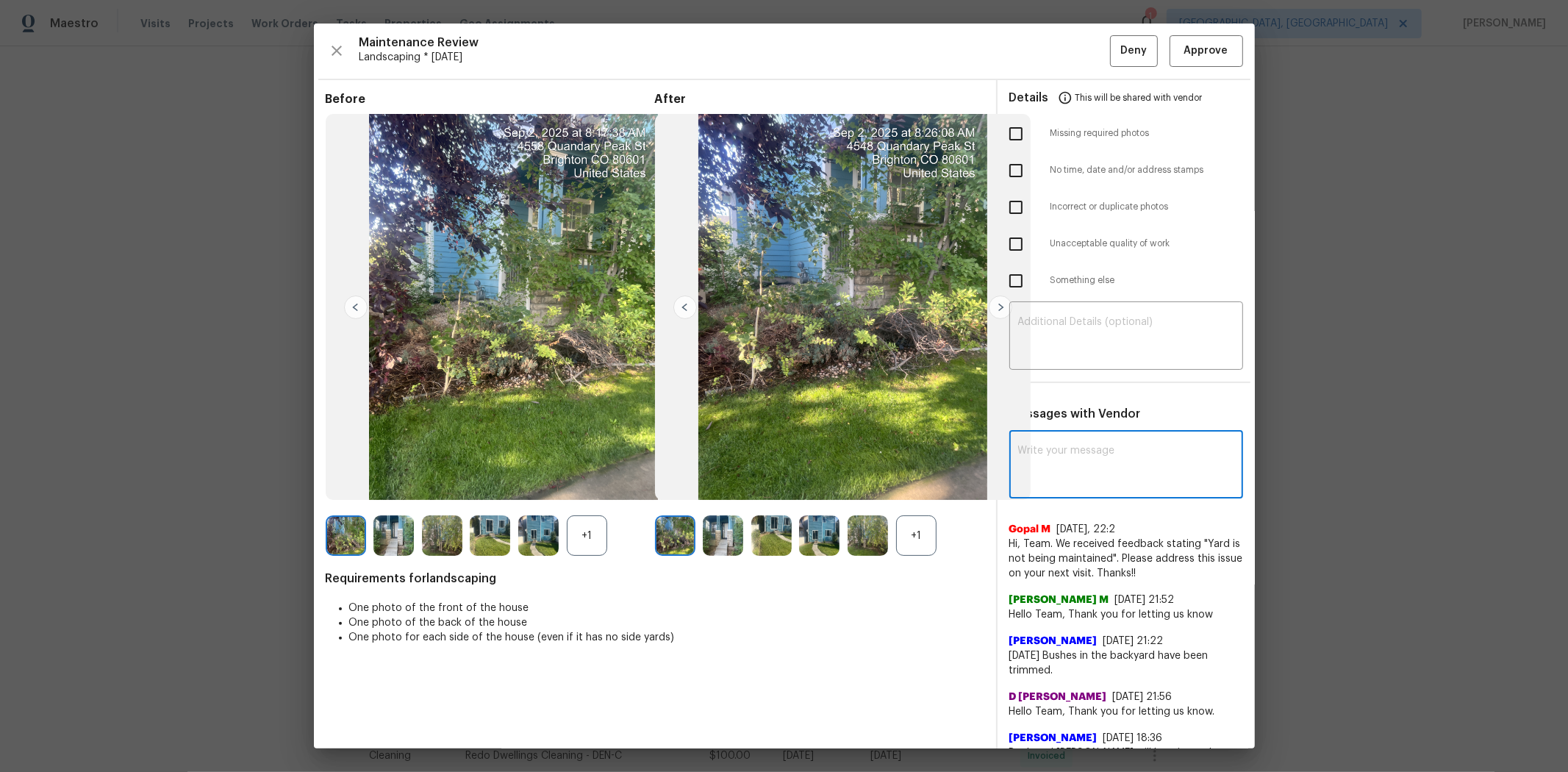
click at [1077, 466] on textarea at bounding box center [1126, 466] width 216 height 41
paste textarea "Hello! After further review, the visit on [DATE], has been approved. However, t…"
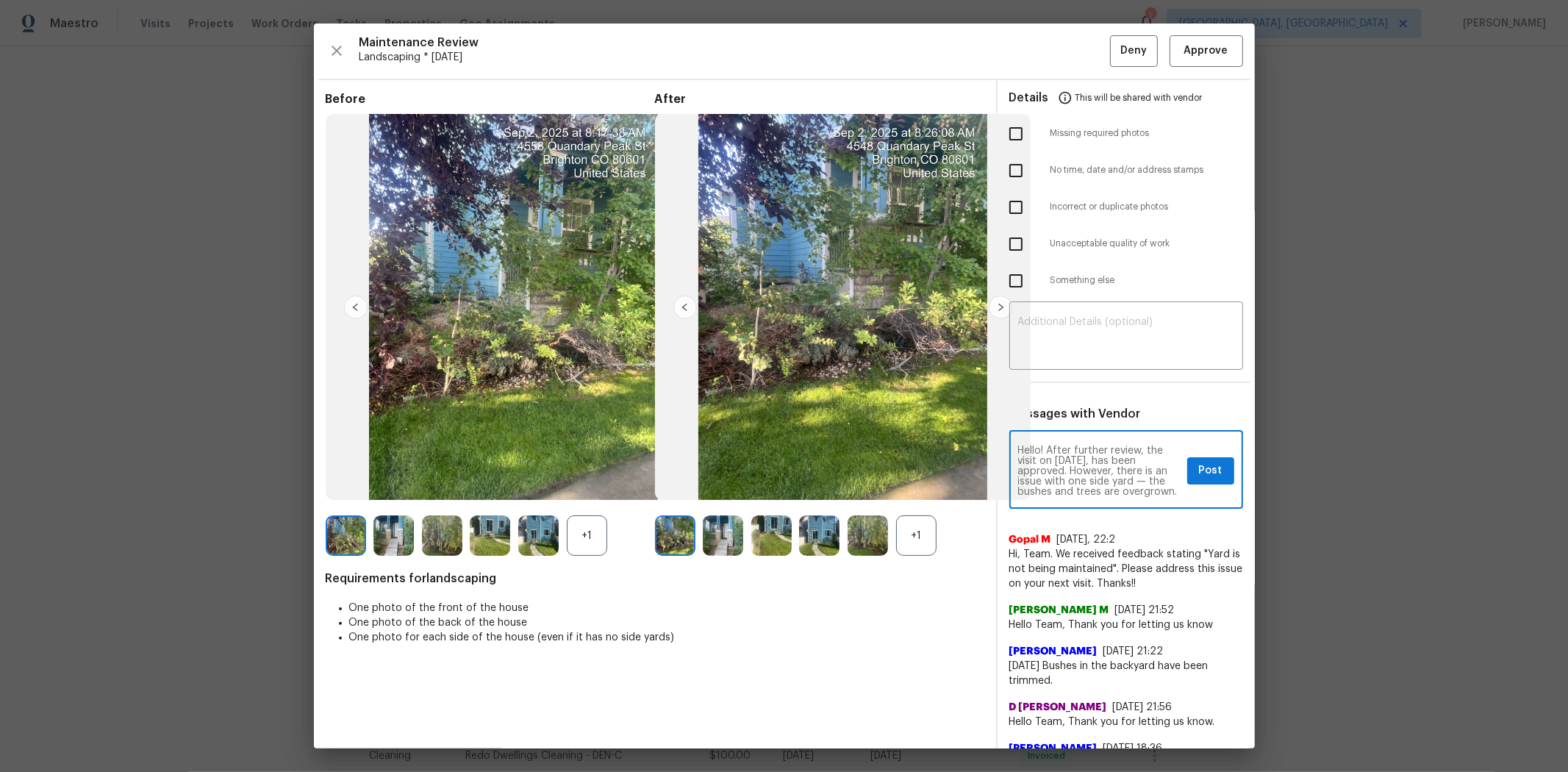
click at [1105, 457] on textarea "Hello! After further review, the visit on [DATE], has been approved. However, t…" at bounding box center [1099, 471] width 163 height 52
type textarea "Hello! After further review, the visit on [DATE], has been approved. However, t…"
click at [1115, 474] on span "Post" at bounding box center [1211, 470] width 24 height 18
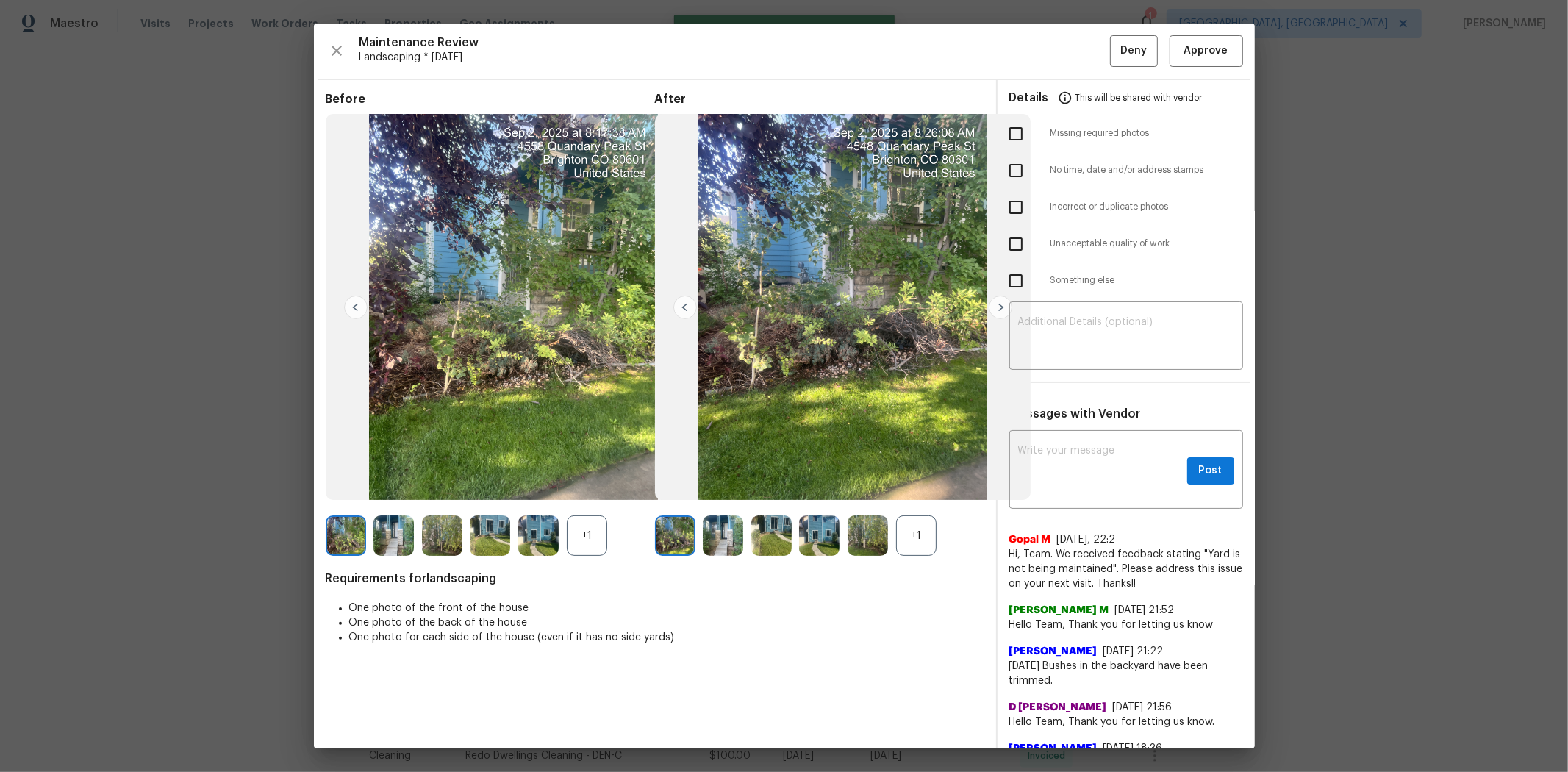
scroll to position [0, 0]
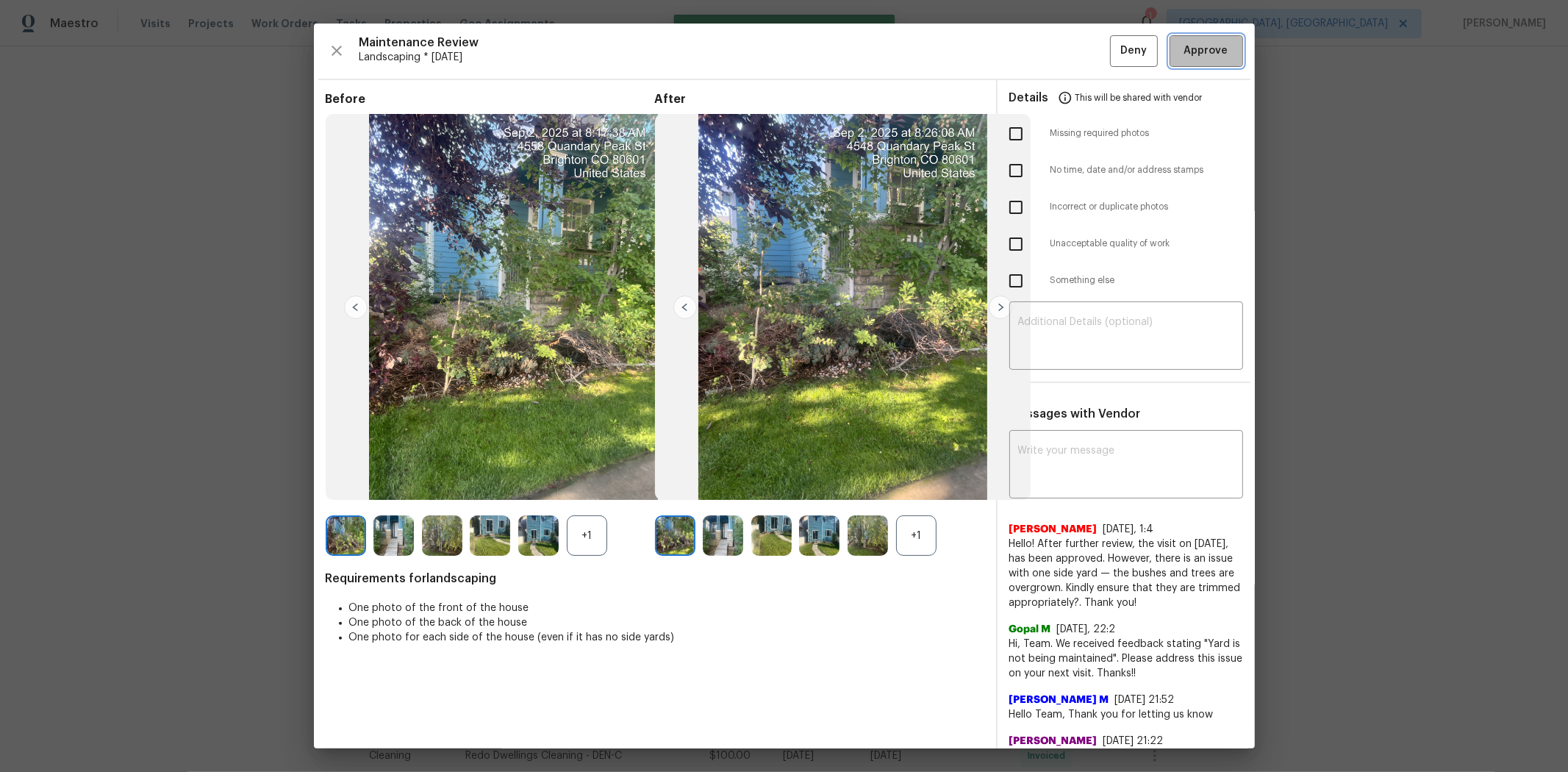
click at [1115, 55] on span "Approve" at bounding box center [1206, 51] width 44 height 18
